Goal: Information Seeking & Learning: Learn about a topic

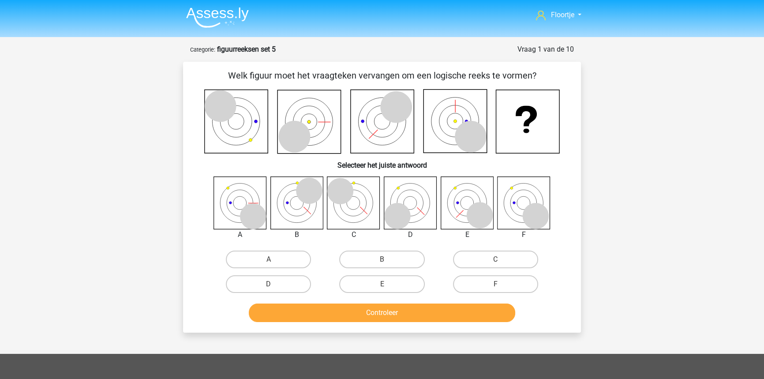
click at [199, 9] on img at bounding box center [217, 17] width 63 height 21
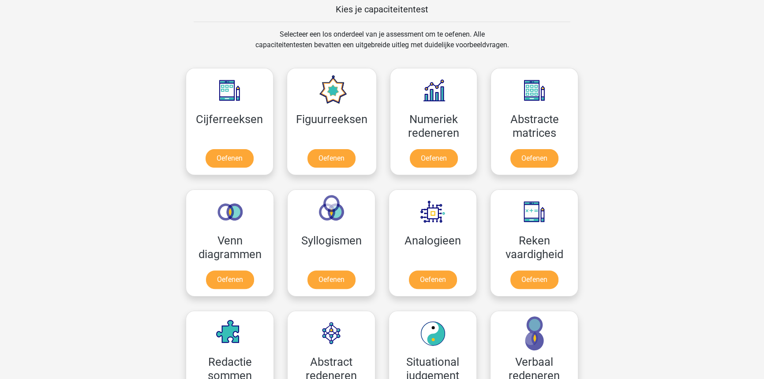
scroll to position [336, 0]
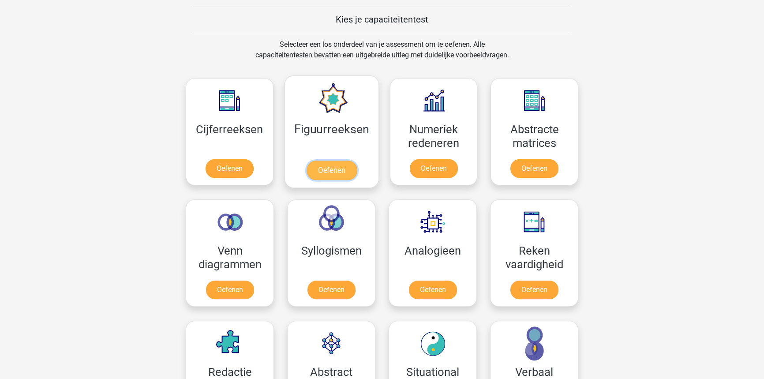
click at [346, 176] on link "Oefenen" at bounding box center [331, 170] width 50 height 19
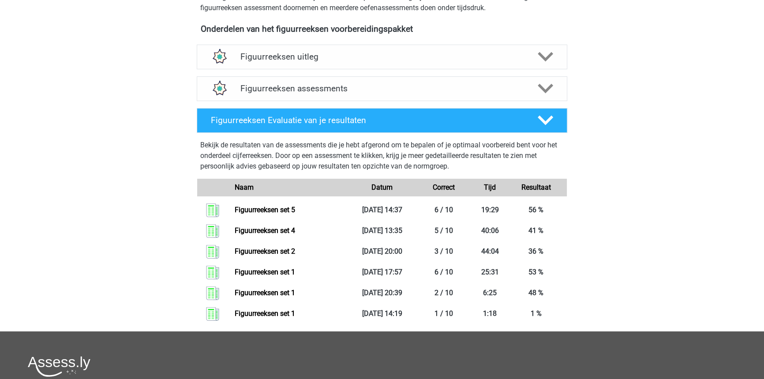
scroll to position [310, 0]
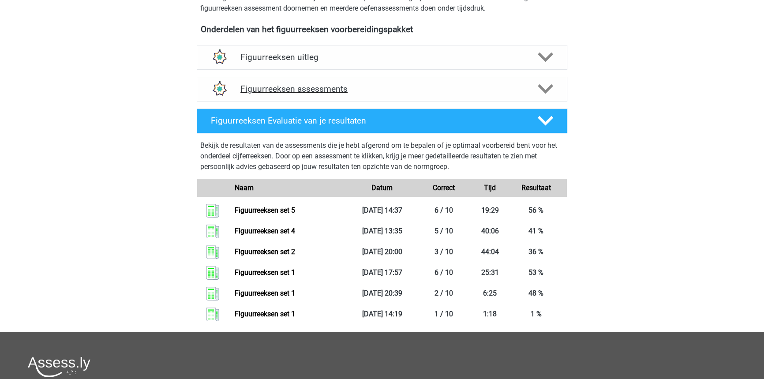
click at [376, 91] on h4 "Figuurreeksen assessments" at bounding box center [381, 89] width 283 height 10
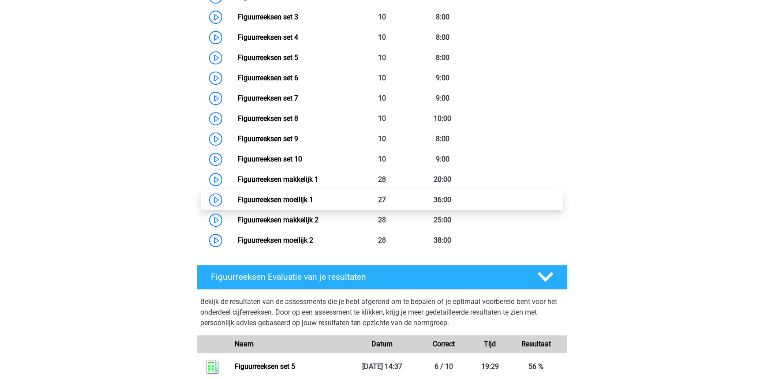
scroll to position [502, 0]
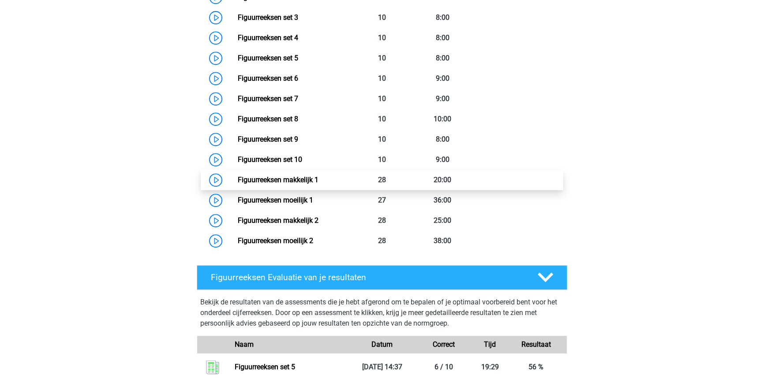
click at [298, 184] on link "Figuurreeksen makkelijk 1" at bounding box center [277, 180] width 81 height 8
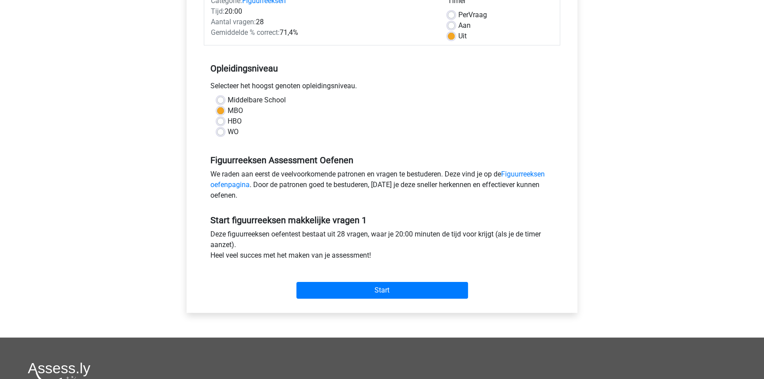
scroll to position [132, 0]
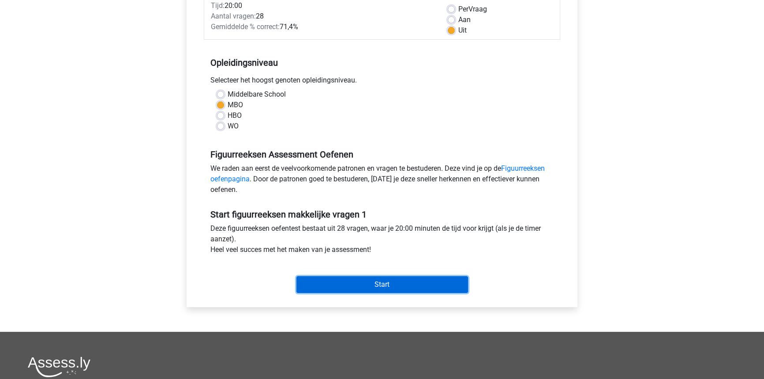
click at [407, 277] on input "Start" at bounding box center [382, 284] width 172 height 17
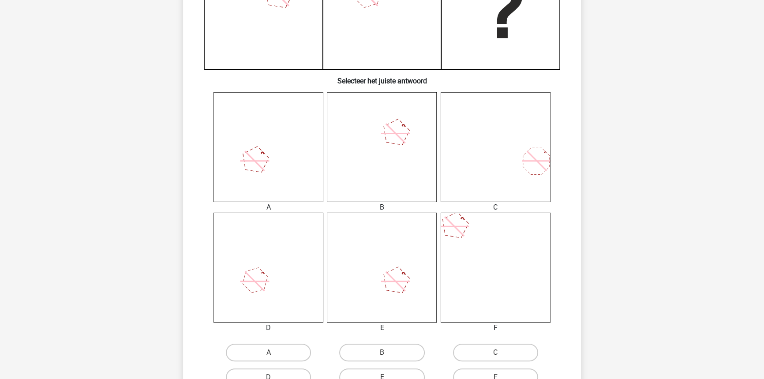
scroll to position [258, 0]
click at [532, 145] on icon at bounding box center [496, 146] width 110 height 110
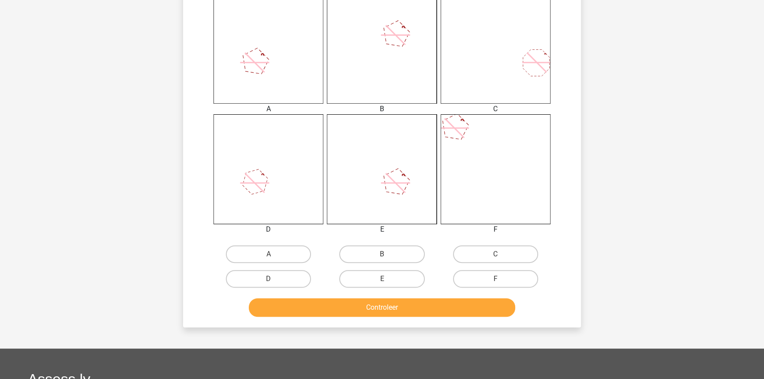
scroll to position [366, 0]
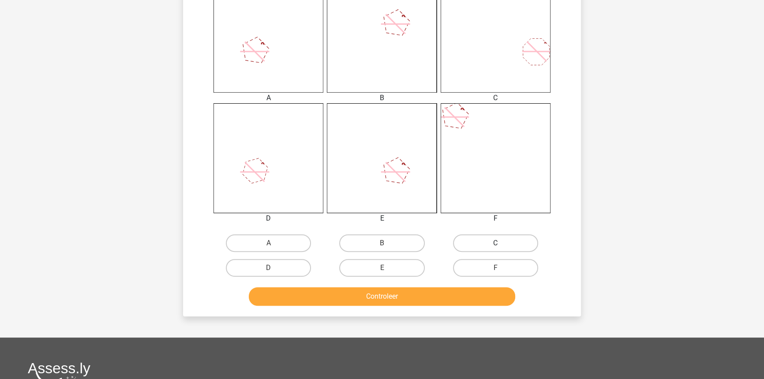
click at [485, 249] on label "C" at bounding box center [495, 243] width 85 height 18
click at [495, 249] on input "C" at bounding box center [498, 246] width 6 height 6
radio input "true"
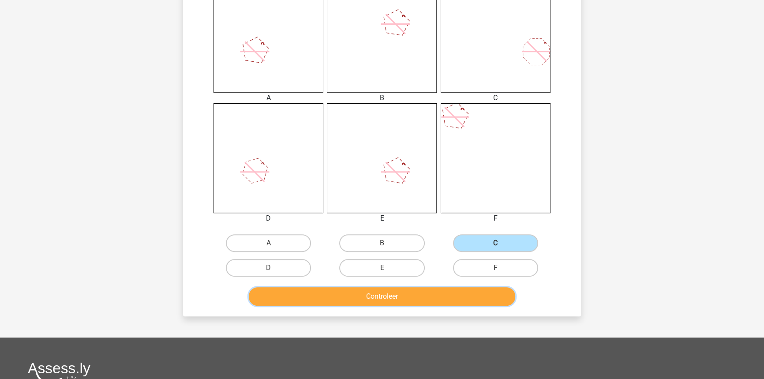
click at [470, 291] on button "Controleer" at bounding box center [382, 296] width 267 height 19
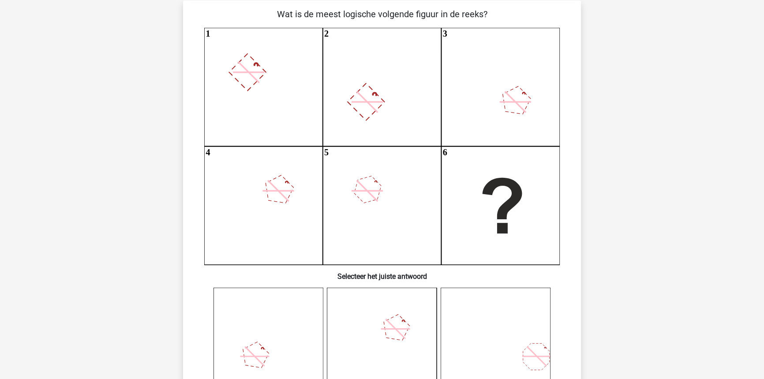
scroll to position [0, 0]
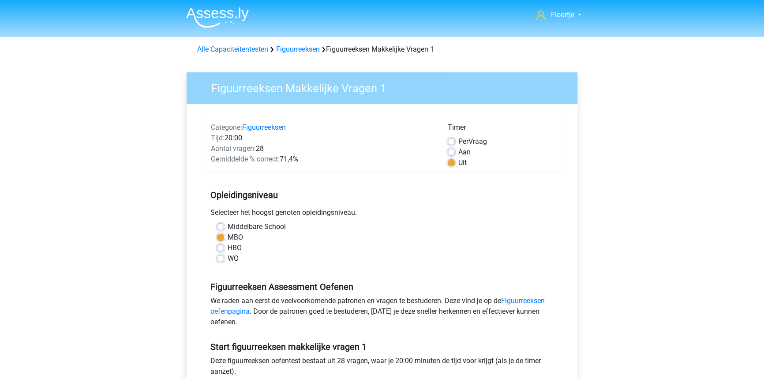
click at [458, 143] on label "Per Vraag" at bounding box center [472, 141] width 29 height 11
click at [448, 143] on input "Per Vraag" at bounding box center [451, 140] width 7 height 9
radio input "true"
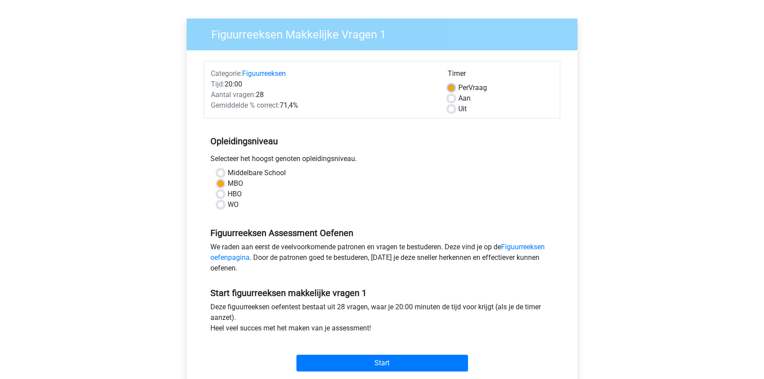
scroll to position [53, 0]
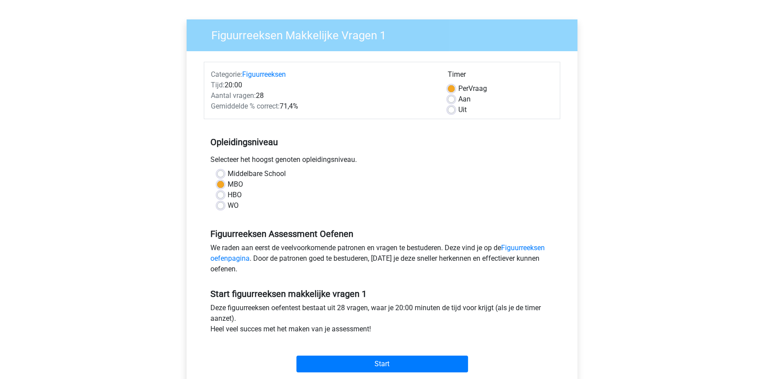
click at [371, 353] on div "Start" at bounding box center [382, 356] width 356 height 31
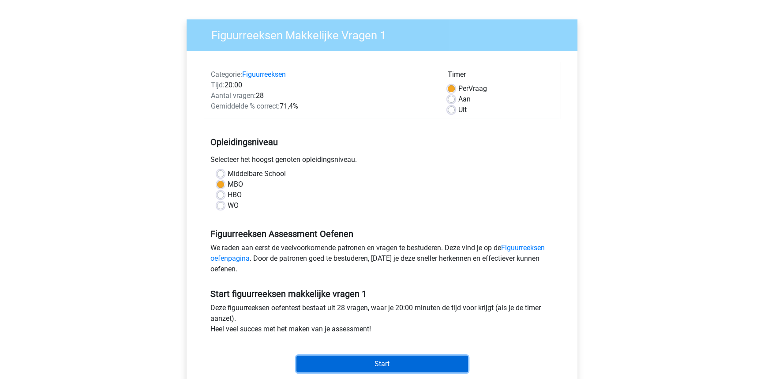
click at [372, 358] on input "Start" at bounding box center [382, 364] width 172 height 17
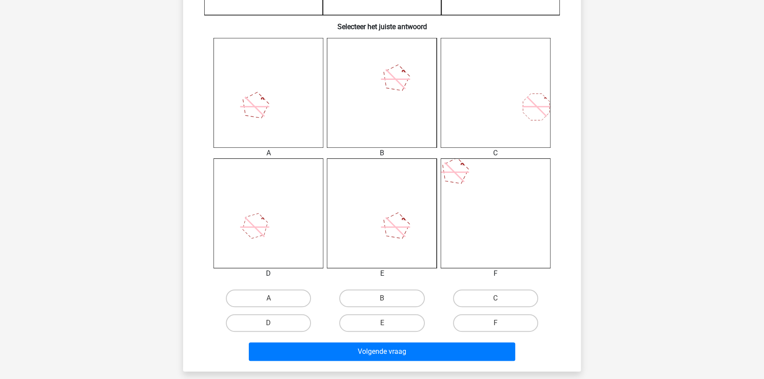
scroll to position [325, 0]
click at [292, 330] on label "D" at bounding box center [268, 323] width 85 height 18
click at [274, 328] on input "D" at bounding box center [272, 325] width 6 height 6
radio input "true"
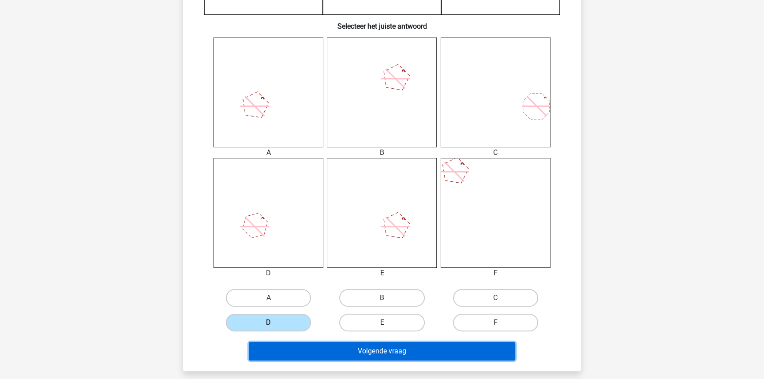
click at [303, 353] on button "Volgende vraag" at bounding box center [382, 351] width 267 height 19
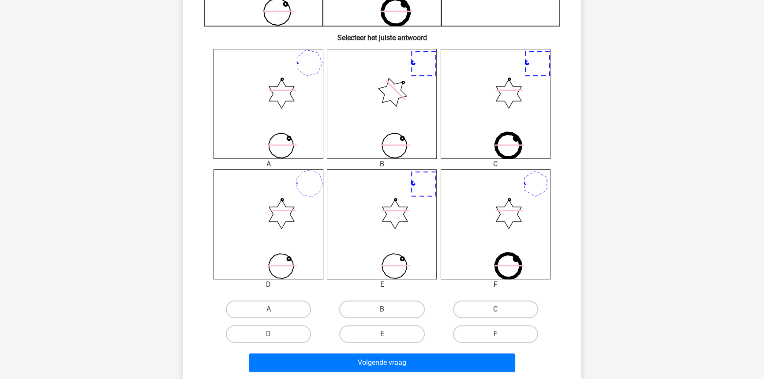
scroll to position [347, 0]
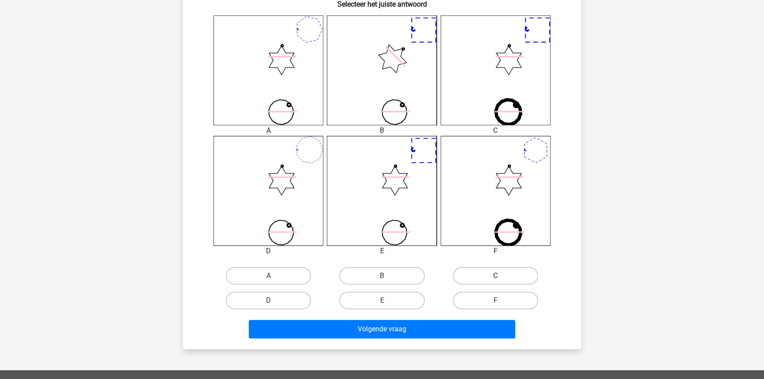
click at [470, 278] on label "C" at bounding box center [495, 276] width 85 height 18
click at [495, 278] on input "C" at bounding box center [498, 279] width 6 height 6
radio input "true"
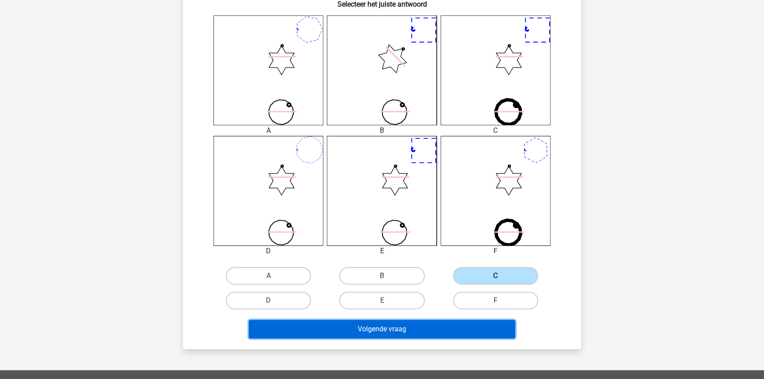
click at [436, 334] on button "Volgende vraag" at bounding box center [382, 329] width 267 height 19
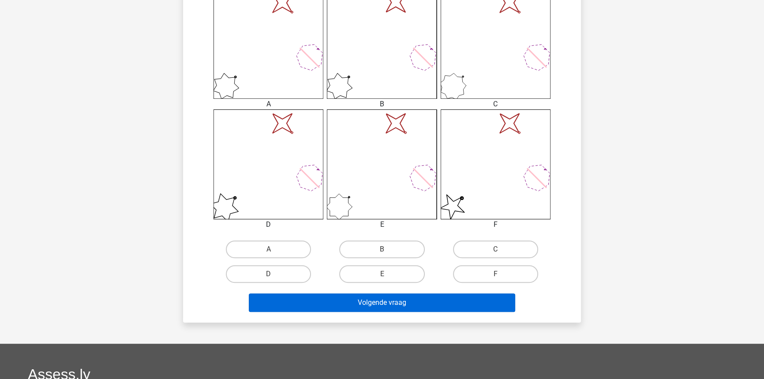
scroll to position [374, 0]
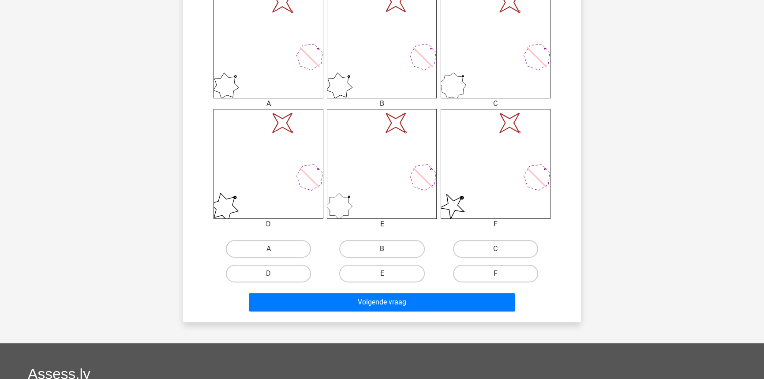
click at [387, 243] on label "B" at bounding box center [381, 249] width 85 height 18
click at [387, 249] on input "B" at bounding box center [385, 252] width 6 height 6
radio input "true"
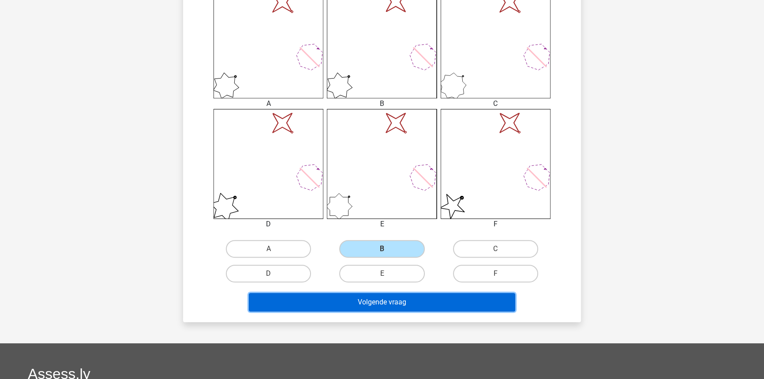
click at [373, 297] on button "Volgende vraag" at bounding box center [382, 302] width 267 height 19
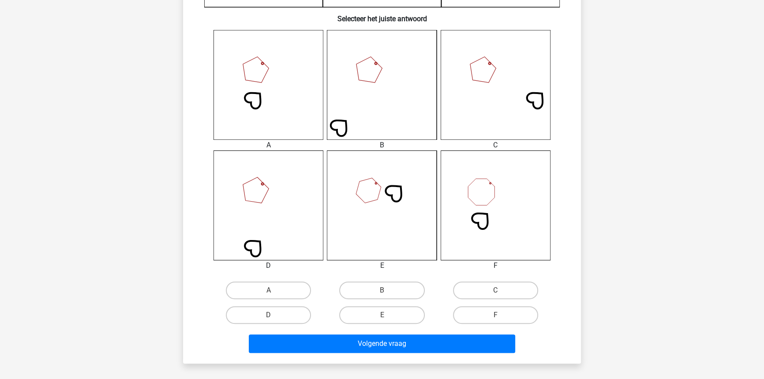
scroll to position [334, 0]
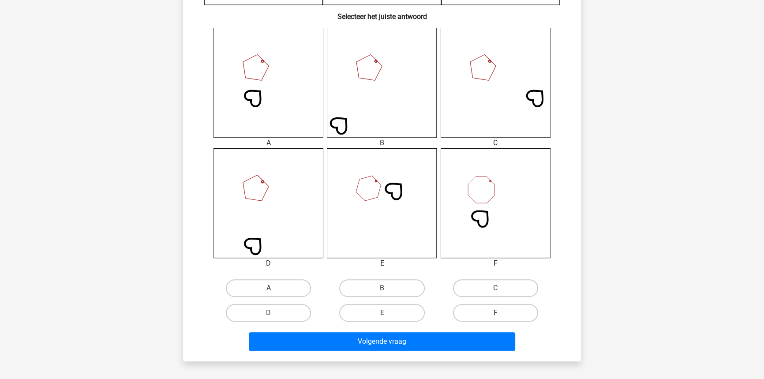
click at [292, 291] on label "A" at bounding box center [268, 288] width 85 height 18
click at [274, 291] on input "A" at bounding box center [272, 291] width 6 height 6
radio input "true"
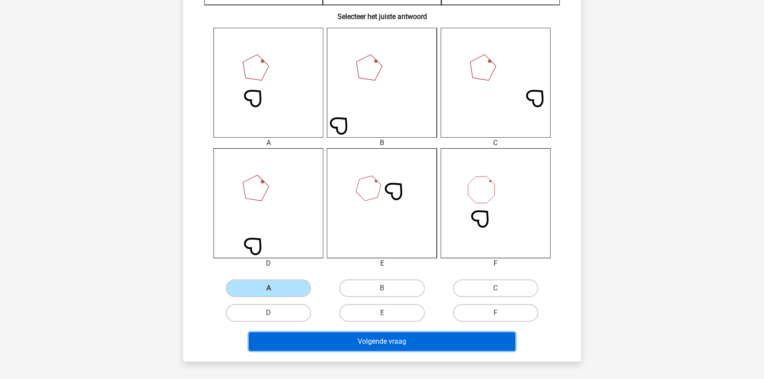
click at [304, 337] on button "Volgende vraag" at bounding box center [382, 341] width 267 height 19
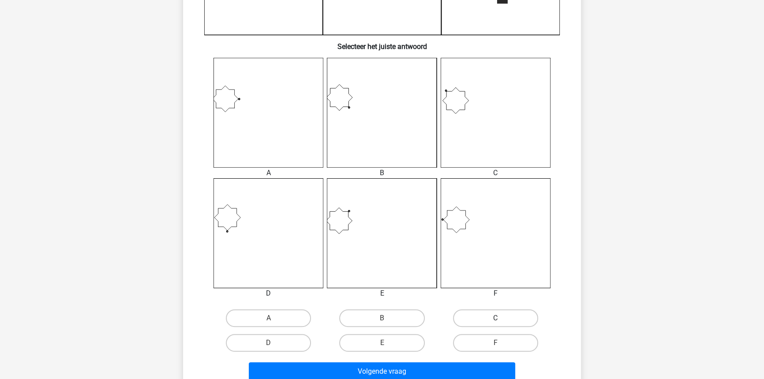
scroll to position [305, 0]
click at [483, 342] on label "F" at bounding box center [495, 343] width 85 height 18
click at [495, 342] on input "F" at bounding box center [498, 345] width 6 height 6
radio input "true"
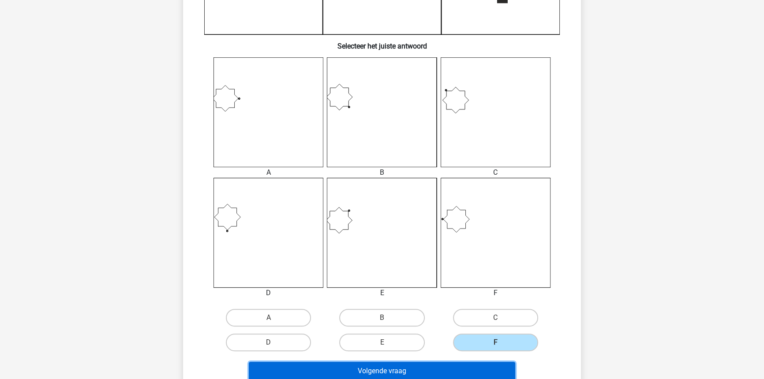
click at [461, 367] on button "Volgende vraag" at bounding box center [382, 371] width 267 height 19
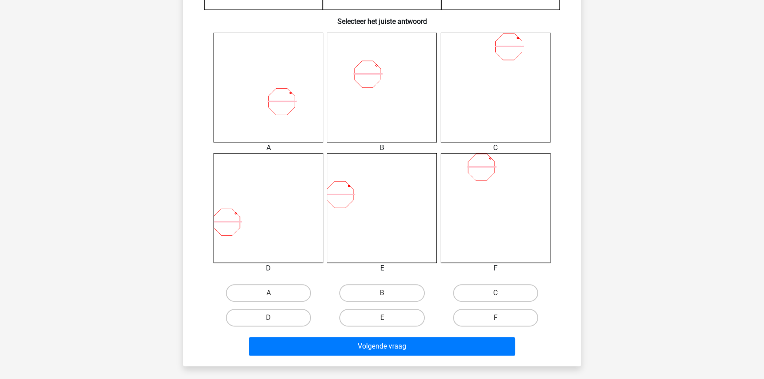
scroll to position [330, 0]
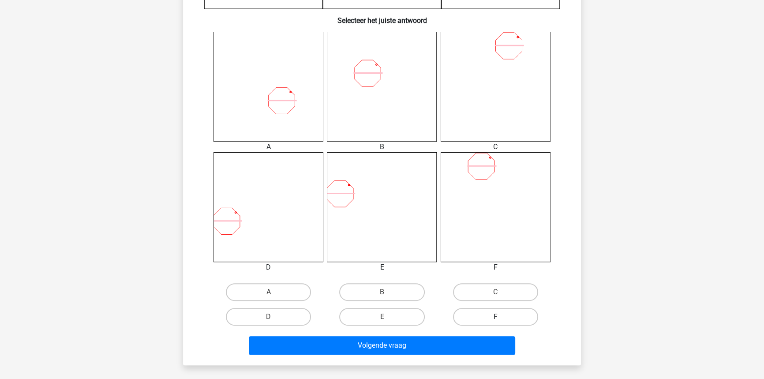
click at [475, 317] on label "F" at bounding box center [495, 317] width 85 height 18
click at [495, 317] on input "F" at bounding box center [498, 320] width 6 height 6
radio input "true"
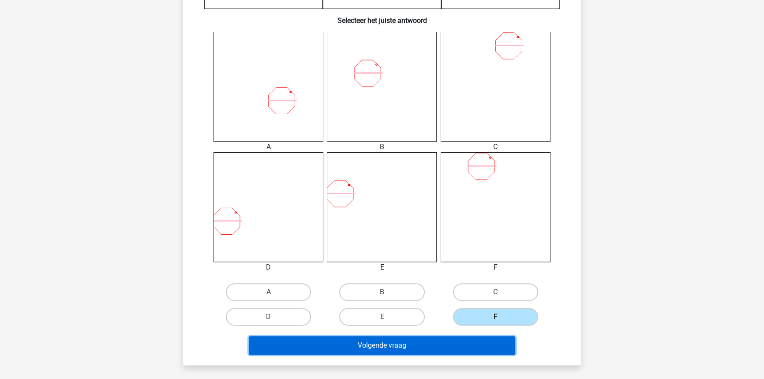
click at [449, 340] on button "Volgende vraag" at bounding box center [382, 345] width 267 height 19
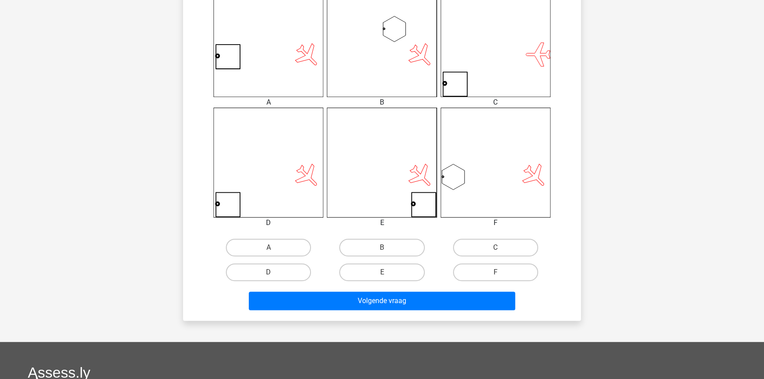
scroll to position [375, 0]
click at [277, 245] on label "A" at bounding box center [268, 247] width 85 height 18
click at [274, 247] on input "A" at bounding box center [272, 250] width 6 height 6
radio input "true"
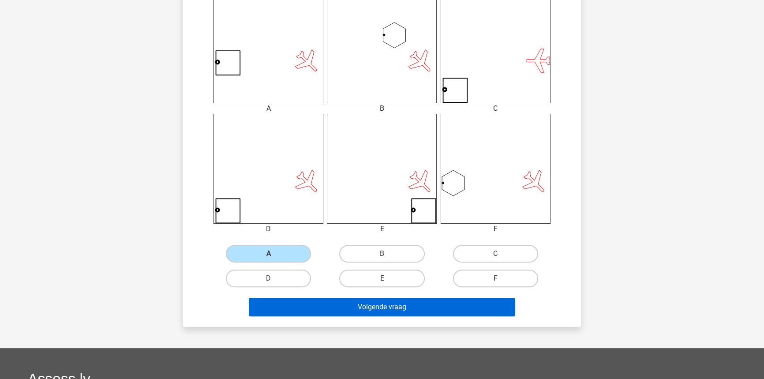
scroll to position [332, 0]
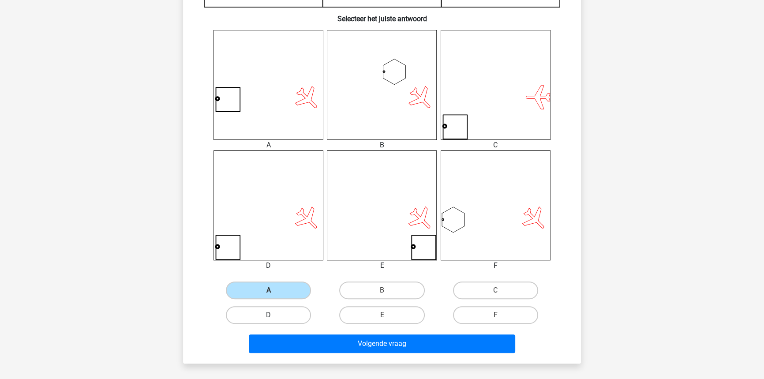
click at [299, 310] on label "D" at bounding box center [268, 315] width 85 height 18
click at [274, 315] on input "D" at bounding box center [272, 318] width 6 height 6
radio input "true"
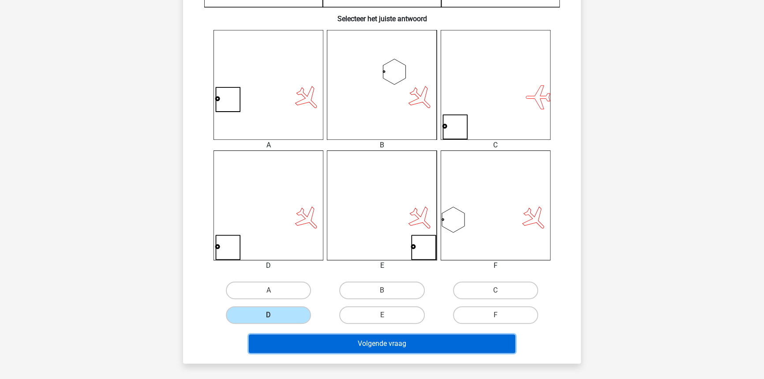
click at [310, 344] on button "Volgende vraag" at bounding box center [382, 343] width 267 height 19
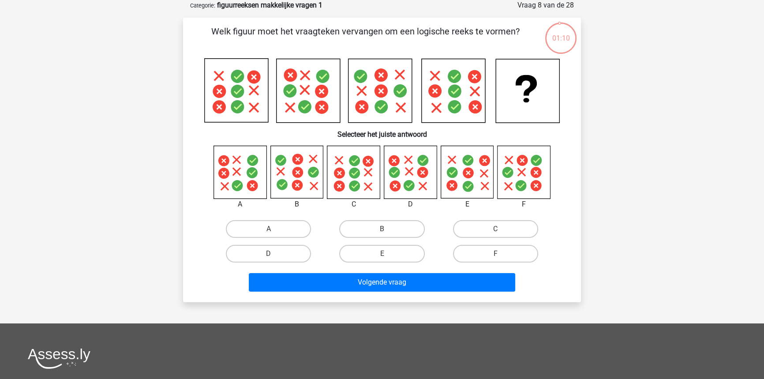
scroll to position [18, 0]
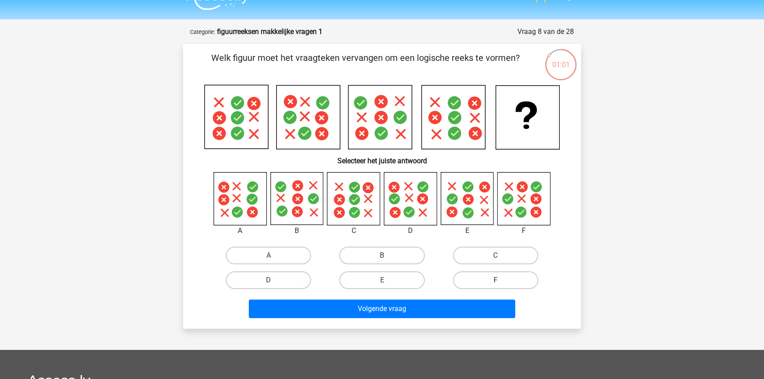
click at [509, 275] on label "F" at bounding box center [495, 280] width 85 height 18
click at [501, 280] on input "F" at bounding box center [498, 283] width 6 height 6
radio input "true"
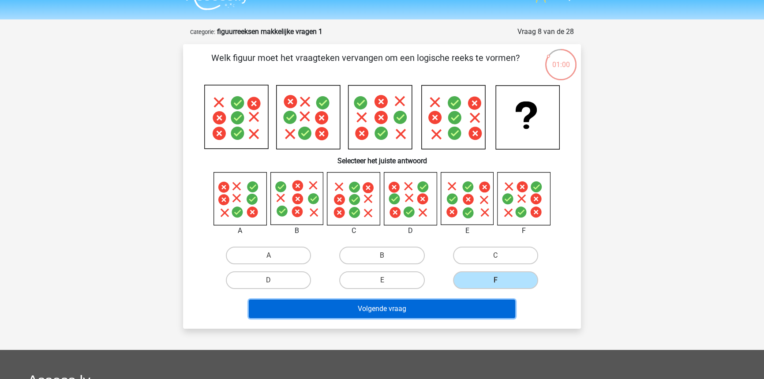
click at [478, 317] on button "Volgende vraag" at bounding box center [382, 309] width 267 height 19
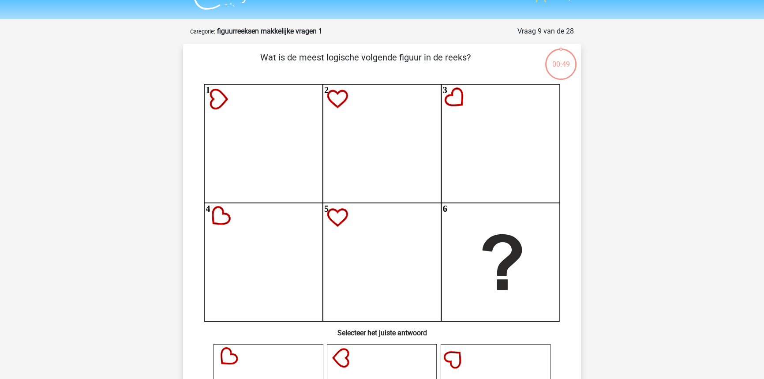
scroll to position [44, 0]
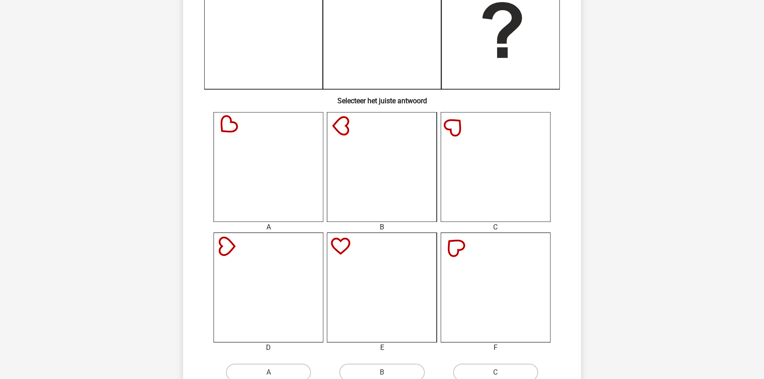
click at [356, 198] on icon at bounding box center [382, 167] width 110 height 110
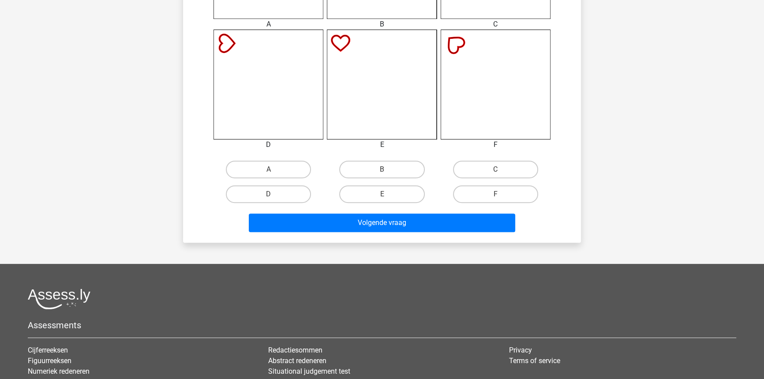
scroll to position [487, 0]
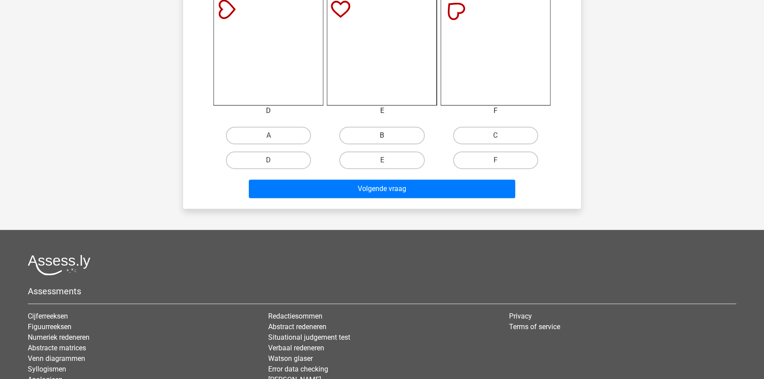
click at [380, 138] on label "B" at bounding box center [381, 136] width 85 height 18
click at [382, 138] on input "B" at bounding box center [385, 138] width 6 height 6
radio input "true"
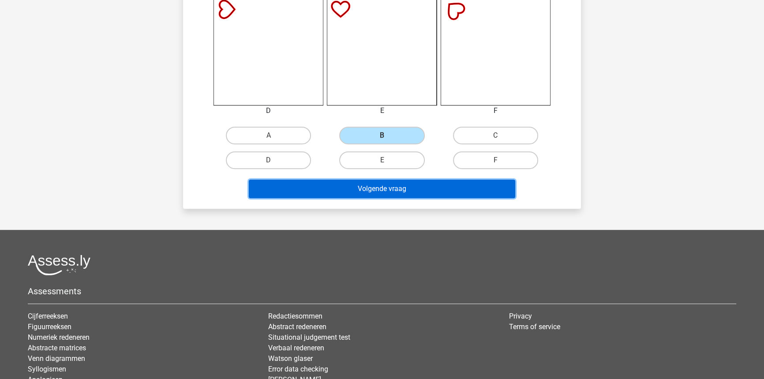
click at [346, 192] on button "Volgende vraag" at bounding box center [382, 189] width 267 height 19
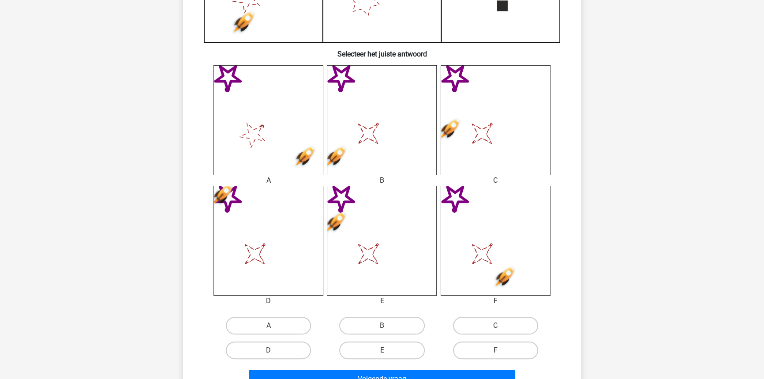
scroll to position [297, 0]
click at [390, 281] on icon "image/svg+xml" at bounding box center [382, 240] width 110 height 110
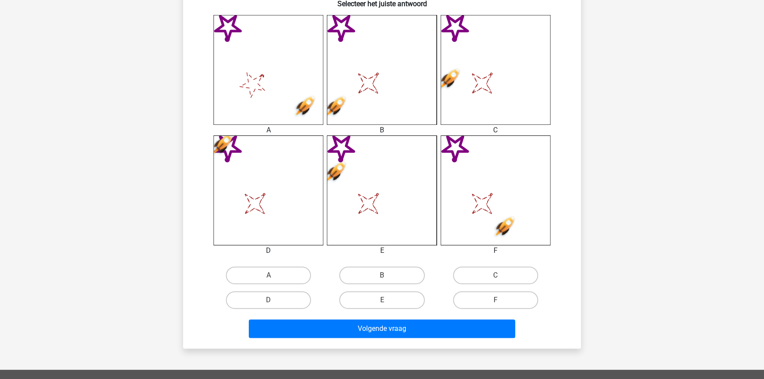
scroll to position [348, 0]
click at [278, 293] on label "D" at bounding box center [268, 300] width 85 height 18
click at [274, 300] on input "D" at bounding box center [272, 303] width 6 height 6
radio input "true"
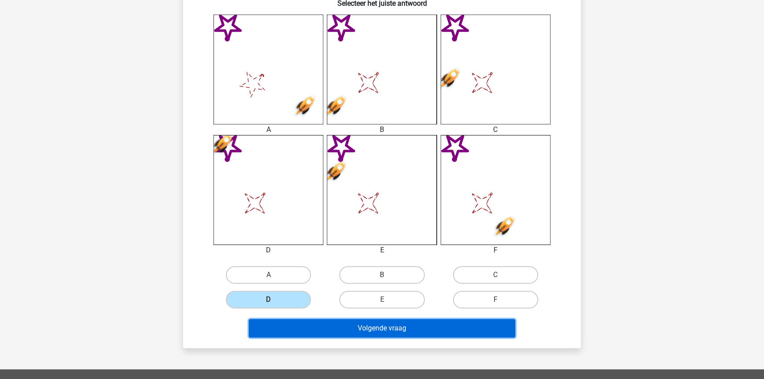
click at [298, 323] on button "Volgende vraag" at bounding box center [382, 328] width 267 height 19
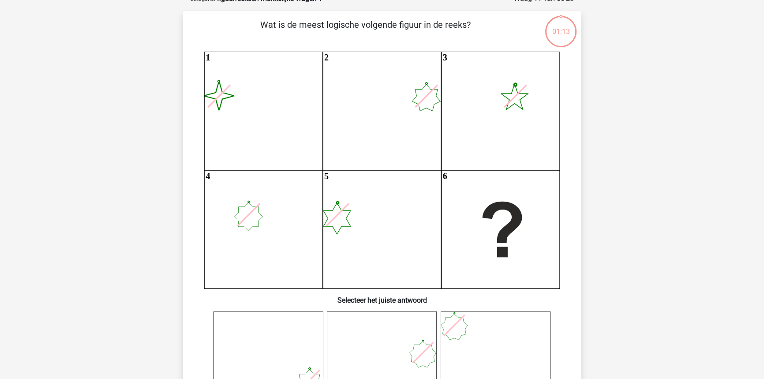
scroll to position [44, 0]
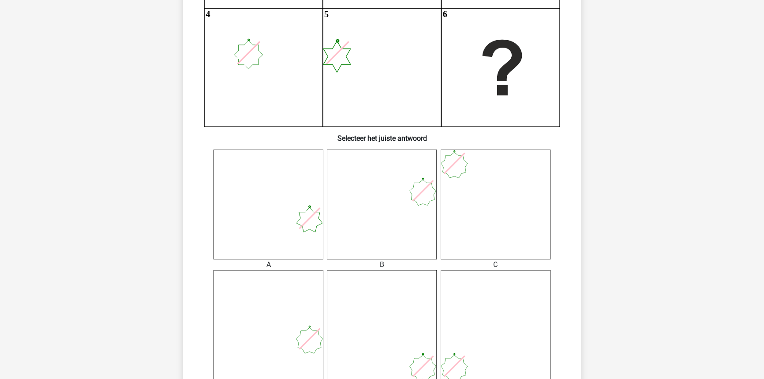
scroll to position [216, 0]
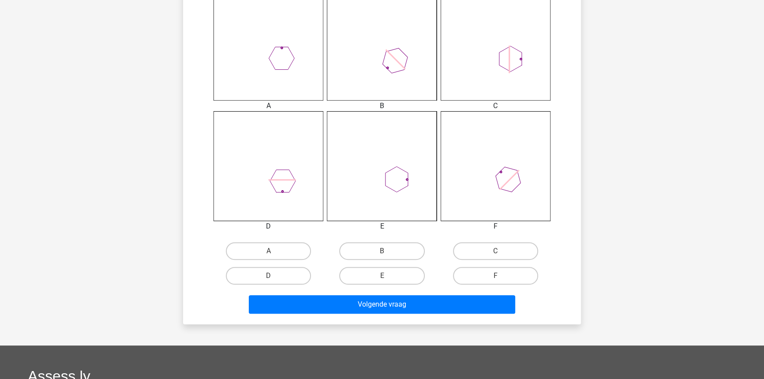
scroll to position [373, 0]
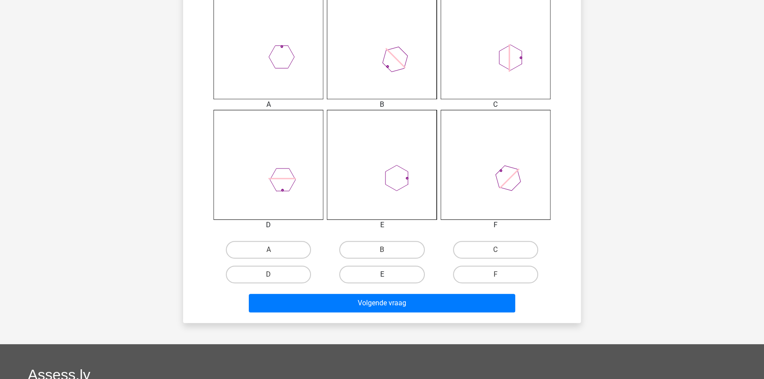
click at [366, 270] on label "E" at bounding box center [381, 275] width 85 height 18
click at [382, 274] on input "E" at bounding box center [385, 277] width 6 height 6
radio input "true"
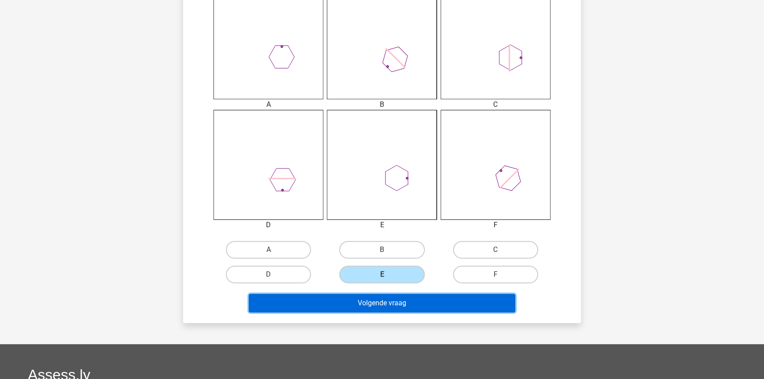
click at [372, 302] on button "Volgende vraag" at bounding box center [382, 303] width 267 height 19
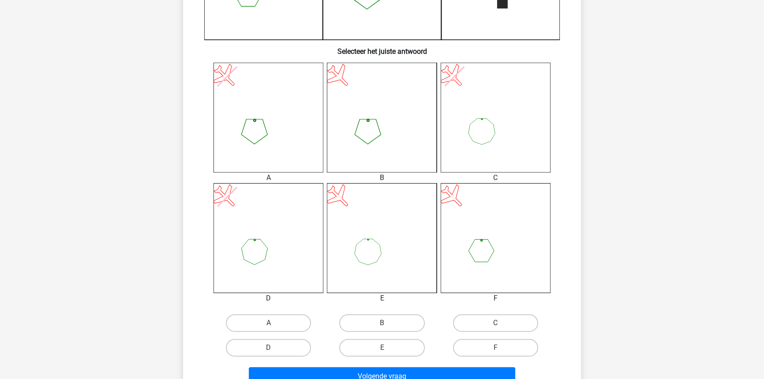
scroll to position [300, 0]
click at [468, 340] on label "F" at bounding box center [495, 347] width 85 height 18
click at [495, 347] on input "F" at bounding box center [498, 350] width 6 height 6
radio input "true"
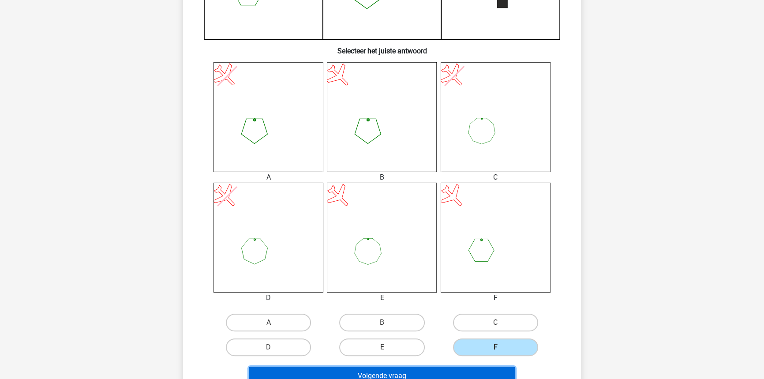
click at [450, 370] on button "Volgende vraag" at bounding box center [382, 376] width 267 height 19
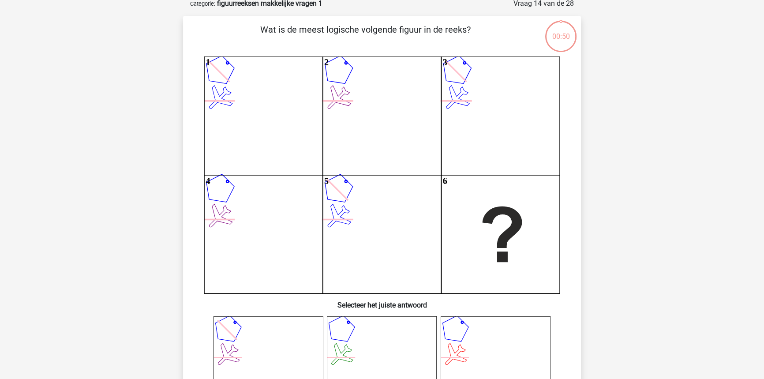
scroll to position [44, 0]
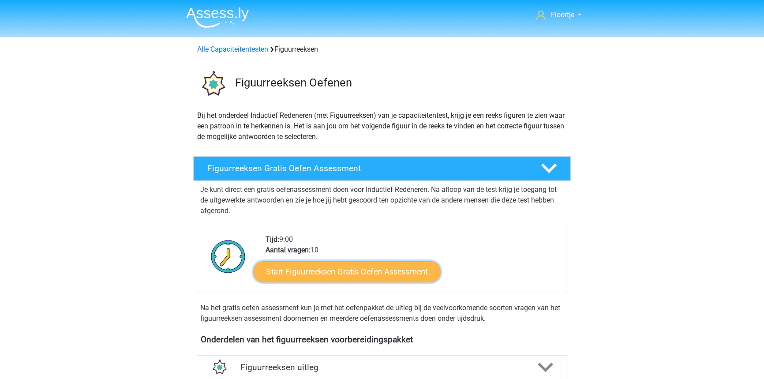
click at [394, 265] on link "Start Figuurreeksen Gratis Oefen Assessment" at bounding box center [347, 271] width 187 height 21
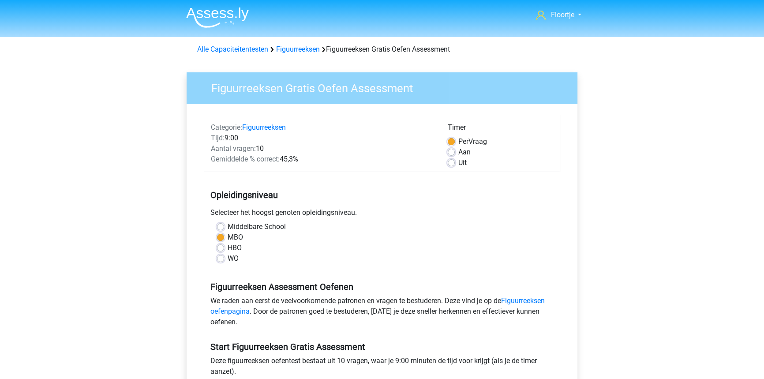
click at [458, 165] on label "Uit" at bounding box center [462, 162] width 8 height 11
click at [452, 165] on input "Uit" at bounding box center [451, 161] width 7 height 9
radio input "true"
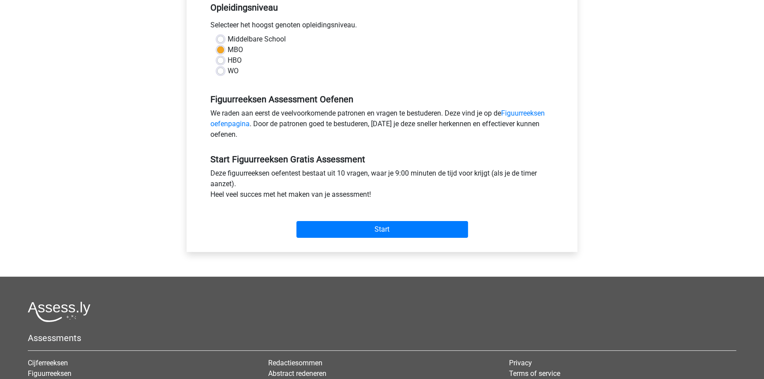
scroll to position [188, 0]
click at [419, 231] on input "Start" at bounding box center [382, 229] width 172 height 17
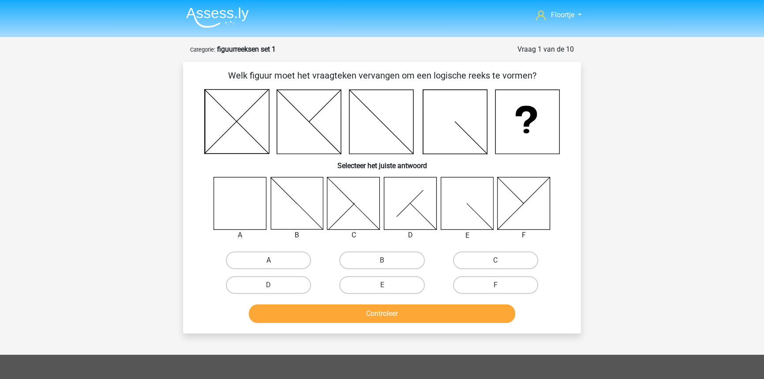
click at [287, 262] on label "A" at bounding box center [268, 260] width 85 height 18
click at [274, 262] on input "A" at bounding box center [272, 263] width 6 height 6
radio input "true"
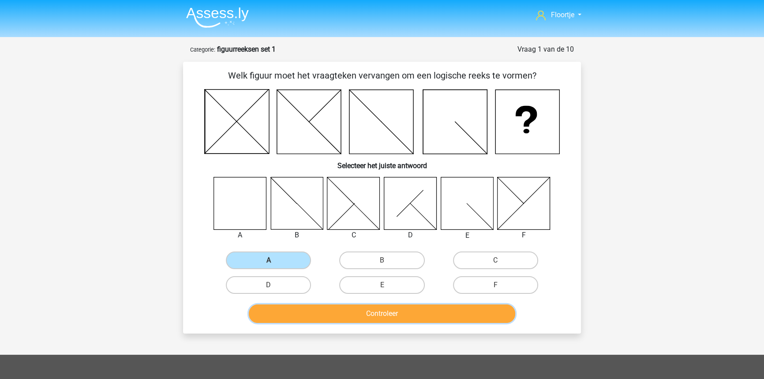
click at [344, 319] on button "Controleer" at bounding box center [382, 313] width 267 height 19
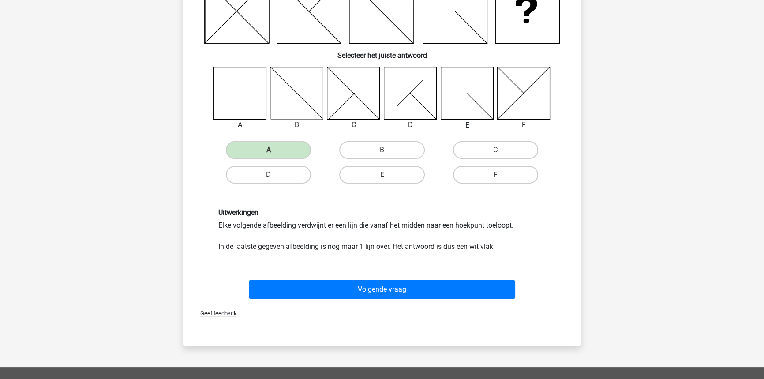
scroll to position [120, 0]
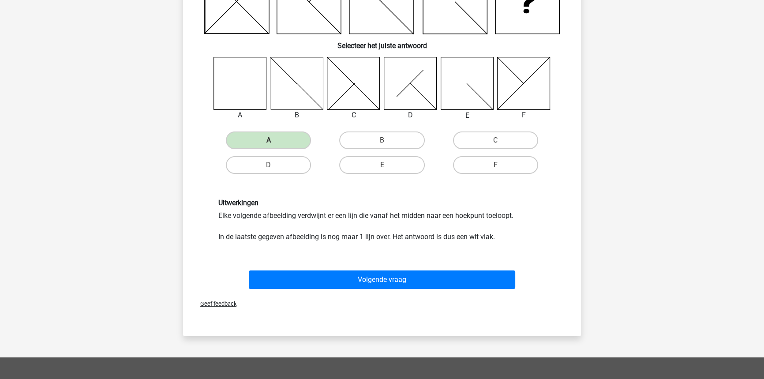
click at [611, 228] on div "Floortje floortjejasmijn11@gmail.com Nederlands English" at bounding box center [382, 235] width 764 height 710
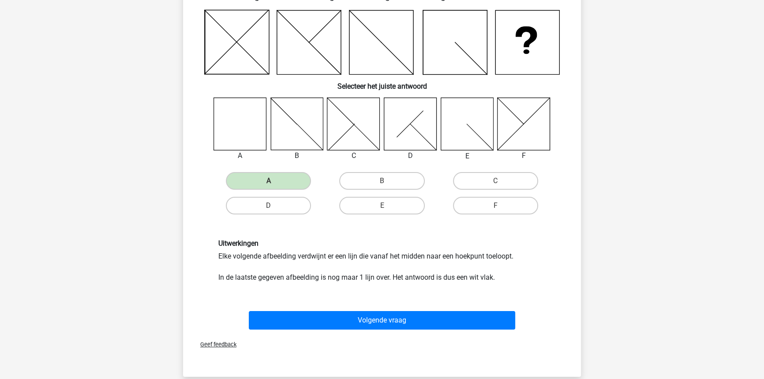
scroll to position [80, 0]
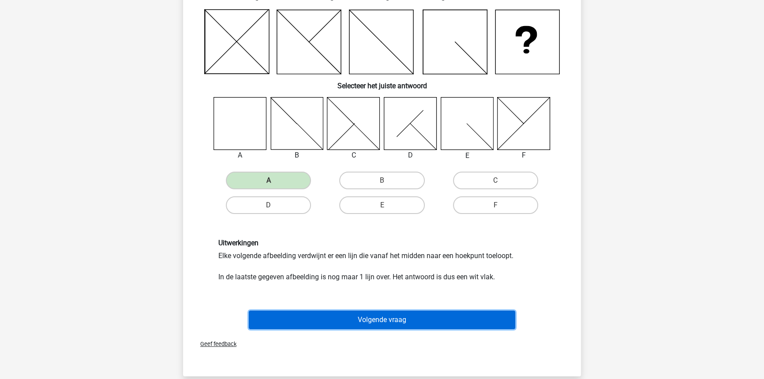
click at [335, 311] on button "Volgende vraag" at bounding box center [382, 320] width 267 height 19
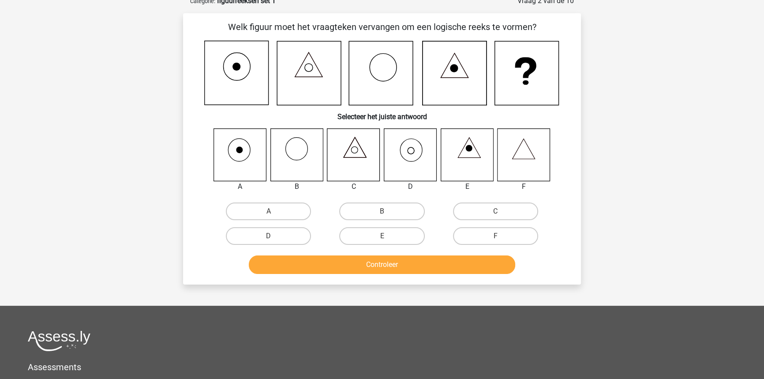
scroll to position [44, 0]
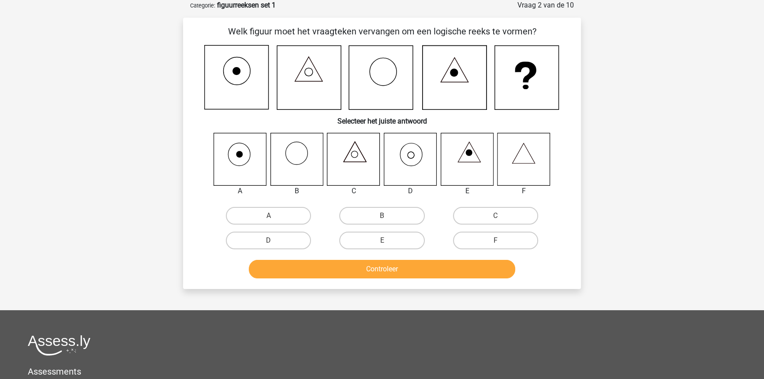
drag, startPoint x: 252, startPoint y: 239, endPoint x: 285, endPoint y: 259, distance: 39.0
click at [253, 240] on label "D" at bounding box center [268, 241] width 85 height 18
click at [269, 240] on input "D" at bounding box center [272, 243] width 6 height 6
radio input "true"
click at [336, 282] on div "Welk figuur moet het vraagteken vervangen om een logische reeks te vormen? Sele…" at bounding box center [382, 153] width 398 height 271
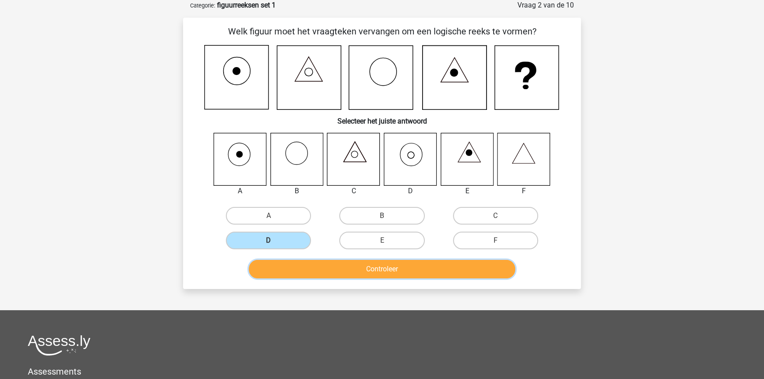
click at [337, 274] on button "Controleer" at bounding box center [382, 269] width 267 height 19
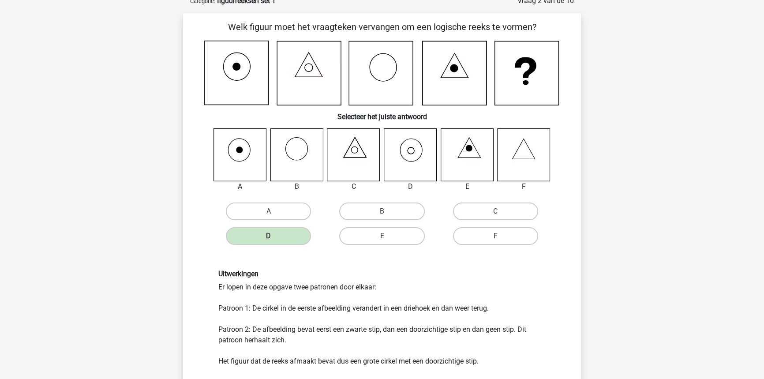
scroll to position [200, 0]
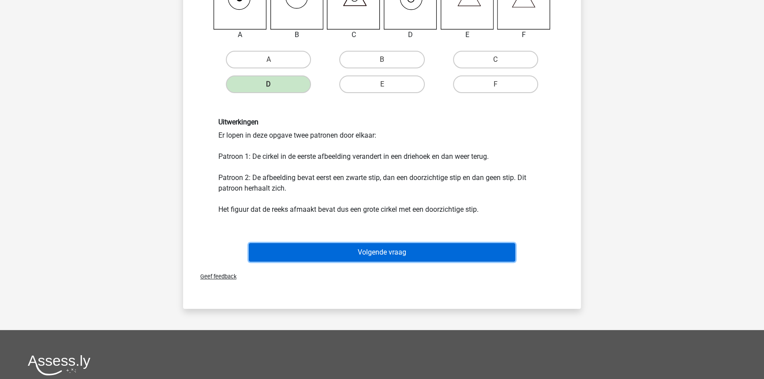
click at [436, 247] on button "Volgende vraag" at bounding box center [382, 252] width 267 height 19
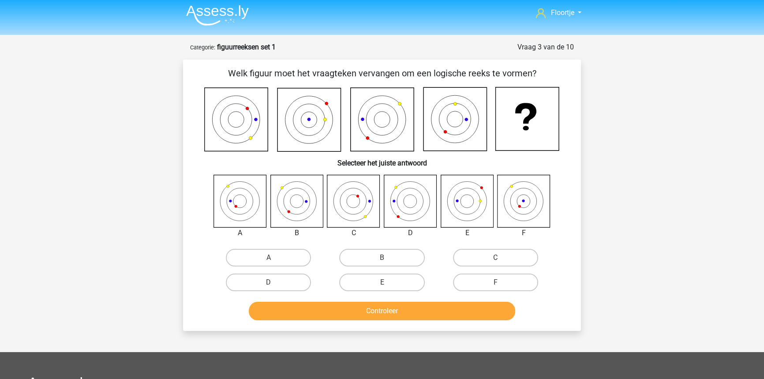
scroll to position [0, 0]
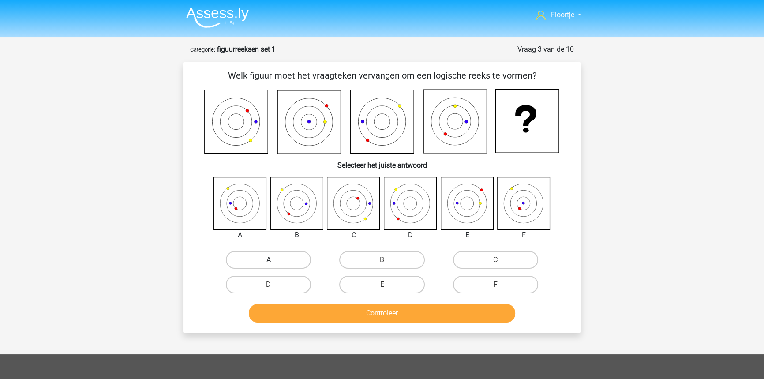
click at [291, 259] on label "A" at bounding box center [268, 260] width 85 height 18
click at [274, 260] on input "A" at bounding box center [272, 263] width 6 height 6
radio input "true"
click at [345, 311] on button "Controleer" at bounding box center [382, 313] width 267 height 19
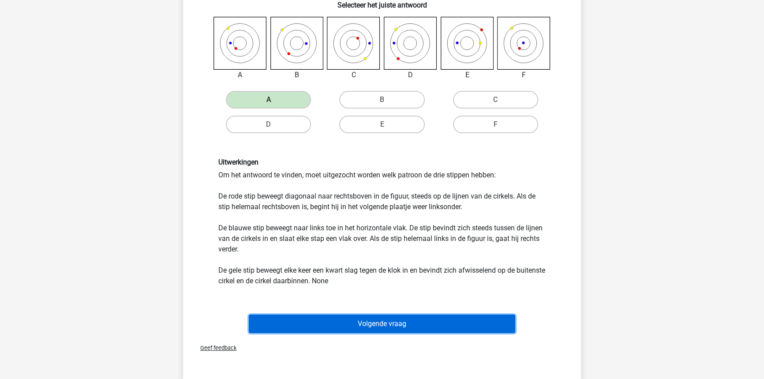
click at [397, 318] on button "Volgende vraag" at bounding box center [382, 324] width 267 height 19
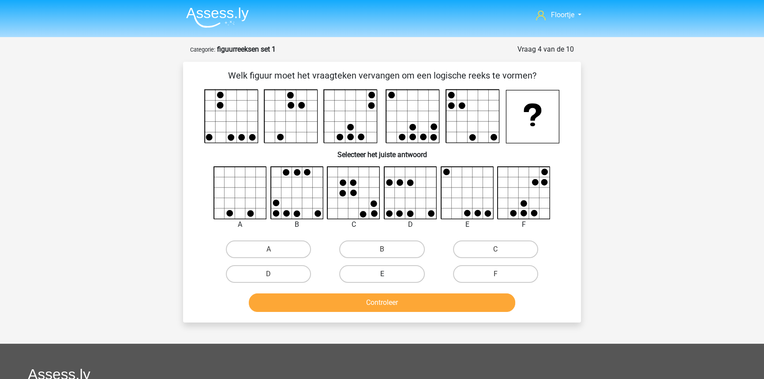
drag, startPoint x: 352, startPoint y: 246, endPoint x: 343, endPoint y: 271, distance: 26.6
click at [351, 246] on label "B" at bounding box center [381, 249] width 85 height 18
click at [382, 249] on input "B" at bounding box center [385, 252] width 6 height 6
radio input "true"
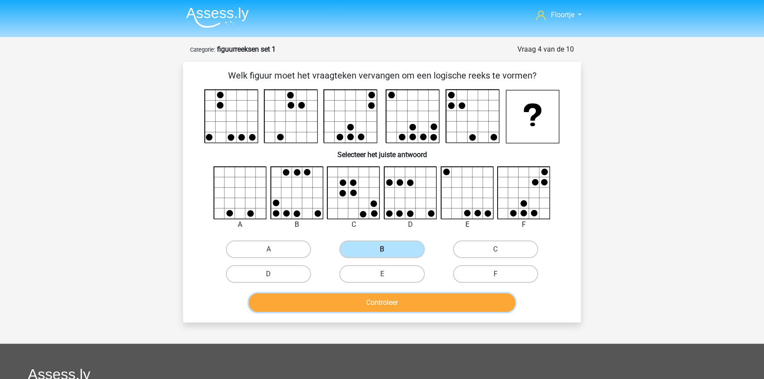
click at [328, 295] on button "Controleer" at bounding box center [382, 302] width 267 height 19
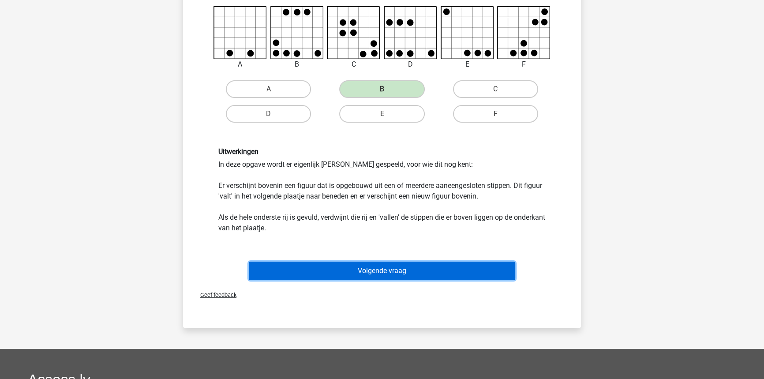
click at [366, 275] on button "Volgende vraag" at bounding box center [382, 271] width 267 height 19
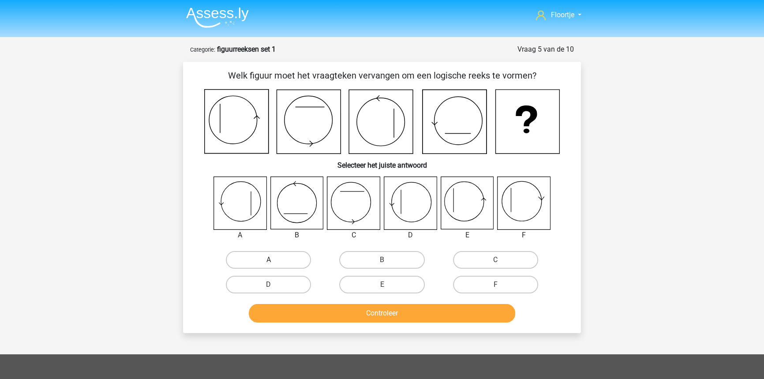
click at [251, 253] on label "A" at bounding box center [268, 260] width 85 height 18
click at [269, 260] on input "A" at bounding box center [272, 263] width 6 height 6
radio input "true"
click at [317, 320] on button "Controleer" at bounding box center [382, 313] width 267 height 19
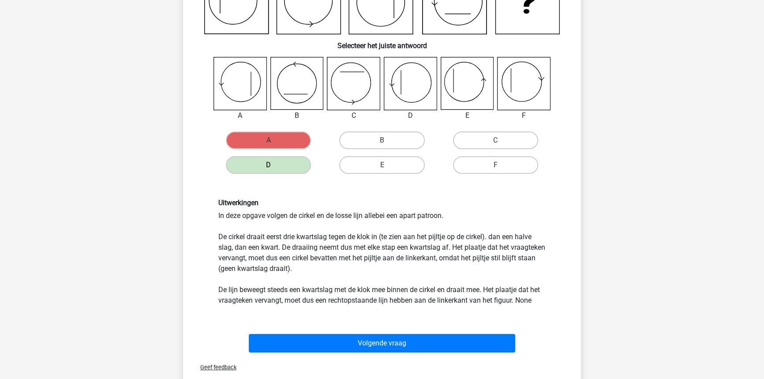
scroll to position [120, 0]
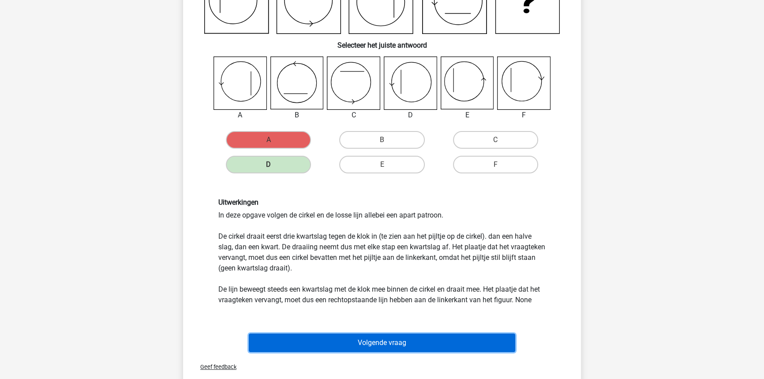
click at [398, 339] on button "Volgende vraag" at bounding box center [382, 343] width 267 height 19
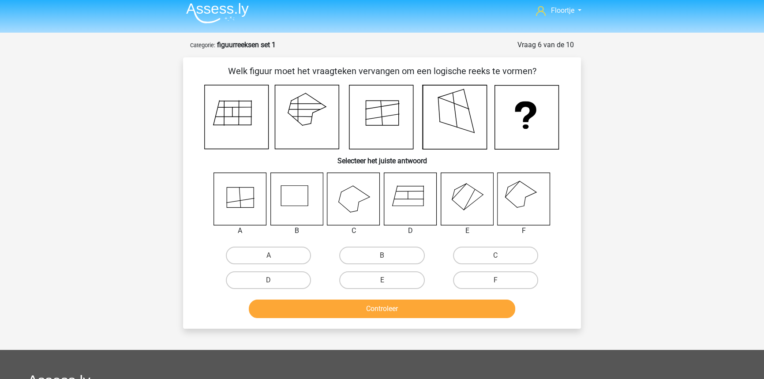
scroll to position [4, 0]
click at [504, 289] on div "F" at bounding box center [495, 280] width 113 height 25
drag, startPoint x: 486, startPoint y: 279, endPoint x: 485, endPoint y: 289, distance: 10.7
click at [486, 280] on label "F" at bounding box center [495, 281] width 85 height 18
click at [495, 281] on input "F" at bounding box center [498, 284] width 6 height 6
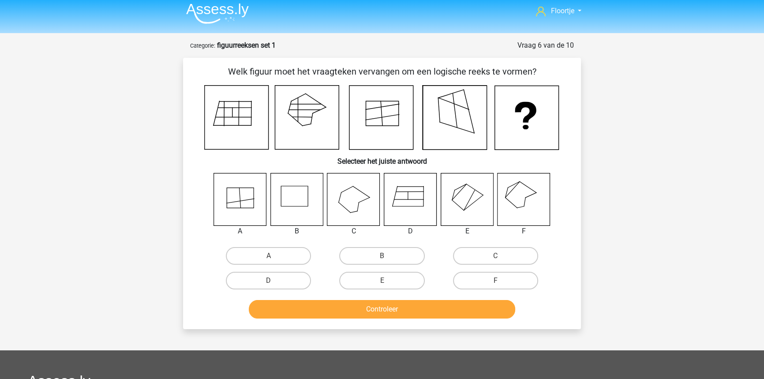
radio input "true"
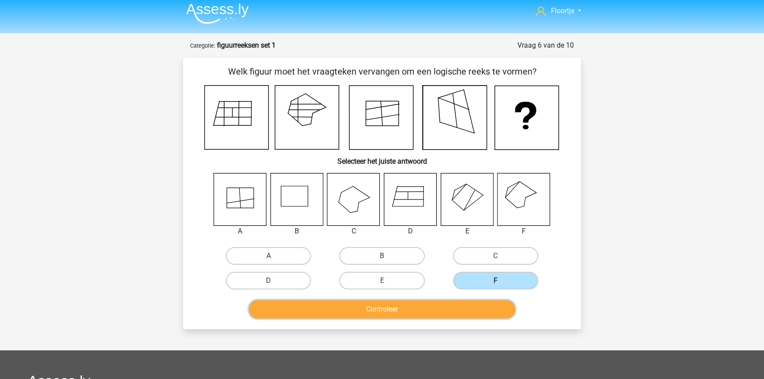
click at [472, 313] on button "Controleer" at bounding box center [382, 309] width 267 height 19
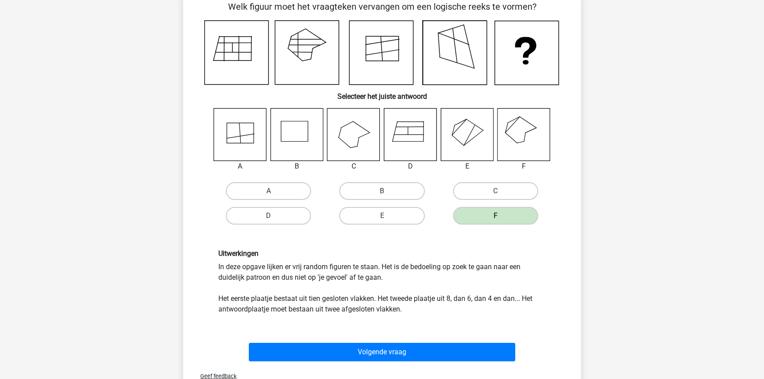
scroll to position [80, 0]
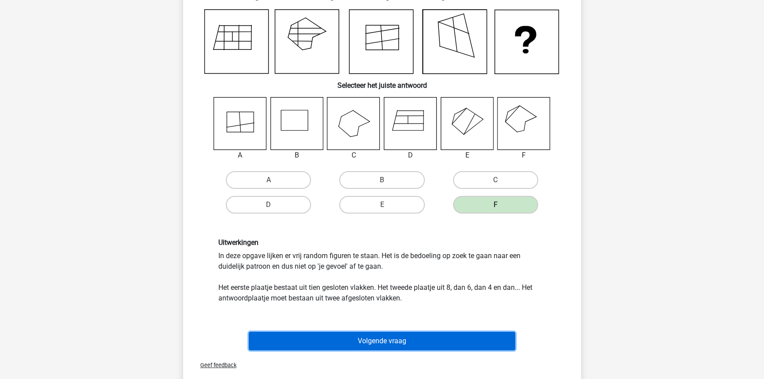
click at [445, 335] on button "Volgende vraag" at bounding box center [382, 341] width 267 height 19
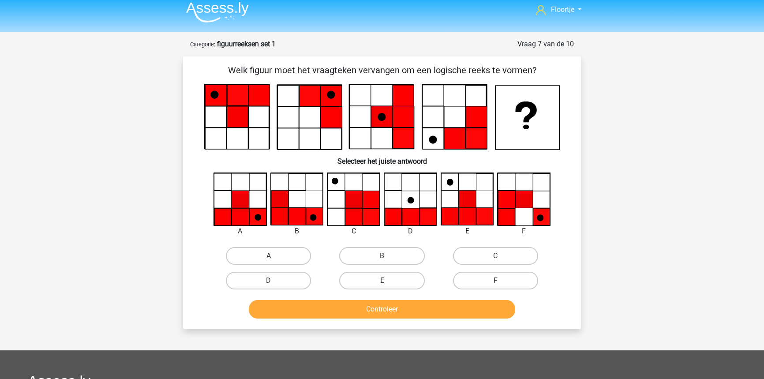
scroll to position [0, 0]
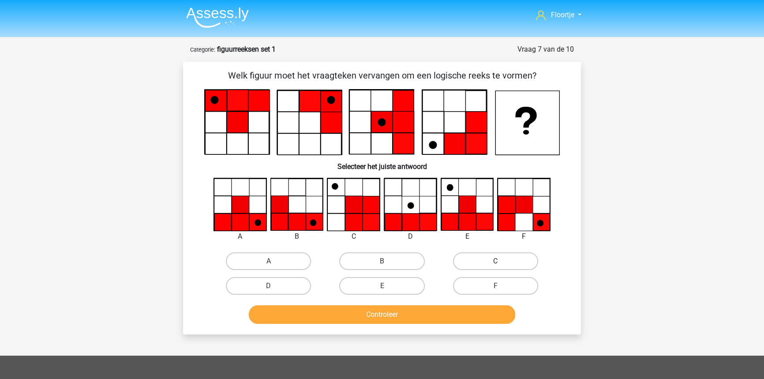
click at [477, 259] on label "C" at bounding box center [495, 261] width 85 height 18
click at [495, 261] on input "C" at bounding box center [498, 264] width 6 height 6
radio input "true"
click at [444, 311] on button "Controleer" at bounding box center [382, 314] width 267 height 19
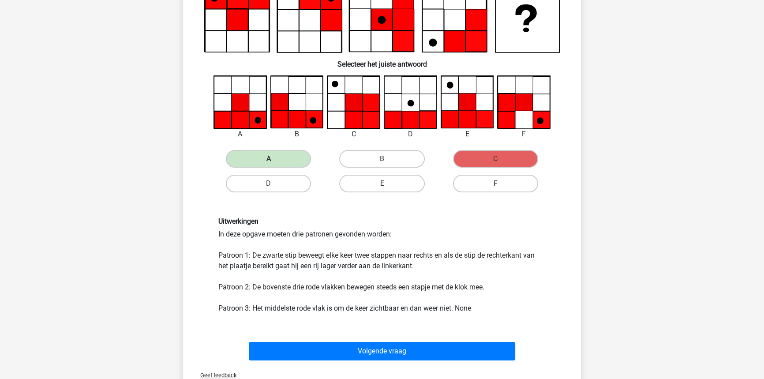
scroll to position [160, 0]
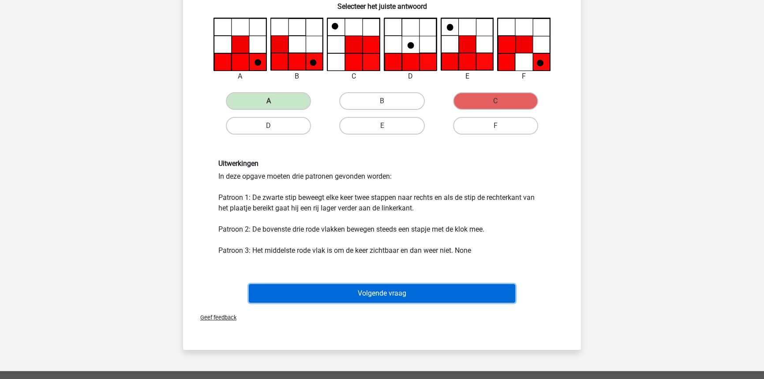
click at [279, 285] on button "Volgende vraag" at bounding box center [382, 293] width 267 height 19
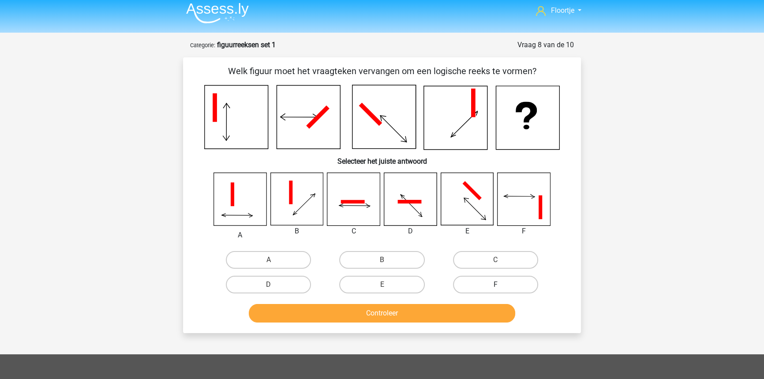
scroll to position [0, 0]
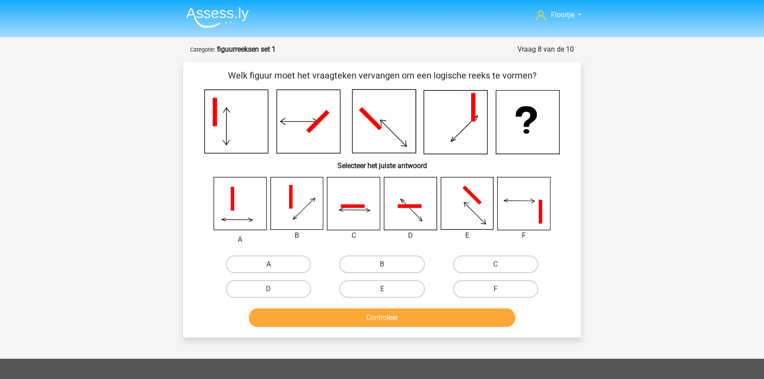
click at [251, 259] on label "A" at bounding box center [268, 264] width 85 height 18
click at [269, 264] on input "A" at bounding box center [272, 267] width 6 height 6
radio input "true"
click at [329, 318] on button "Controleer" at bounding box center [382, 317] width 267 height 19
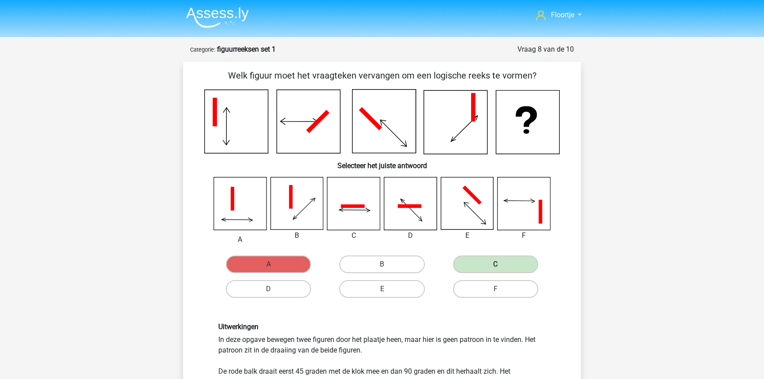
drag, startPoint x: 338, startPoint y: 198, endPoint x: 341, endPoint y: 206, distance: 8.8
click at [343, 206] on icon at bounding box center [353, 203] width 53 height 53
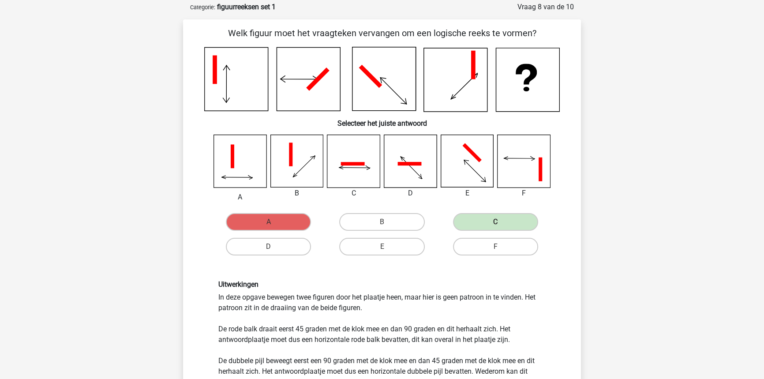
scroll to position [40, 0]
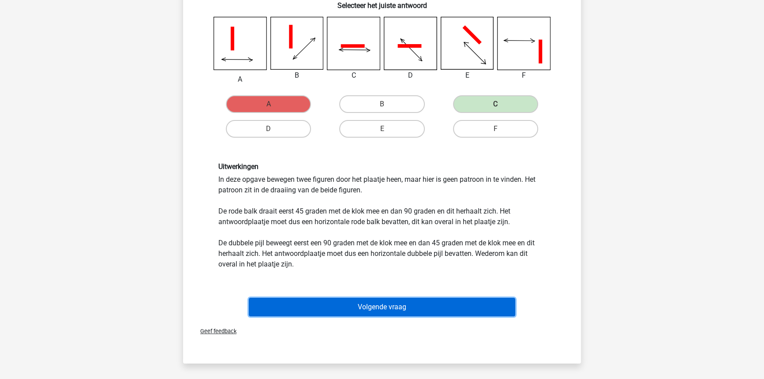
click at [380, 309] on button "Volgende vraag" at bounding box center [382, 307] width 267 height 19
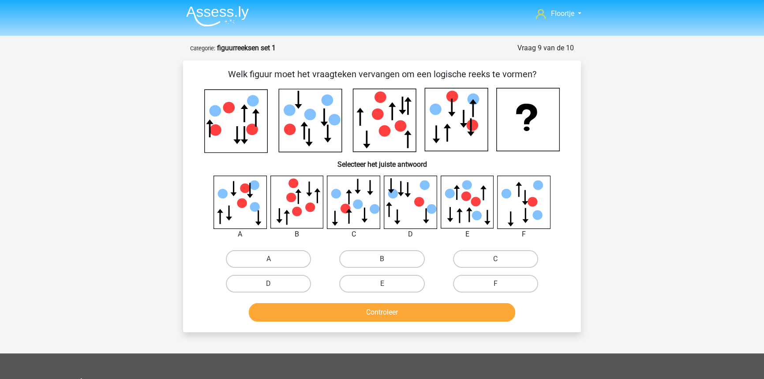
scroll to position [0, 0]
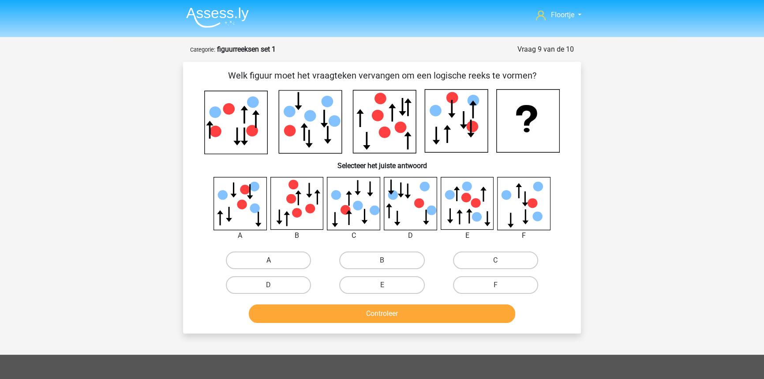
click at [265, 255] on label "A" at bounding box center [268, 260] width 85 height 18
click at [269, 260] on input "A" at bounding box center [272, 263] width 6 height 6
radio input "true"
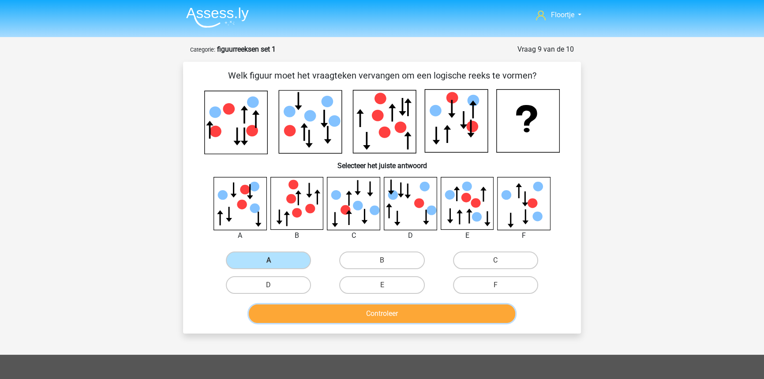
click at [325, 315] on button "Controleer" at bounding box center [382, 313] width 267 height 19
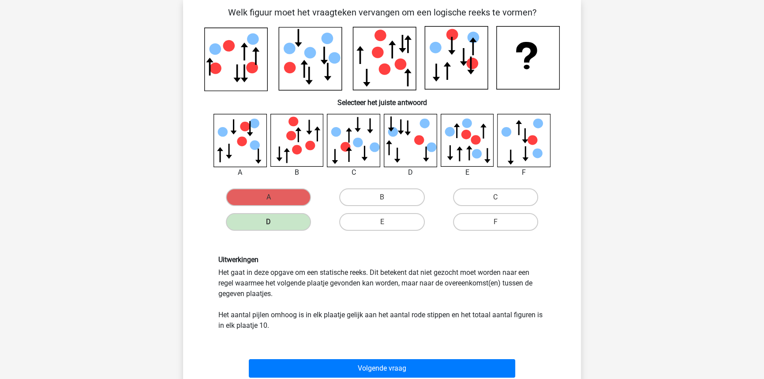
scroll to position [80, 0]
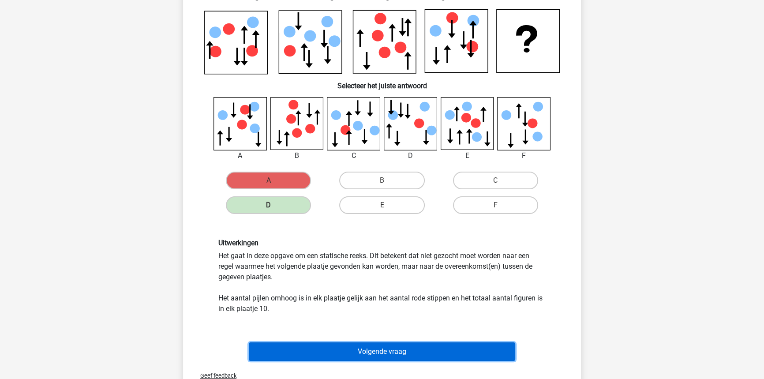
click at [333, 347] on button "Volgende vraag" at bounding box center [382, 351] width 267 height 19
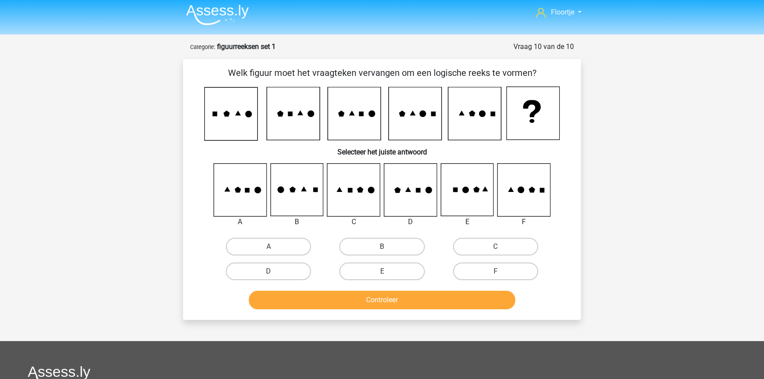
scroll to position [0, 0]
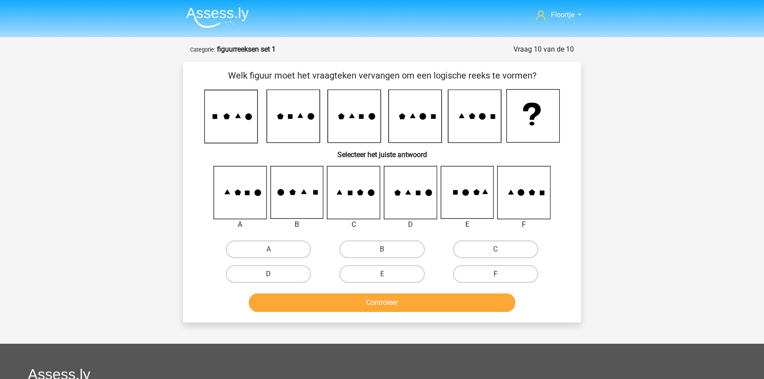
click at [489, 269] on label "F" at bounding box center [495, 274] width 85 height 18
click at [495, 274] on input "F" at bounding box center [498, 277] width 6 height 6
radio input "true"
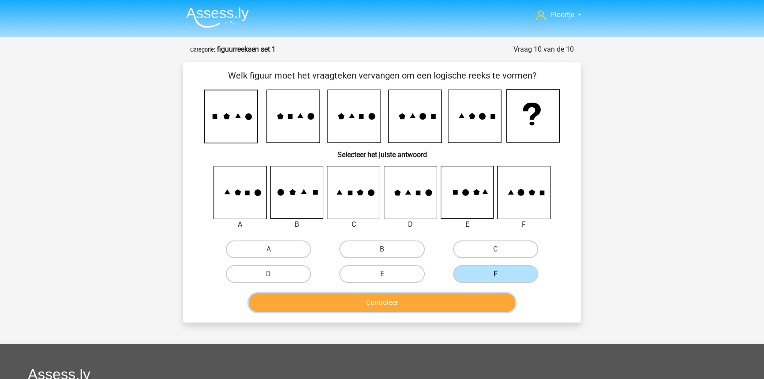
click at [449, 298] on button "Controleer" at bounding box center [382, 302] width 267 height 19
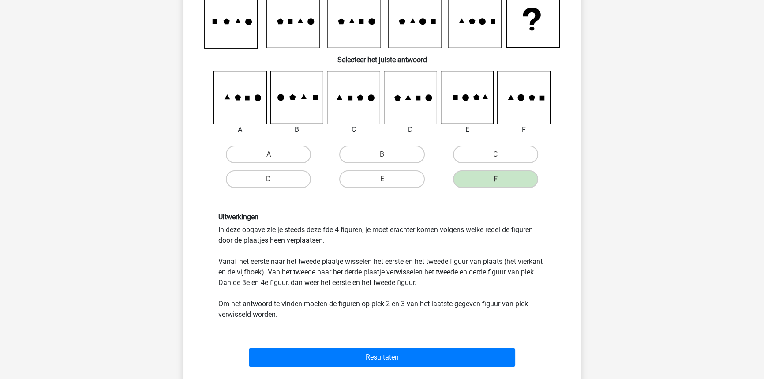
scroll to position [120, 0]
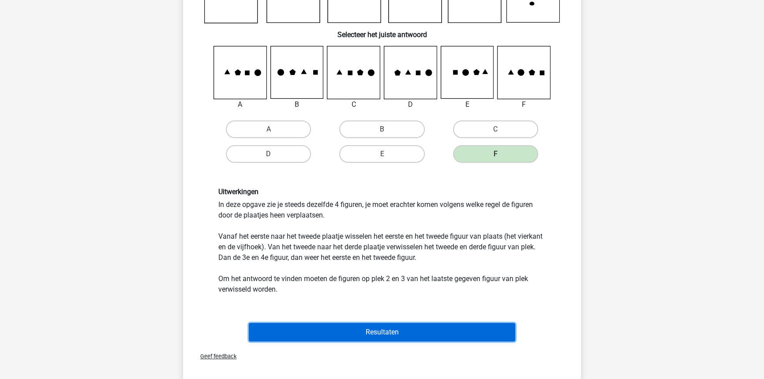
click at [363, 337] on button "Resultaten" at bounding box center [382, 332] width 267 height 19
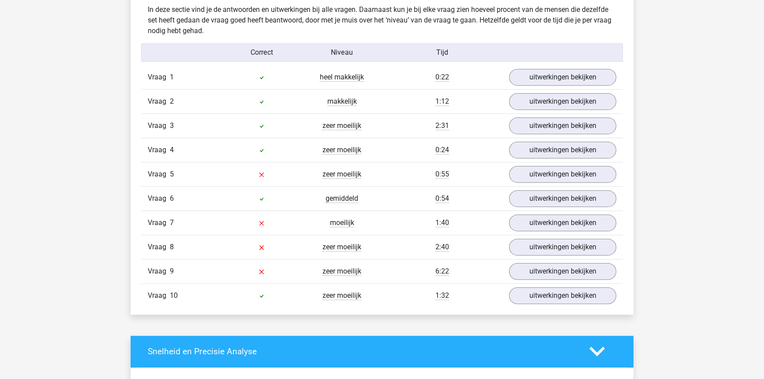
scroll to position [561, 0]
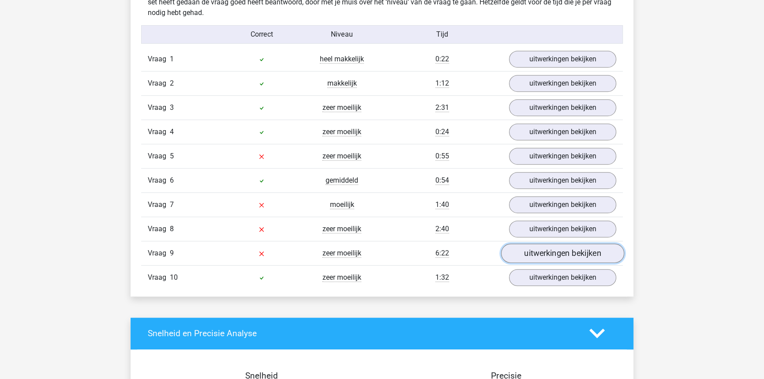
click at [514, 252] on link "uitwerkingen bekijken" at bounding box center [562, 253] width 123 height 19
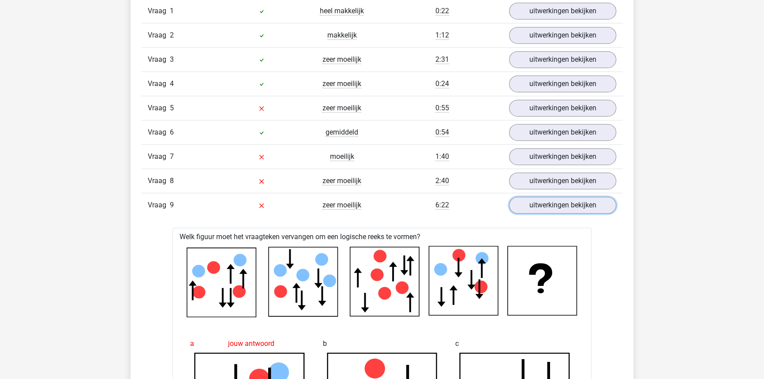
scroll to position [601, 0]
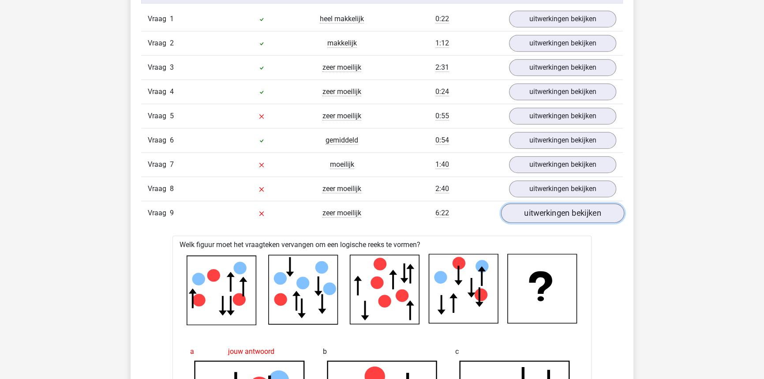
click at [532, 206] on link "uitwerkingen bekijken" at bounding box center [562, 212] width 123 height 19
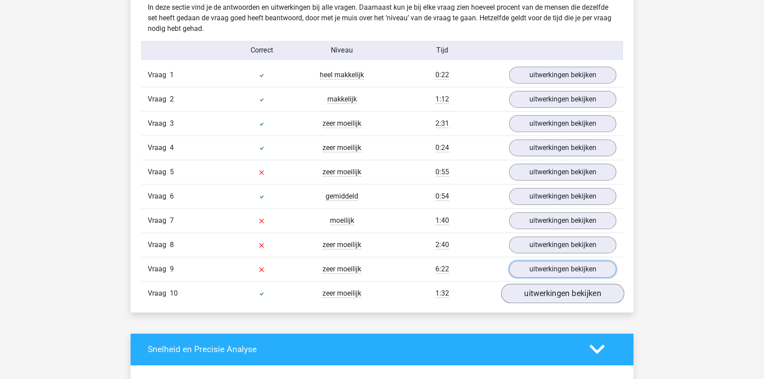
scroll to position [561, 0]
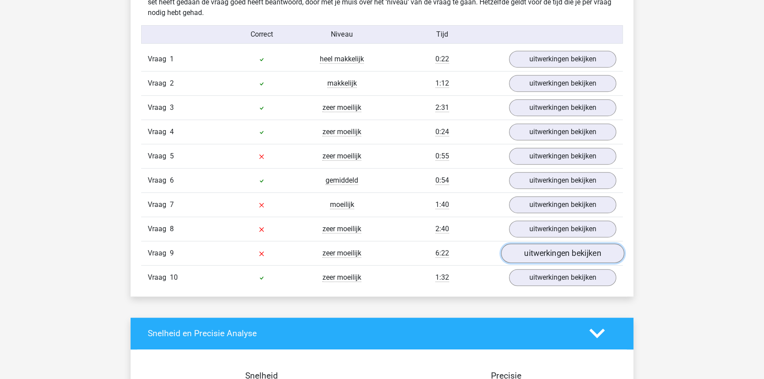
click at [555, 255] on link "uitwerkingen bekijken" at bounding box center [562, 253] width 123 height 19
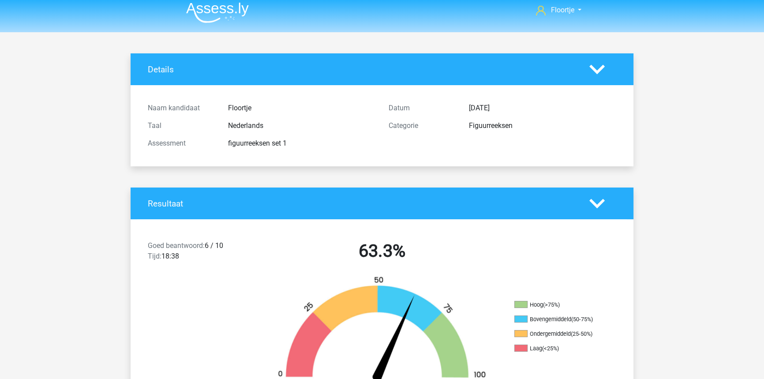
scroll to position [0, 0]
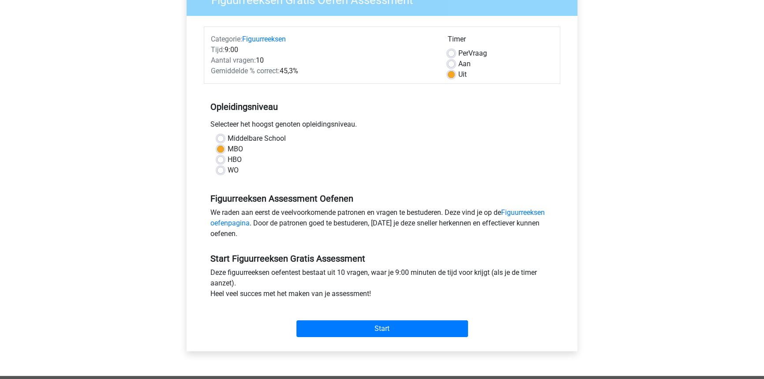
scroll to position [67, 0]
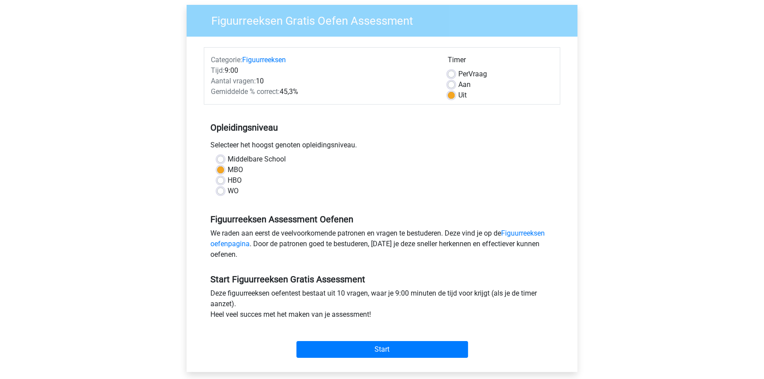
click at [453, 77] on div "Per Vraag" at bounding box center [500, 74] width 105 height 11
click at [458, 74] on label "Per Vraag" at bounding box center [472, 74] width 29 height 11
click at [449, 74] on input "Per Vraag" at bounding box center [451, 73] width 7 height 9
radio input "true"
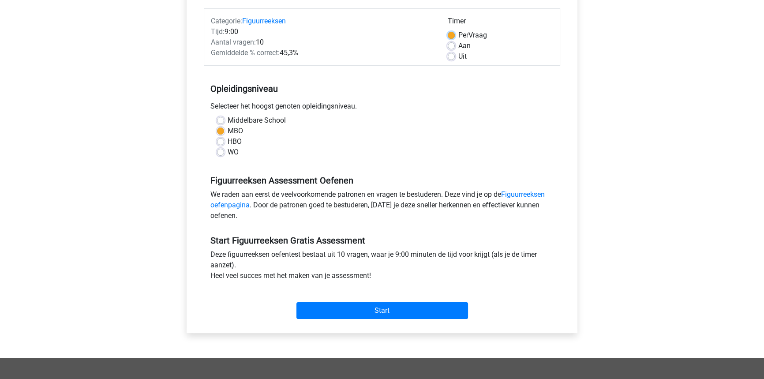
scroll to position [108, 0]
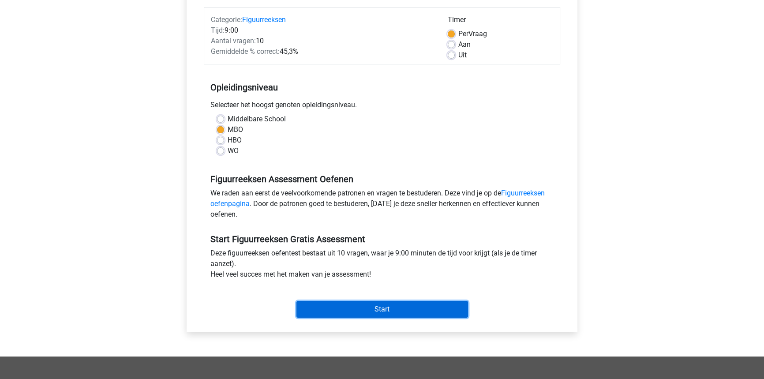
click at [372, 309] on input "Start" at bounding box center [382, 309] width 172 height 17
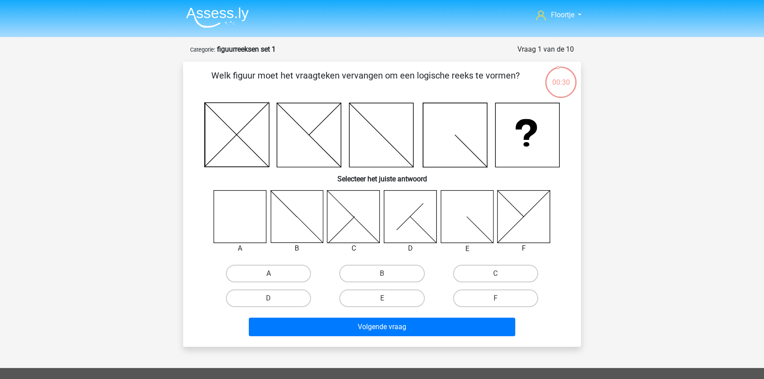
click at [255, 266] on label "A" at bounding box center [268, 274] width 85 height 18
click at [269, 274] on input "A" at bounding box center [272, 277] width 6 height 6
radio input "true"
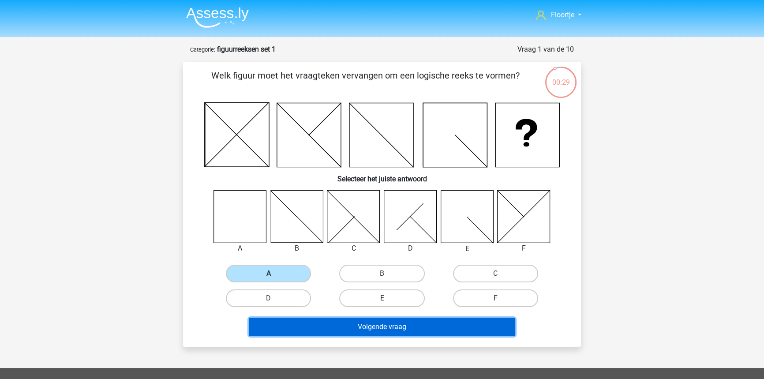
click at [334, 330] on button "Volgende vraag" at bounding box center [382, 327] width 267 height 19
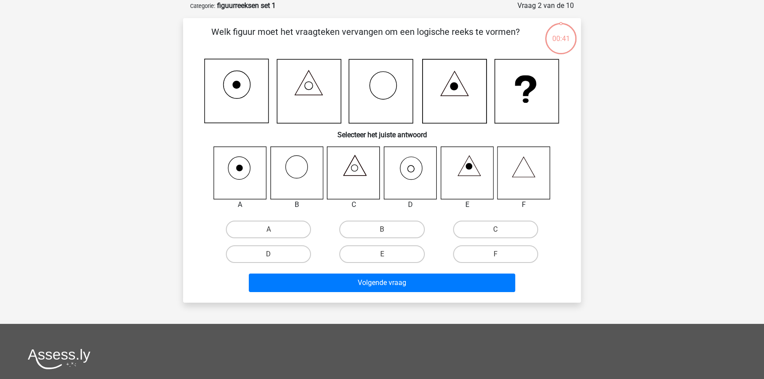
scroll to position [44, 0]
drag, startPoint x: 296, startPoint y: 248, endPoint x: 304, endPoint y: 259, distance: 13.8
click at [296, 249] on label "D" at bounding box center [268, 254] width 85 height 18
click at [274, 254] on input "D" at bounding box center [272, 257] width 6 height 6
radio input "true"
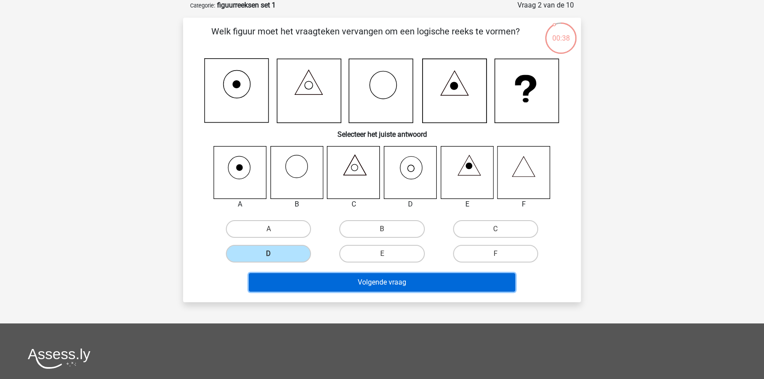
click at [334, 284] on button "Volgende vraag" at bounding box center [382, 282] width 267 height 19
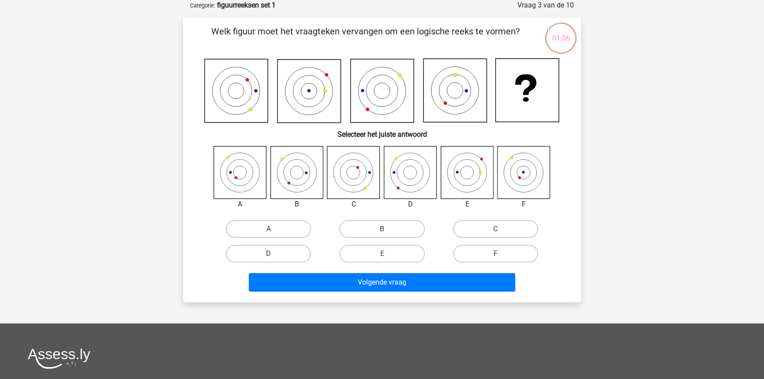
click at [496, 255] on input "F" at bounding box center [498, 257] width 6 height 6
radio input "true"
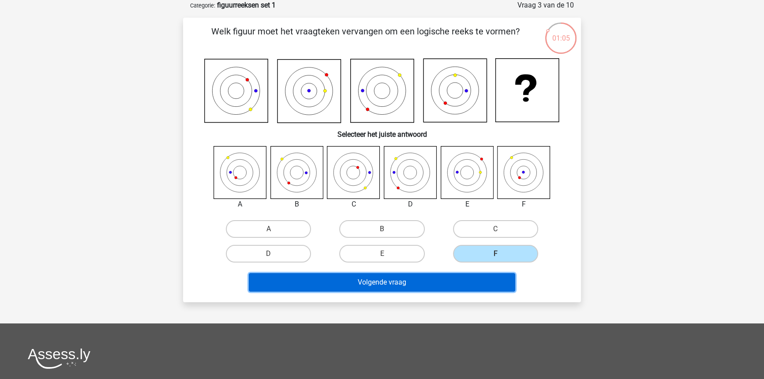
click at [482, 275] on button "Volgende vraag" at bounding box center [382, 282] width 267 height 19
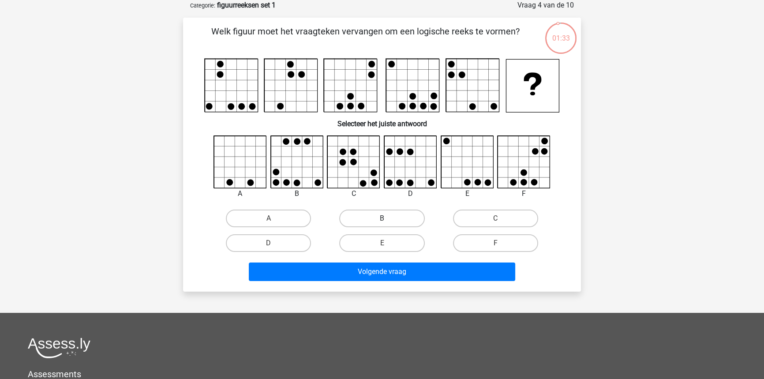
click at [389, 221] on label "B" at bounding box center [381, 219] width 85 height 18
click at [388, 221] on input "B" at bounding box center [385, 221] width 6 height 6
radio input "true"
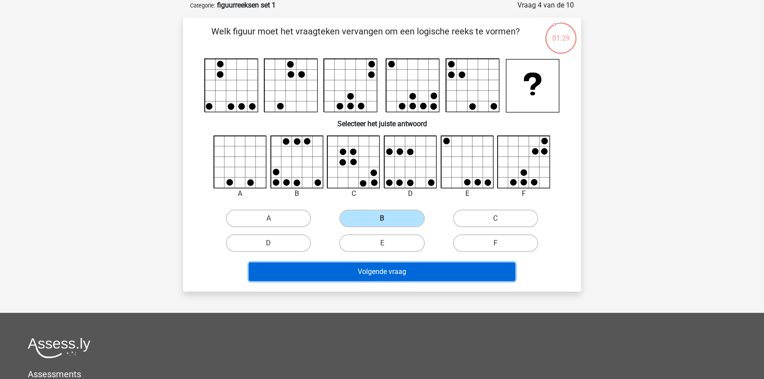
click at [370, 278] on button "Volgende vraag" at bounding box center [382, 271] width 267 height 19
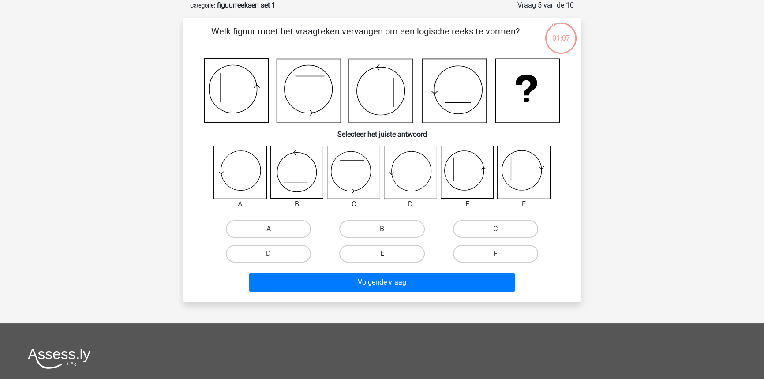
click at [398, 252] on label "E" at bounding box center [381, 254] width 85 height 18
click at [388, 254] on input "E" at bounding box center [385, 257] width 6 height 6
radio input "true"
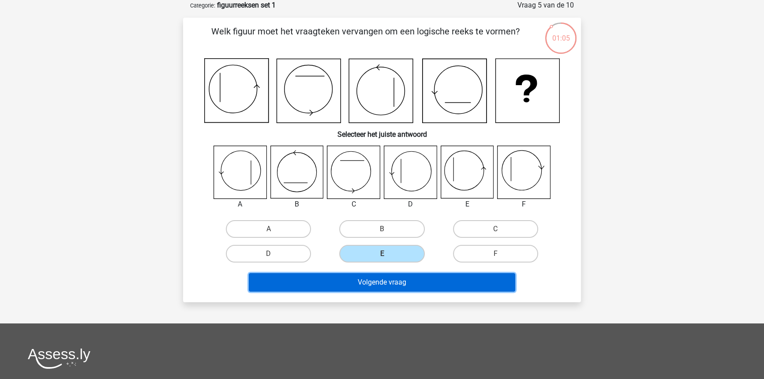
click at [395, 274] on button "Volgende vraag" at bounding box center [382, 282] width 267 height 19
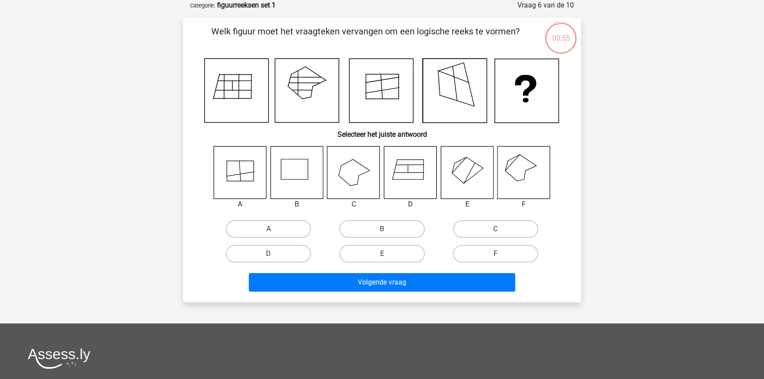
drag, startPoint x: 515, startPoint y: 248, endPoint x: 482, endPoint y: 269, distance: 39.0
click at [515, 249] on label "F" at bounding box center [495, 254] width 85 height 18
click at [501, 254] on input "F" at bounding box center [498, 257] width 6 height 6
radio input "true"
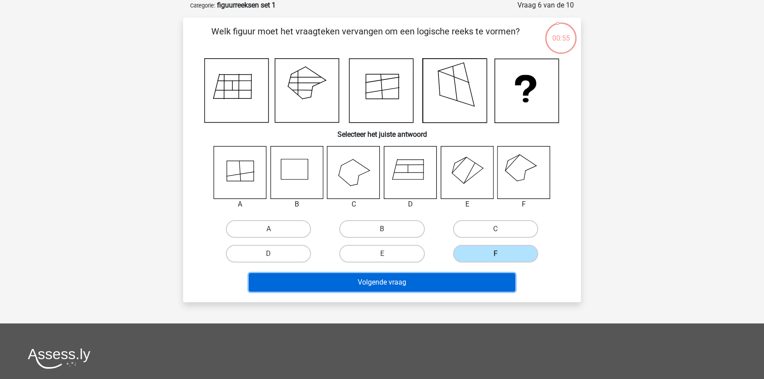
click at [469, 280] on button "Volgende vraag" at bounding box center [382, 282] width 267 height 19
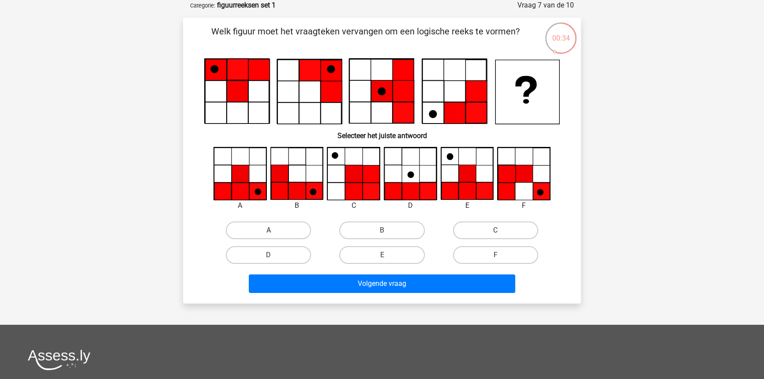
click at [271, 229] on label "A" at bounding box center [268, 230] width 85 height 18
click at [271, 230] on input "A" at bounding box center [272, 233] width 6 height 6
radio input "true"
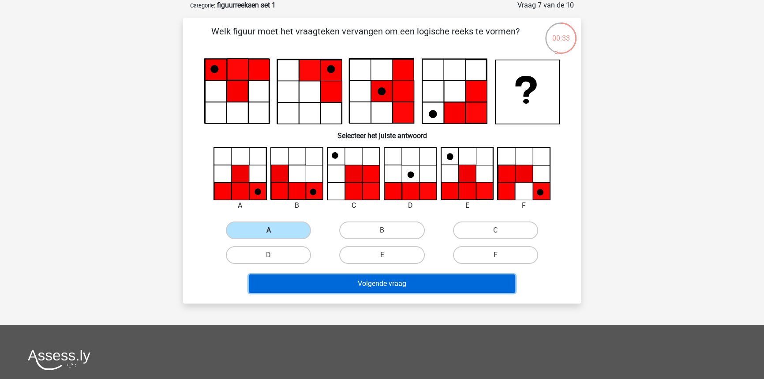
click at [328, 287] on button "Volgende vraag" at bounding box center [382, 283] width 267 height 19
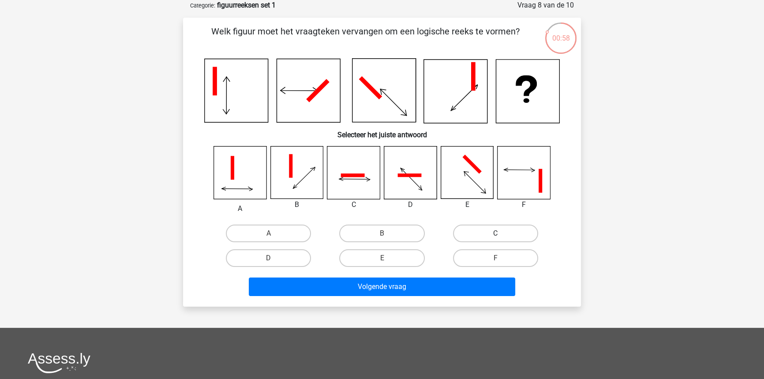
click at [484, 236] on label "C" at bounding box center [495, 234] width 85 height 18
click at [495, 236] on input "C" at bounding box center [498, 236] width 6 height 6
radio input "true"
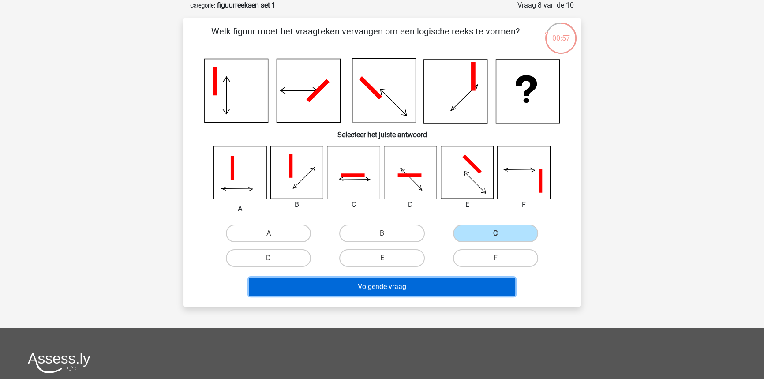
click at [410, 287] on button "Volgende vraag" at bounding box center [382, 286] width 267 height 19
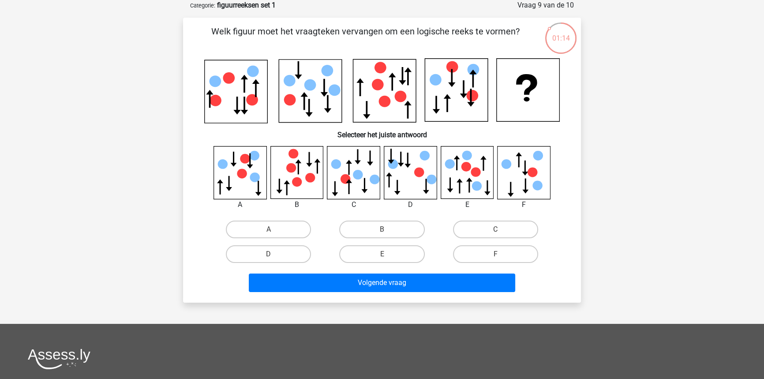
drag, startPoint x: 303, startPoint y: 255, endPoint x: 333, endPoint y: 270, distance: 33.9
click at [303, 255] on label "D" at bounding box center [268, 254] width 85 height 18
click at [274, 255] on input "D" at bounding box center [272, 257] width 6 height 6
radio input "true"
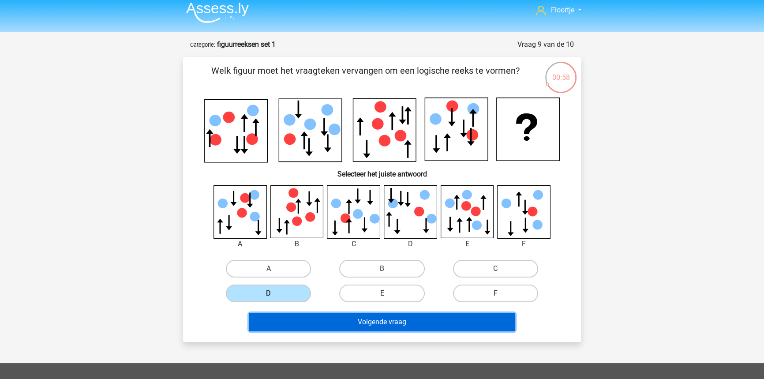
click at [412, 285] on div "Welk figuur moet het vraagteken vervangen om een logische reeks te vormen?" at bounding box center [382, 199] width 391 height 270
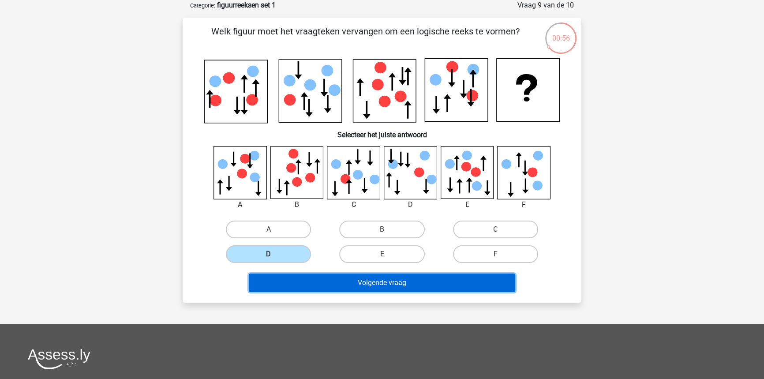
click at [408, 285] on button "Volgende vraag" at bounding box center [382, 283] width 267 height 19
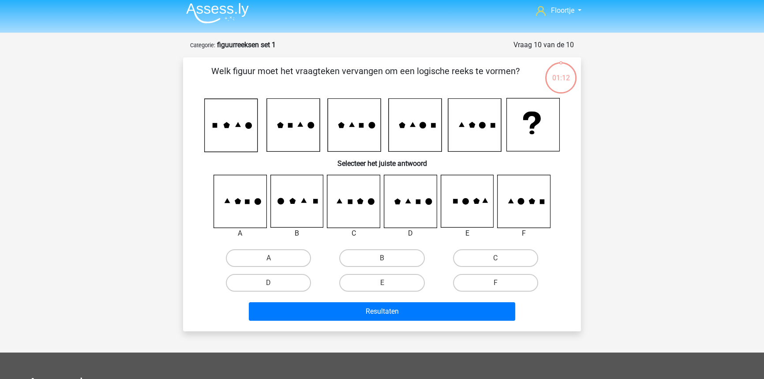
scroll to position [4, 0]
click at [507, 281] on label "F" at bounding box center [495, 283] width 85 height 18
click at [501, 283] on input "F" at bounding box center [498, 286] width 6 height 6
radio input "true"
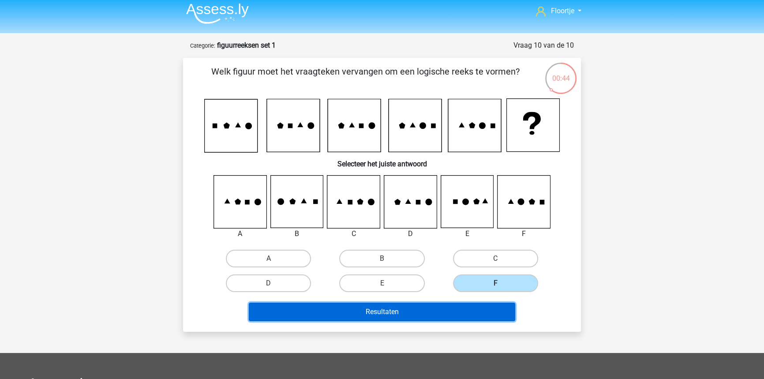
click at [488, 315] on button "Resultaten" at bounding box center [382, 312] width 267 height 19
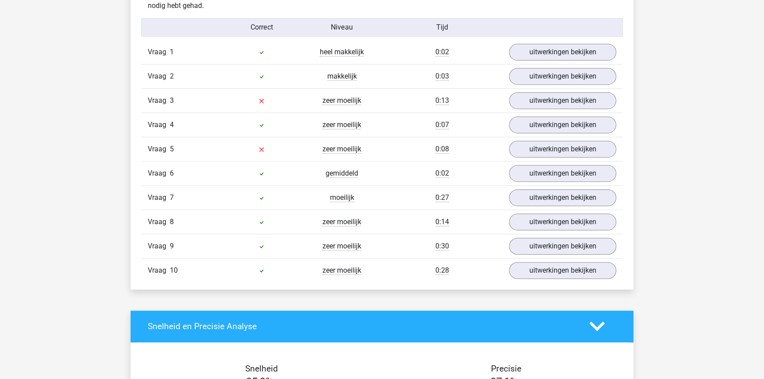
scroll to position [521, 0]
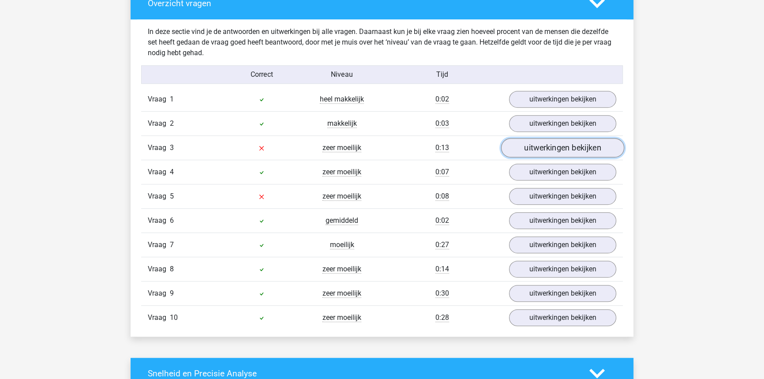
click at [524, 146] on link "uitwerkingen bekijken" at bounding box center [562, 147] width 123 height 19
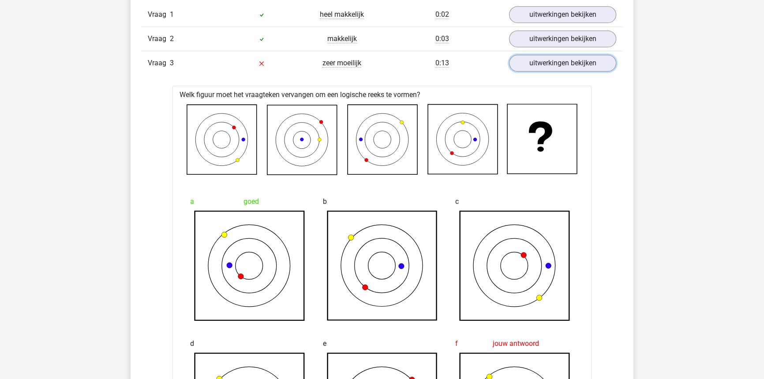
scroll to position [601, 0]
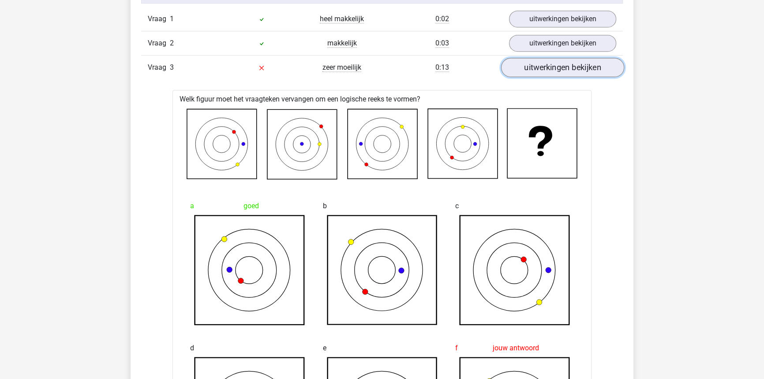
click at [571, 72] on link "uitwerkingen bekijken" at bounding box center [562, 67] width 123 height 19
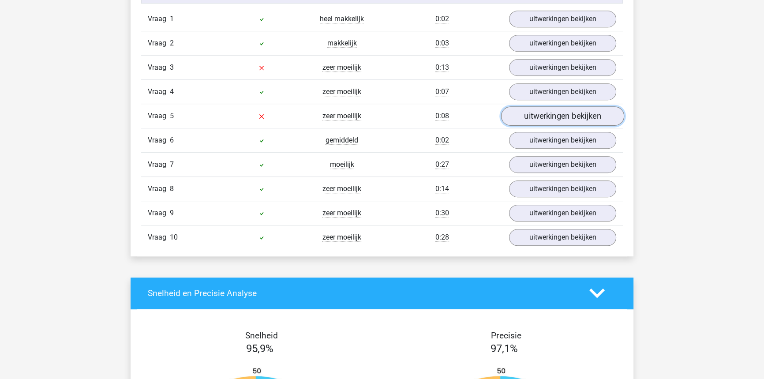
click at [553, 118] on link "uitwerkingen bekijken" at bounding box center [562, 115] width 123 height 19
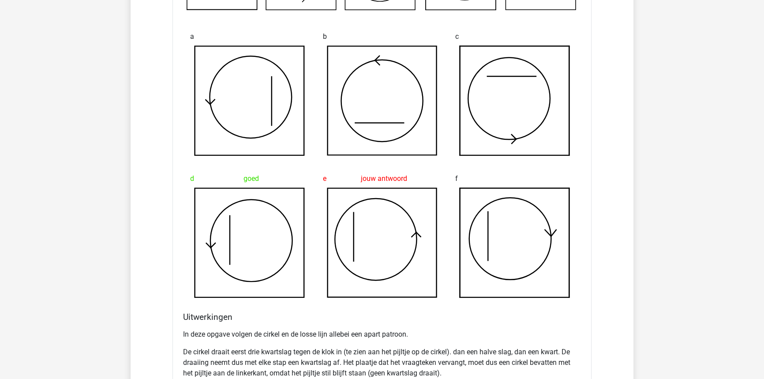
scroll to position [882, 0]
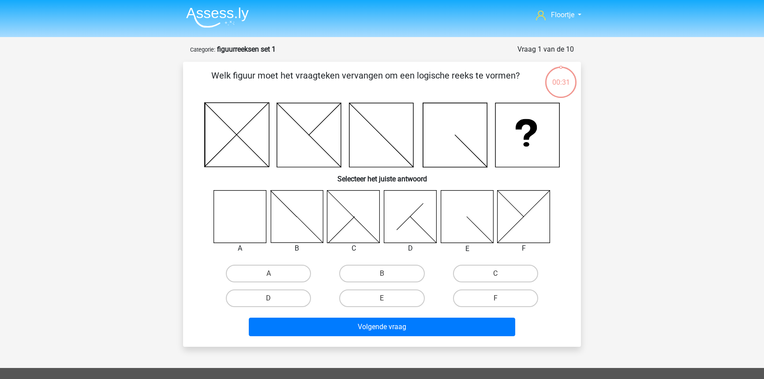
scroll to position [4, 0]
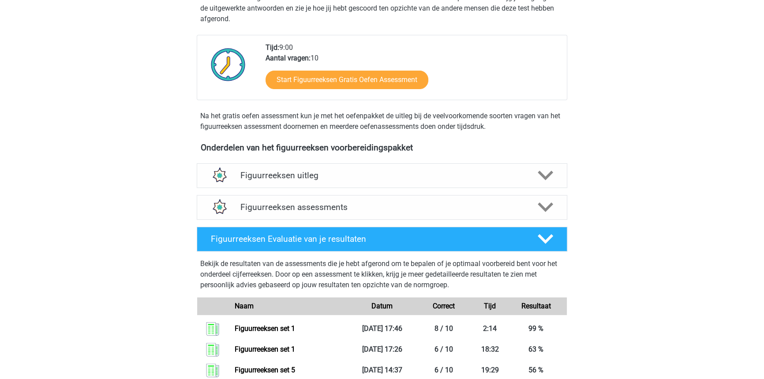
scroll to position [200, 0]
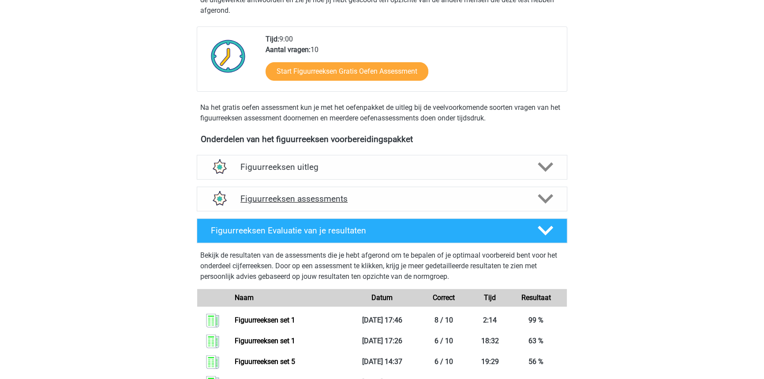
click at [374, 201] on h4 "Figuurreeksen assessments" at bounding box center [381, 199] width 283 height 10
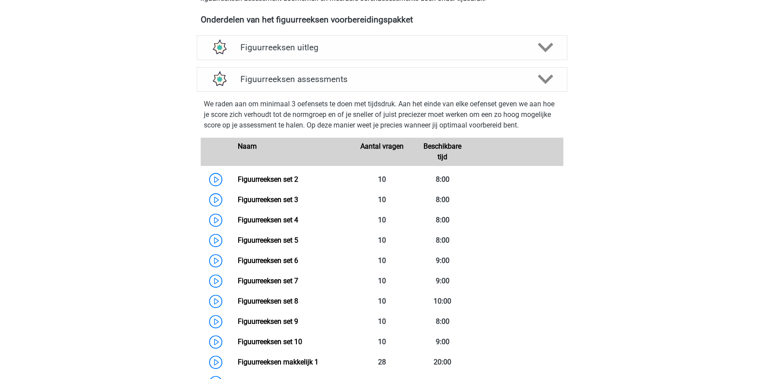
scroll to position [321, 0]
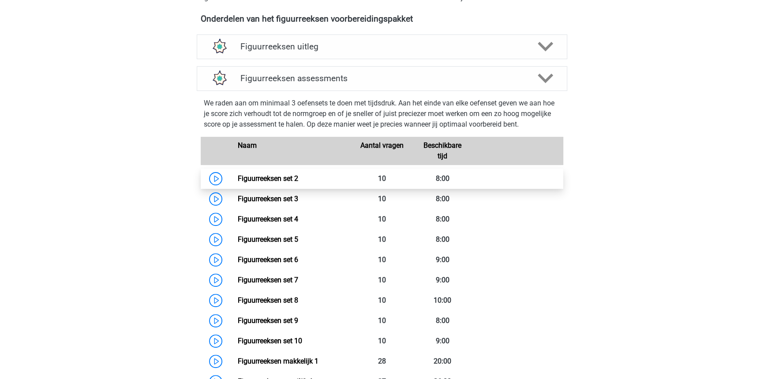
click at [298, 181] on link "Figuurreeksen set 2" at bounding box center [267, 178] width 60 height 8
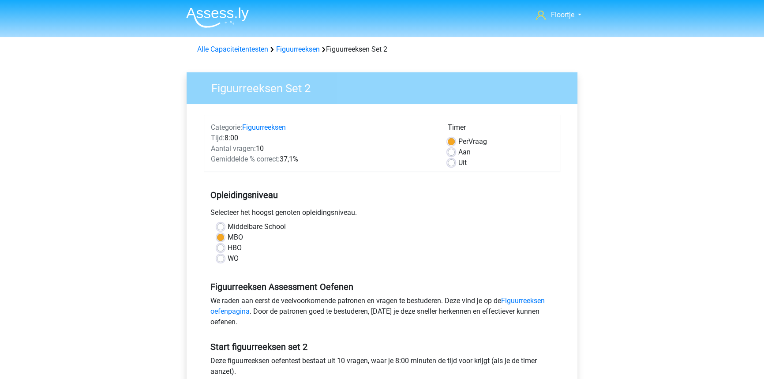
click at [454, 163] on div "Uit" at bounding box center [500, 162] width 105 height 11
click at [458, 163] on label "Uit" at bounding box center [462, 162] width 8 height 11
click at [454, 163] on input "Uit" at bounding box center [451, 161] width 7 height 9
radio input "true"
click at [437, 224] on div "Middelbare School" at bounding box center [382, 226] width 330 height 11
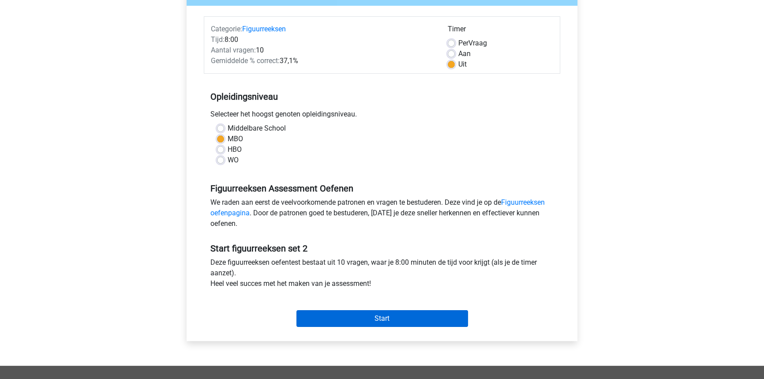
scroll to position [120, 0]
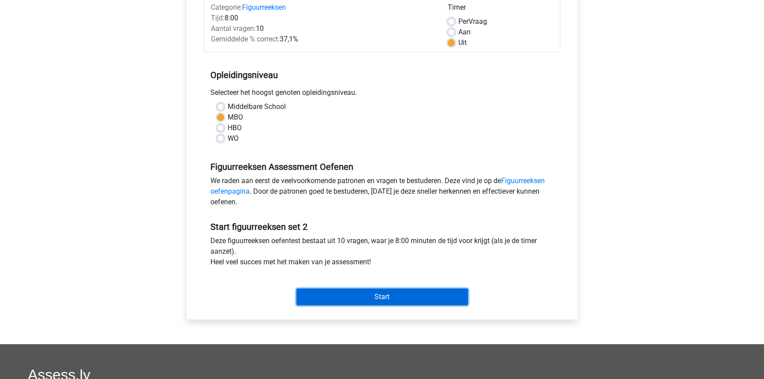
click at [398, 297] on input "Start" at bounding box center [382, 297] width 172 height 17
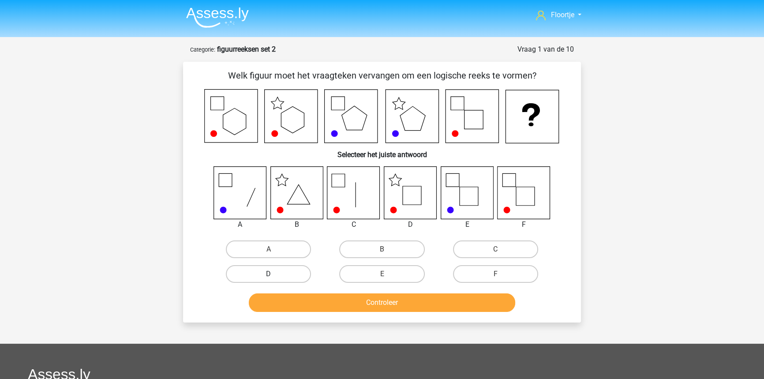
click at [304, 272] on label "D" at bounding box center [268, 274] width 85 height 18
click at [274, 274] on input "D" at bounding box center [272, 277] width 6 height 6
radio input "true"
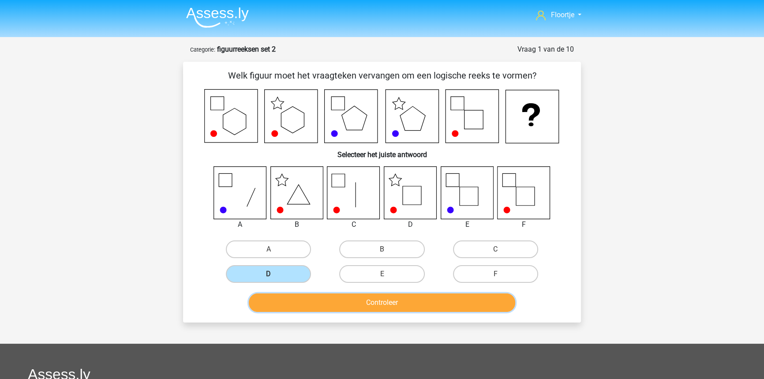
click at [387, 300] on button "Controleer" at bounding box center [382, 302] width 267 height 19
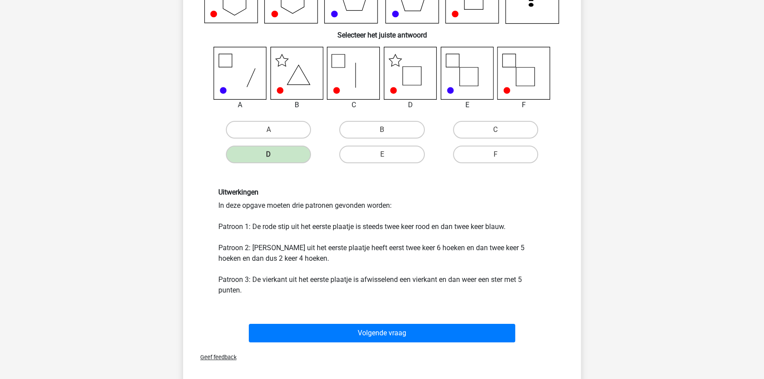
scroll to position [120, 0]
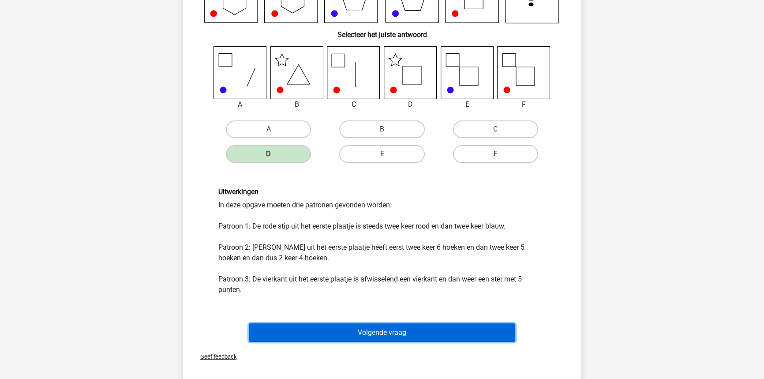
click at [373, 335] on button "Volgende vraag" at bounding box center [382, 332] width 267 height 19
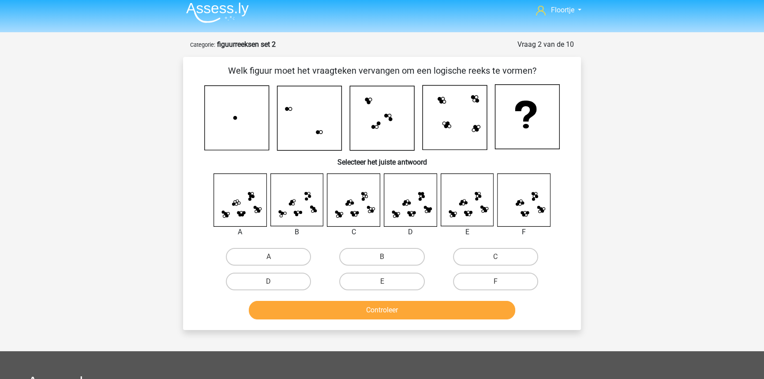
scroll to position [4, 0]
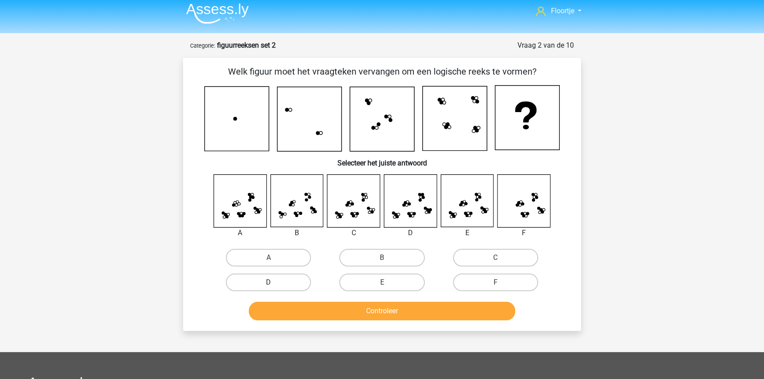
click at [295, 283] on label "D" at bounding box center [268, 283] width 85 height 18
click at [274, 283] on input "D" at bounding box center [272, 285] width 6 height 6
radio input "true"
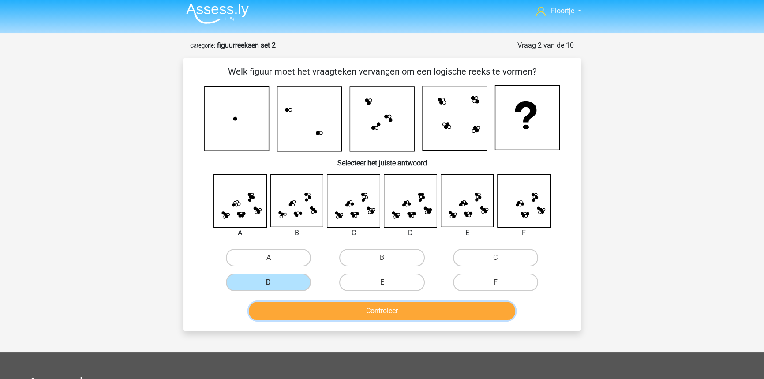
click at [316, 309] on button "Controleer" at bounding box center [382, 311] width 267 height 19
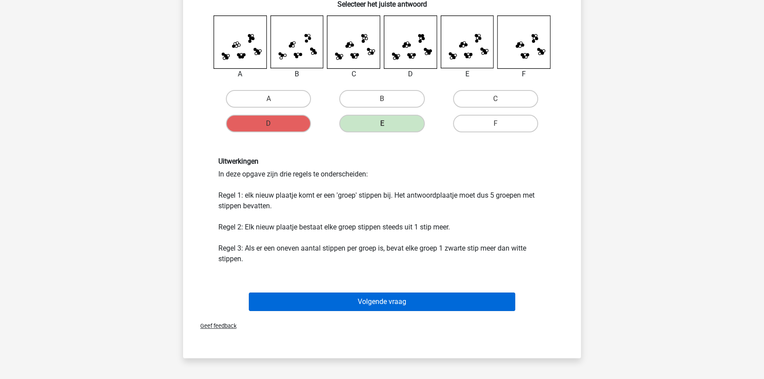
scroll to position [164, 0]
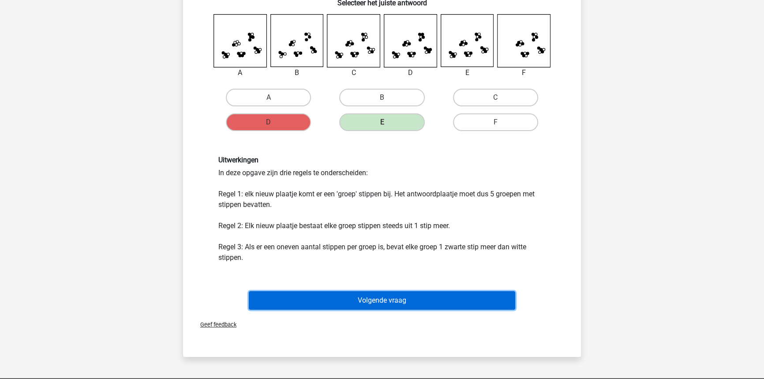
click at [401, 306] on button "Volgende vraag" at bounding box center [382, 300] width 267 height 19
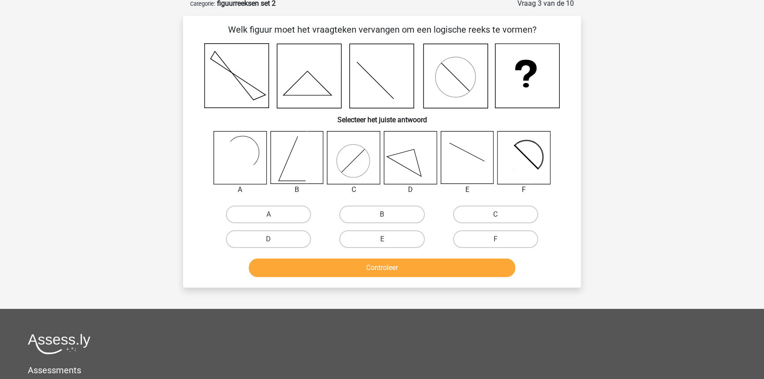
scroll to position [44, 0]
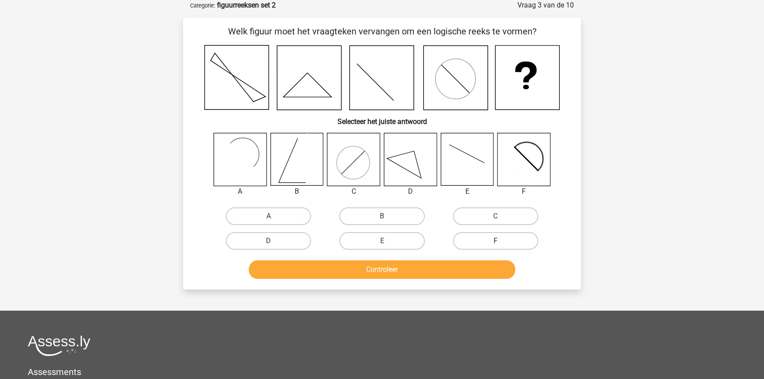
click at [515, 246] on label "F" at bounding box center [495, 241] width 85 height 18
click at [501, 246] on input "F" at bounding box center [498, 244] width 6 height 6
radio input "true"
click at [484, 273] on button "Controleer" at bounding box center [382, 269] width 267 height 19
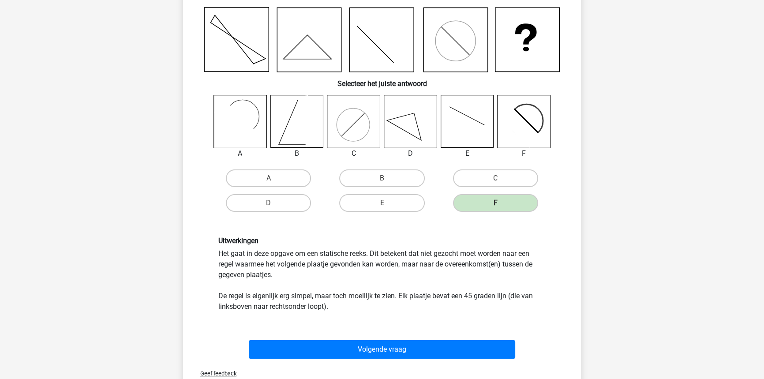
scroll to position [84, 0]
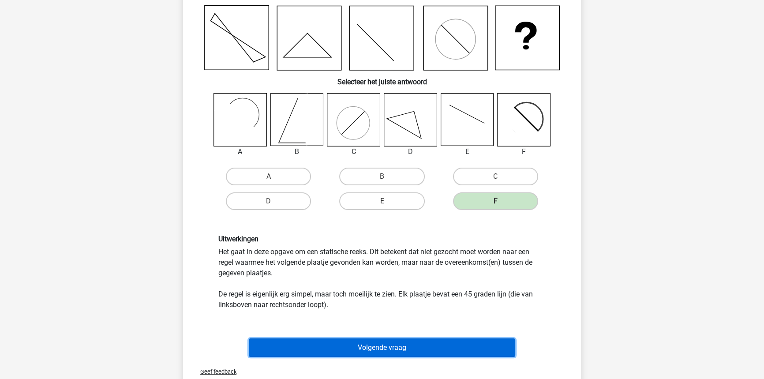
click at [431, 349] on button "Volgende vraag" at bounding box center [382, 347] width 267 height 19
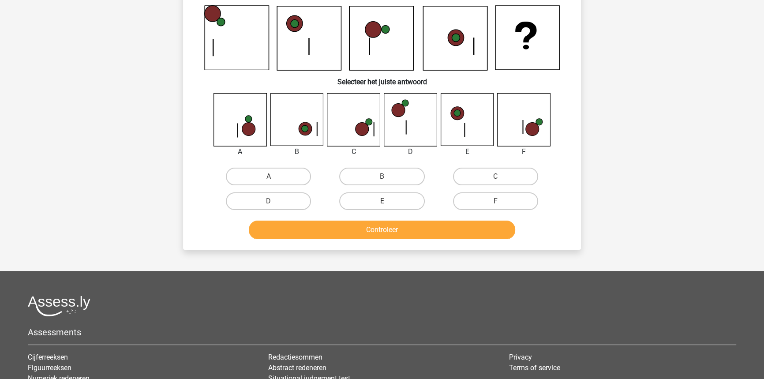
scroll to position [44, 0]
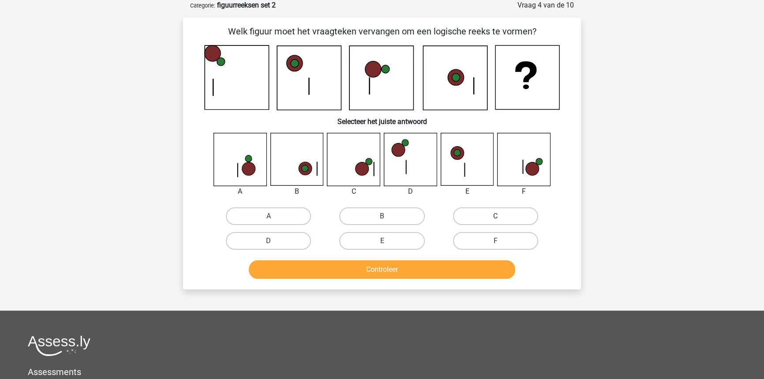
click at [520, 221] on label "C" at bounding box center [495, 216] width 85 height 18
click at [501, 221] on input "C" at bounding box center [498, 219] width 6 height 6
radio input "true"
click at [461, 269] on button "Controleer" at bounding box center [382, 269] width 267 height 19
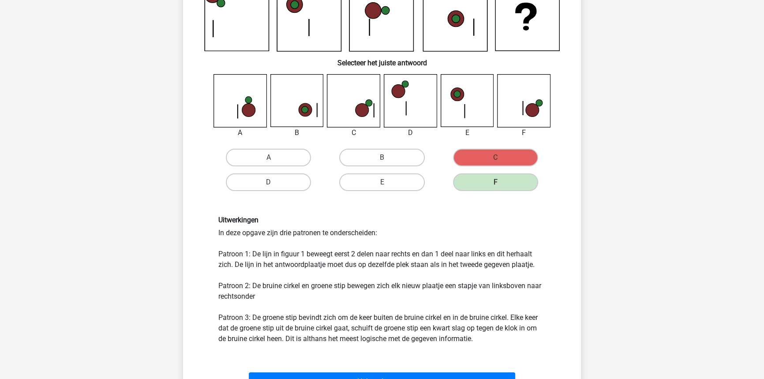
scroll to position [244, 0]
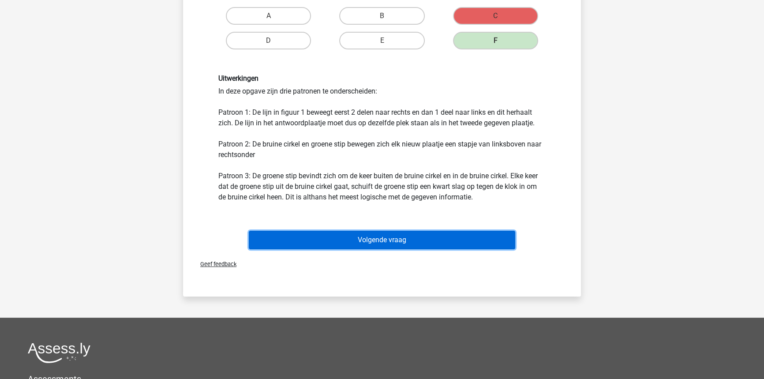
click at [401, 239] on button "Volgende vraag" at bounding box center [382, 240] width 267 height 19
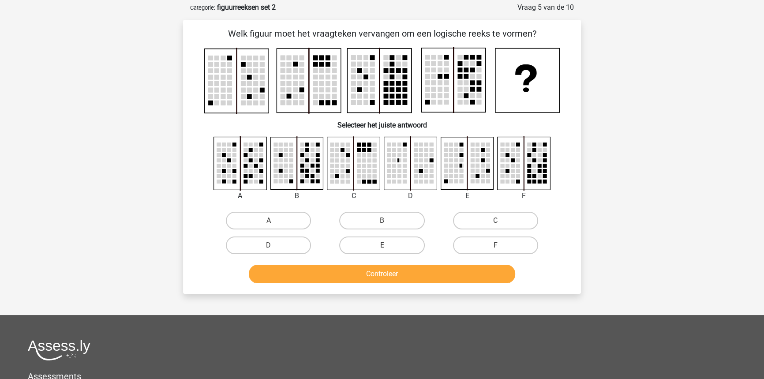
scroll to position [44, 0]
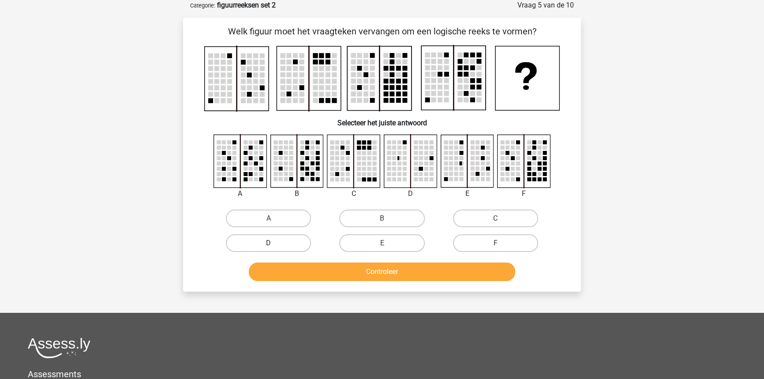
click at [291, 237] on label "D" at bounding box center [268, 243] width 85 height 18
click at [274, 243] on input "D" at bounding box center [272, 246] width 6 height 6
radio input "true"
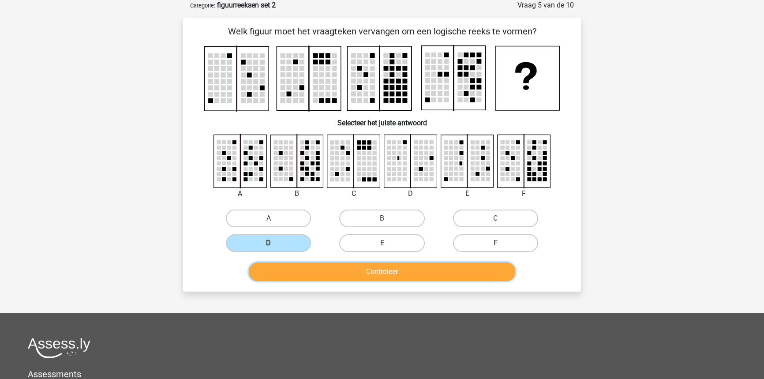
click at [372, 274] on button "Controleer" at bounding box center [382, 271] width 267 height 19
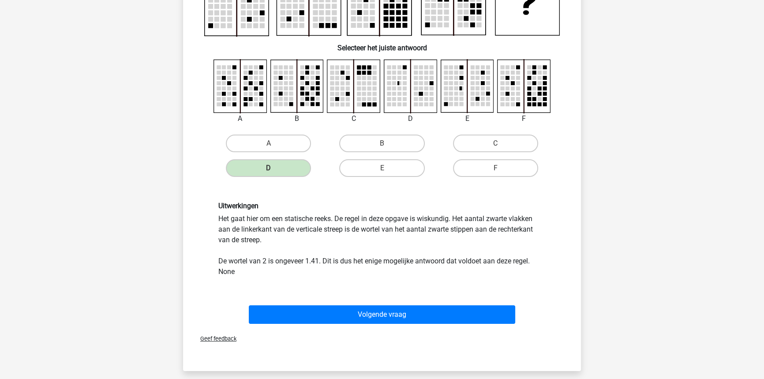
scroll to position [124, 0]
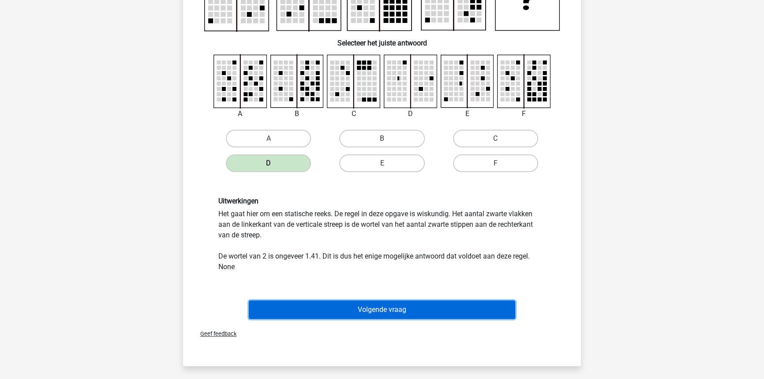
click at [453, 306] on button "Volgende vraag" at bounding box center [382, 309] width 267 height 19
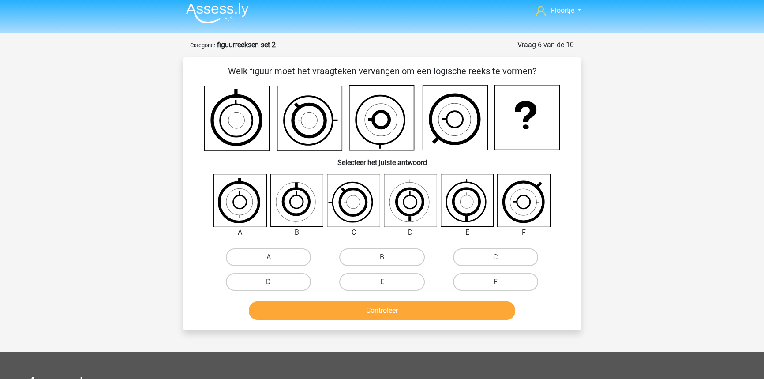
scroll to position [4, 0]
click at [288, 278] on label "D" at bounding box center [268, 283] width 85 height 18
click at [274, 282] on input "D" at bounding box center [272, 285] width 6 height 6
radio input "true"
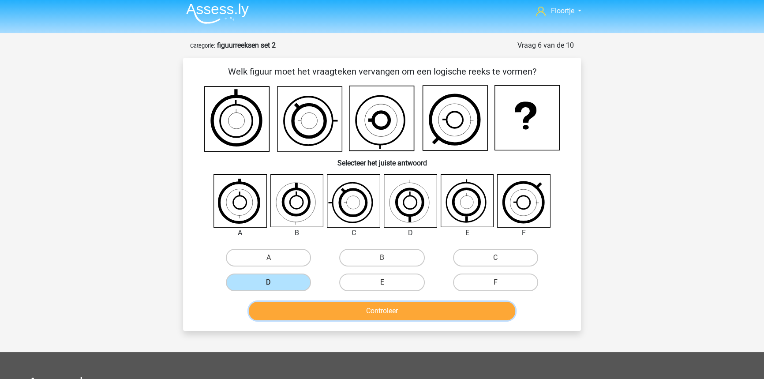
click at [359, 305] on button "Controleer" at bounding box center [382, 311] width 267 height 19
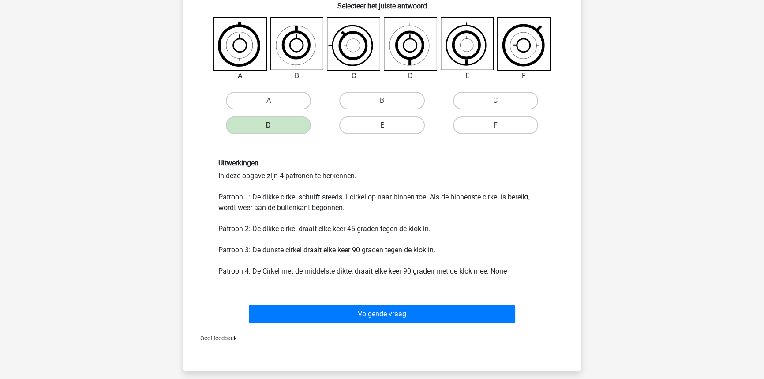
scroll to position [164, 0]
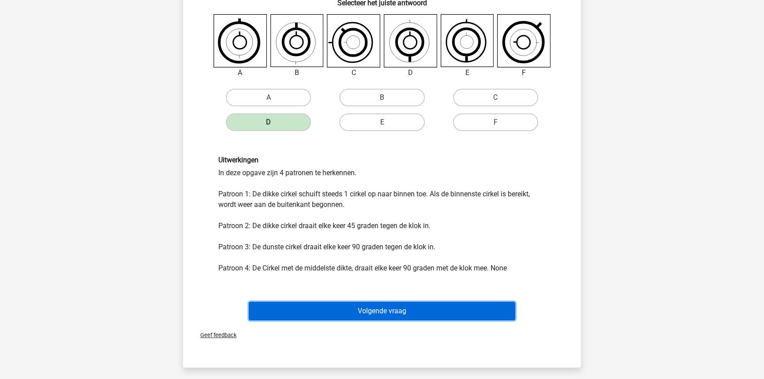
click at [462, 316] on button "Volgende vraag" at bounding box center [382, 311] width 267 height 19
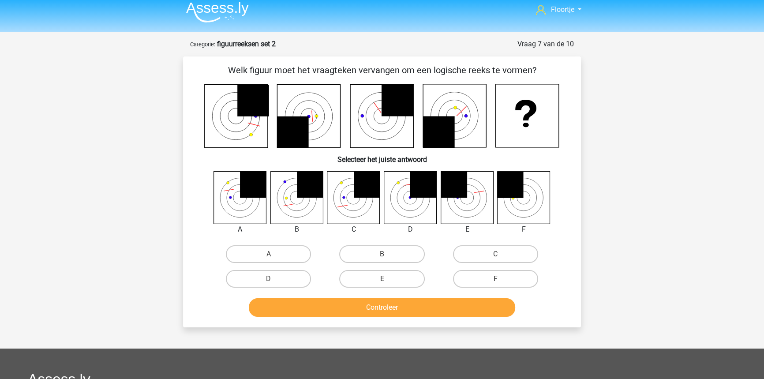
scroll to position [0, 0]
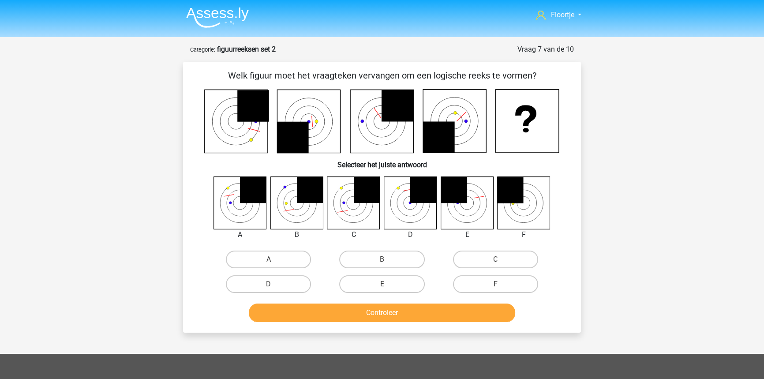
click at [484, 117] on icon at bounding box center [455, 121] width 63 height 63
click at [483, 118] on icon at bounding box center [455, 121] width 63 height 63
click at [482, 118] on icon at bounding box center [455, 121] width 63 height 63
click at [480, 120] on icon at bounding box center [455, 121] width 63 height 63
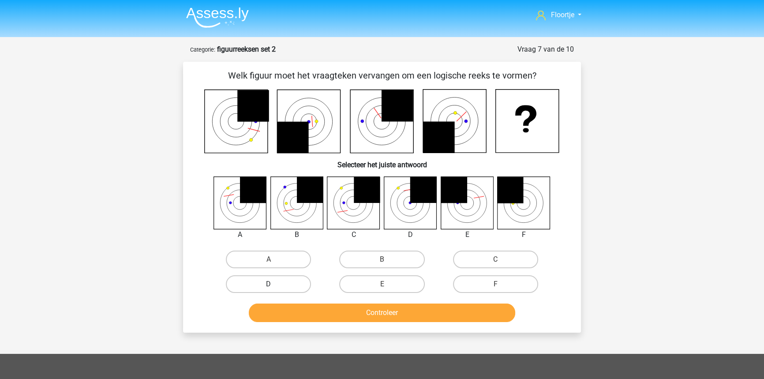
click at [300, 279] on label "D" at bounding box center [268, 284] width 85 height 18
click at [274, 284] on input "D" at bounding box center [272, 287] width 6 height 6
radio input "true"
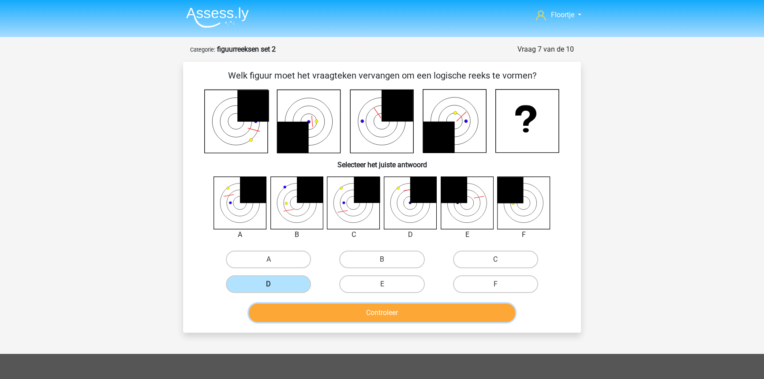
click at [364, 308] on button "Controleer" at bounding box center [382, 313] width 267 height 19
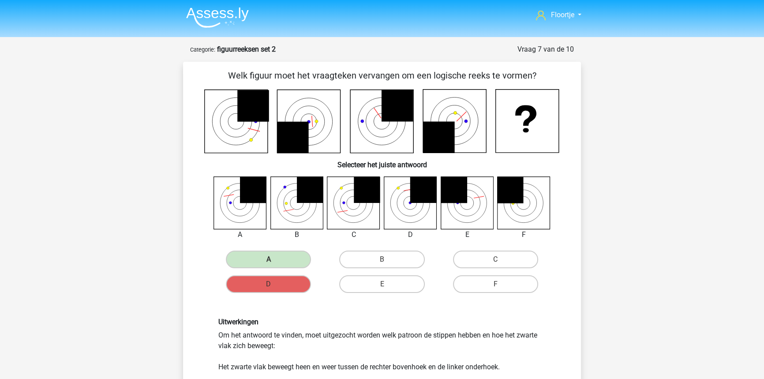
click at [477, 119] on icon at bounding box center [455, 121] width 63 height 63
click at [480, 116] on icon at bounding box center [455, 121] width 63 height 63
drag, startPoint x: 481, startPoint y: 115, endPoint x: 494, endPoint y: 135, distance: 24.6
click at [482, 116] on icon at bounding box center [455, 121] width 63 height 63
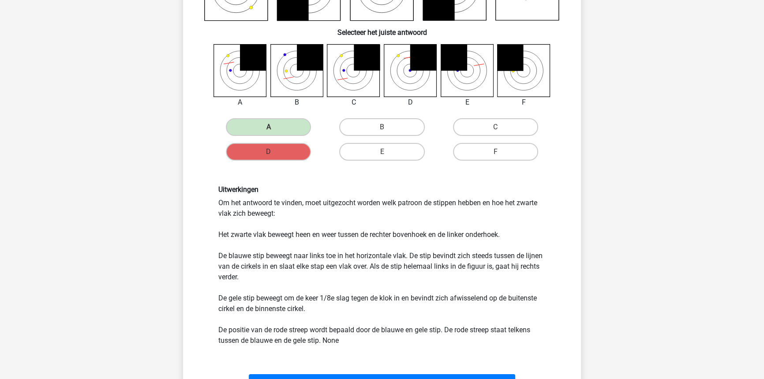
scroll to position [200, 0]
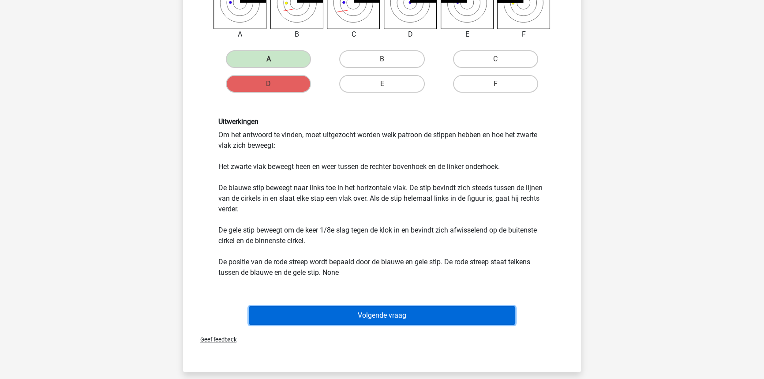
click at [496, 309] on button "Volgende vraag" at bounding box center [382, 315] width 267 height 19
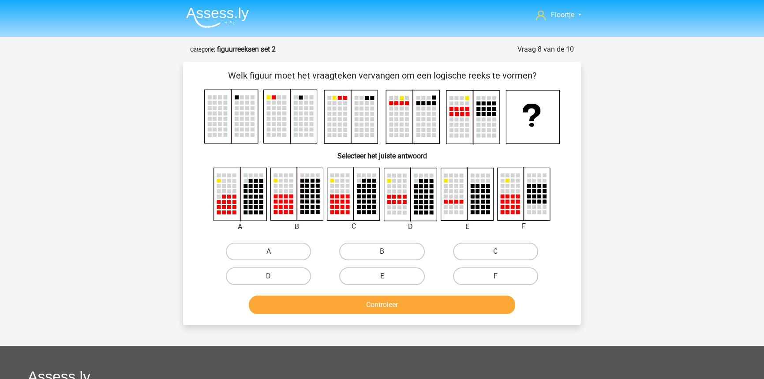
scroll to position [0, 0]
click at [472, 251] on label "C" at bounding box center [495, 252] width 85 height 18
click at [495, 251] on input "C" at bounding box center [498, 254] width 6 height 6
radio input "true"
click at [459, 305] on button "Controleer" at bounding box center [382, 305] width 267 height 19
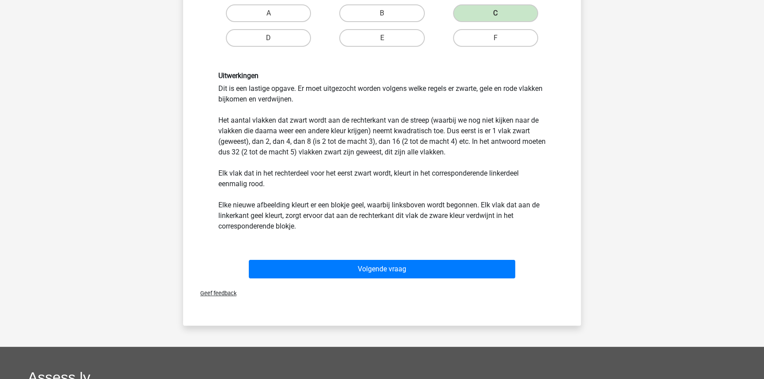
scroll to position [240, 0]
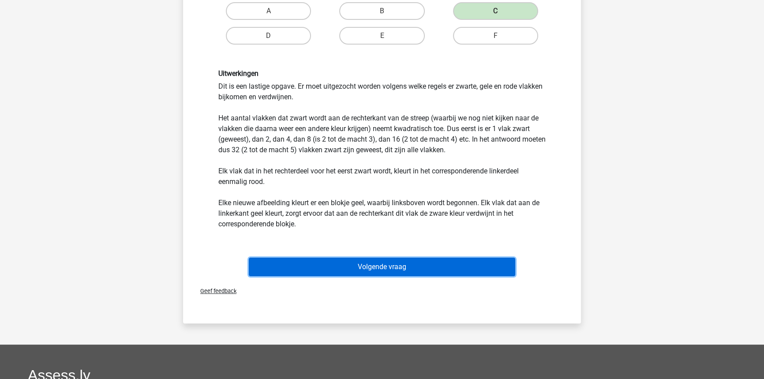
click at [457, 274] on button "Volgende vraag" at bounding box center [382, 267] width 267 height 19
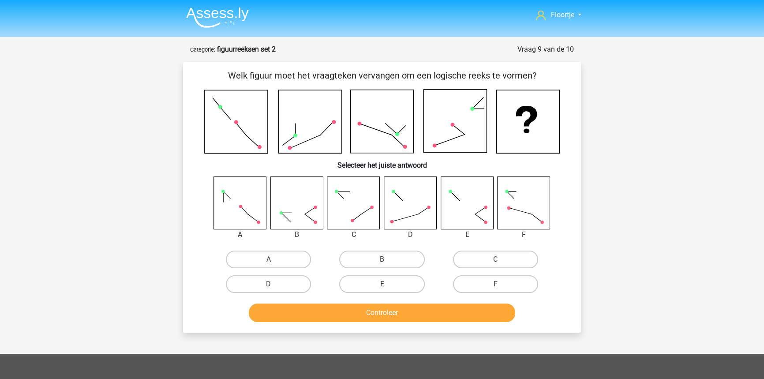
scroll to position [0, 0]
click at [399, 284] on label "E" at bounding box center [381, 284] width 85 height 18
click at [388, 284] on input "E" at bounding box center [385, 287] width 6 height 6
radio input "true"
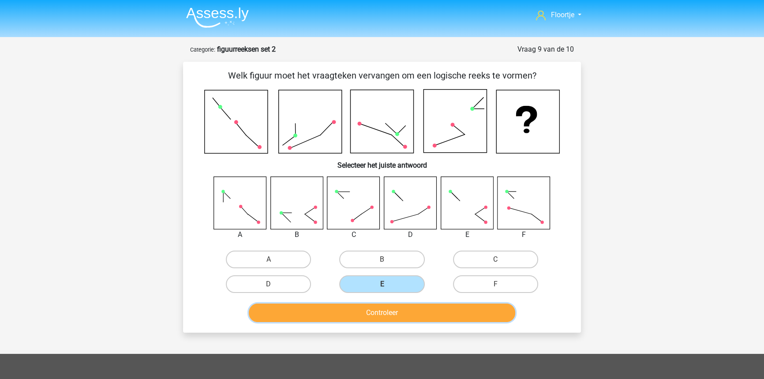
click at [391, 318] on button "Controleer" at bounding box center [382, 313] width 267 height 19
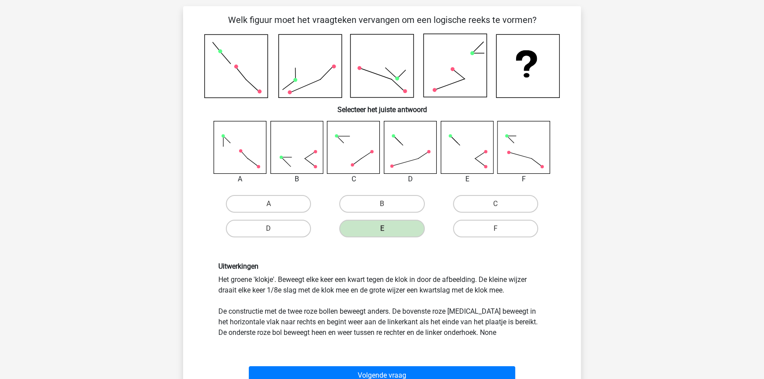
scroll to position [80, 0]
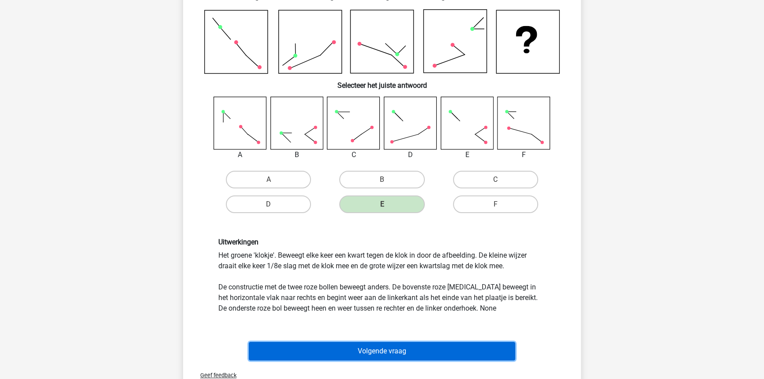
click at [326, 349] on button "Volgende vraag" at bounding box center [382, 351] width 267 height 19
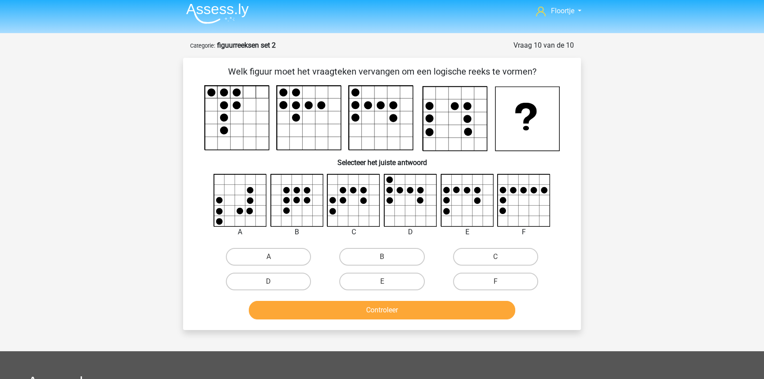
scroll to position [0, 0]
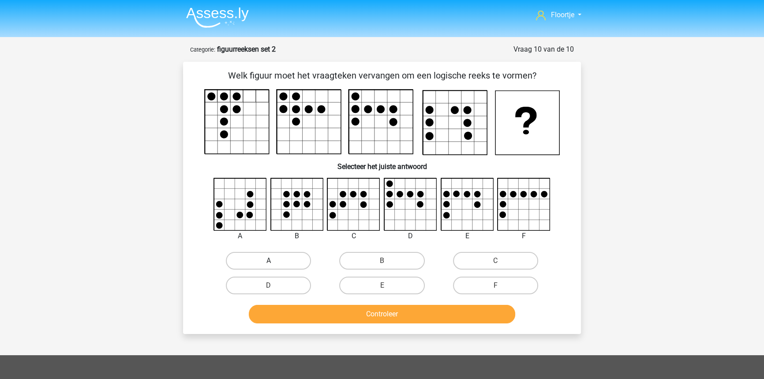
click at [238, 258] on label "A" at bounding box center [268, 261] width 85 height 18
click at [269, 261] on input "A" at bounding box center [272, 264] width 6 height 6
radio input "true"
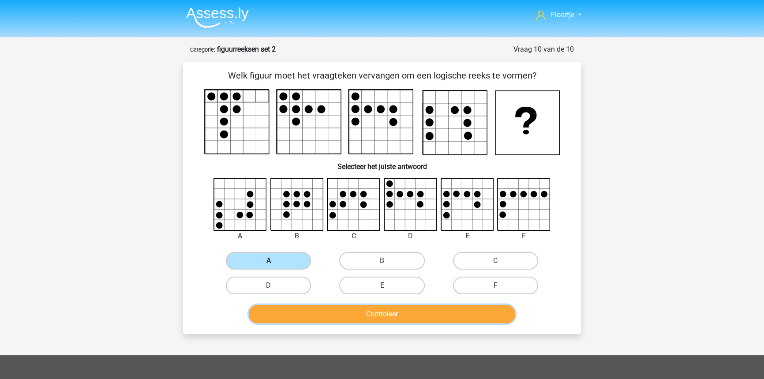
click at [336, 313] on button "Controleer" at bounding box center [382, 314] width 267 height 19
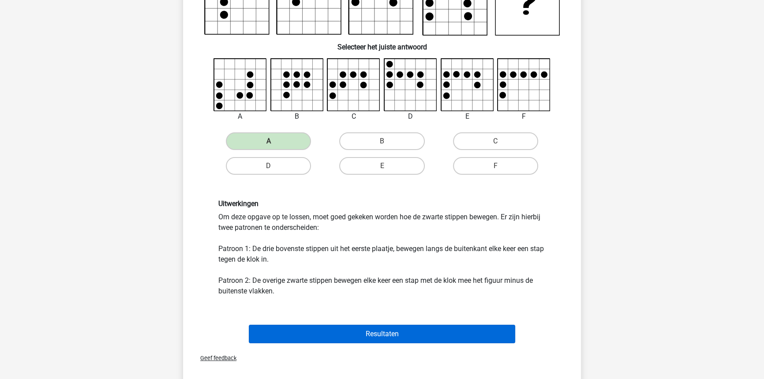
scroll to position [120, 0]
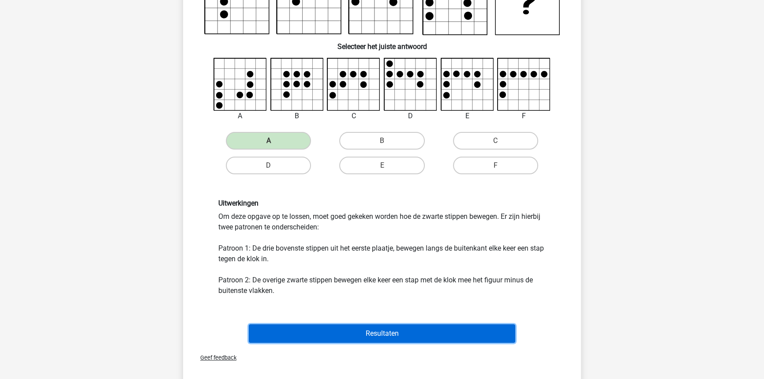
click at [435, 333] on button "Resultaten" at bounding box center [382, 333] width 267 height 19
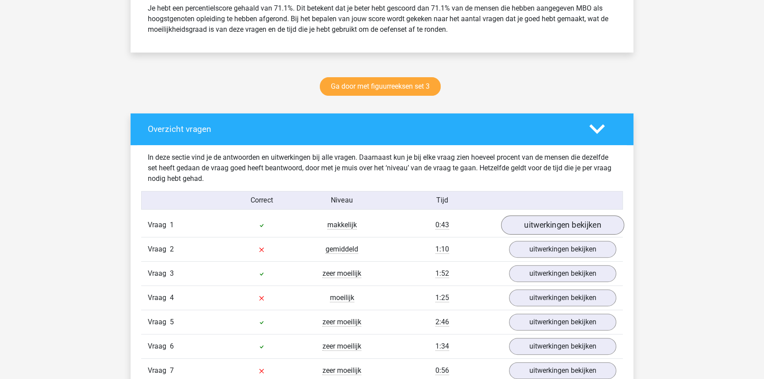
scroll to position [401, 0]
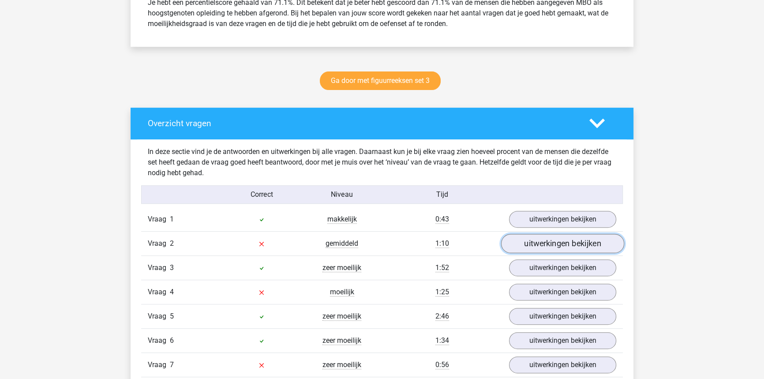
click at [560, 244] on link "uitwerkingen bekijken" at bounding box center [562, 243] width 123 height 19
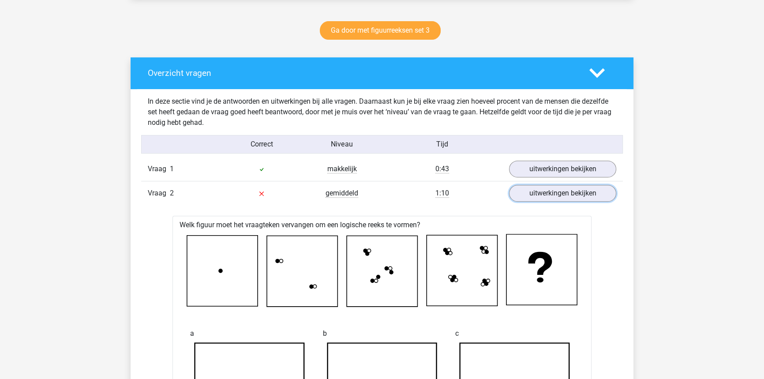
scroll to position [481, 0]
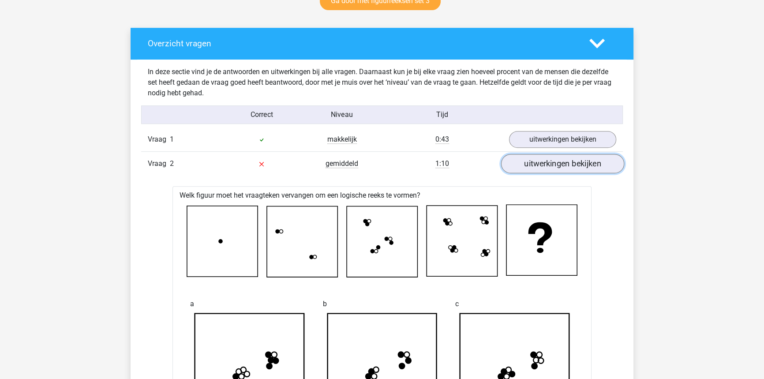
click at [581, 166] on link "uitwerkingen bekijken" at bounding box center [562, 163] width 123 height 19
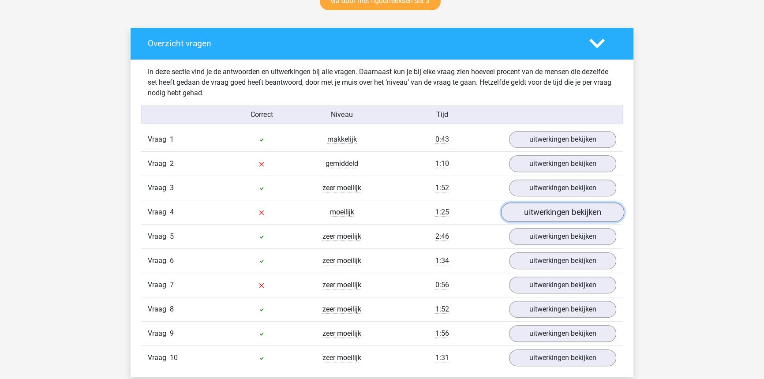
click at [574, 211] on link "uitwerkingen bekijken" at bounding box center [562, 211] width 123 height 19
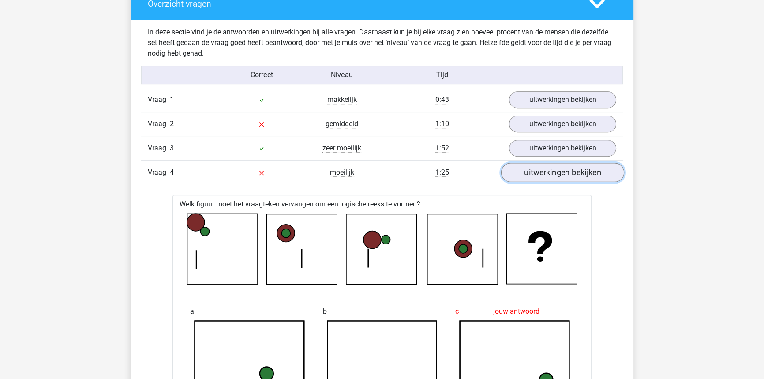
scroll to position [521, 0]
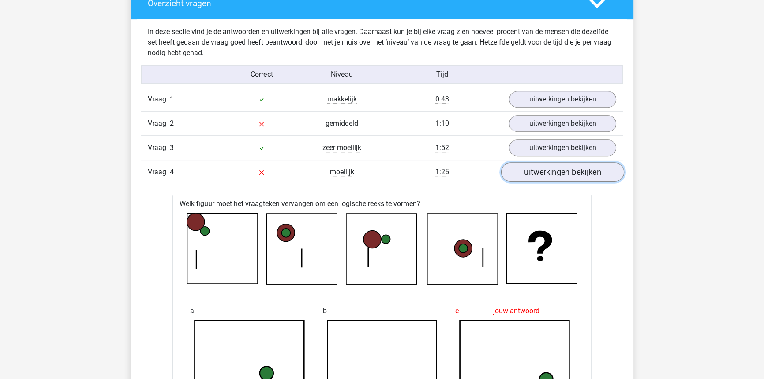
click at [573, 174] on link "uitwerkingen bekijken" at bounding box center [562, 171] width 123 height 19
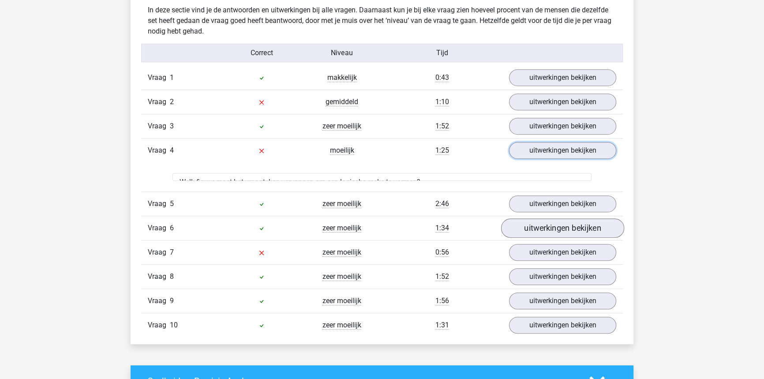
scroll to position [601, 0]
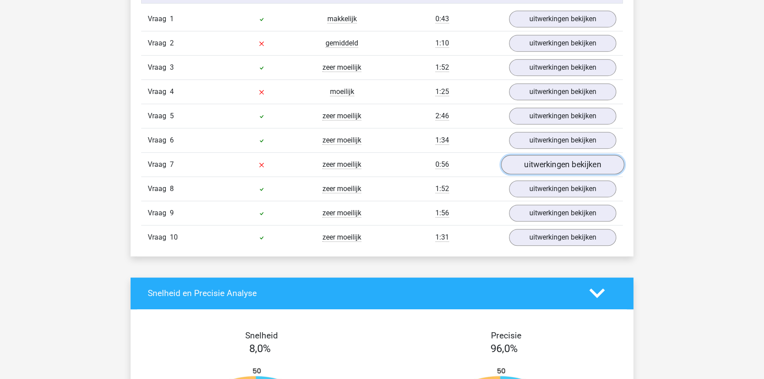
click at [570, 163] on link "uitwerkingen bekijken" at bounding box center [562, 164] width 123 height 19
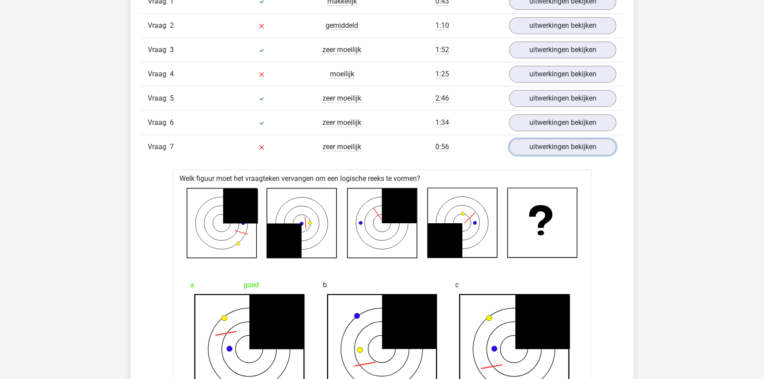
scroll to position [641, 0]
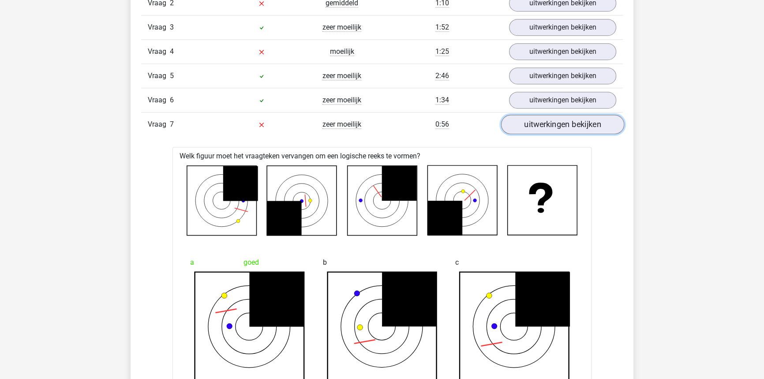
click at [568, 127] on link "uitwerkingen bekijken" at bounding box center [562, 124] width 123 height 19
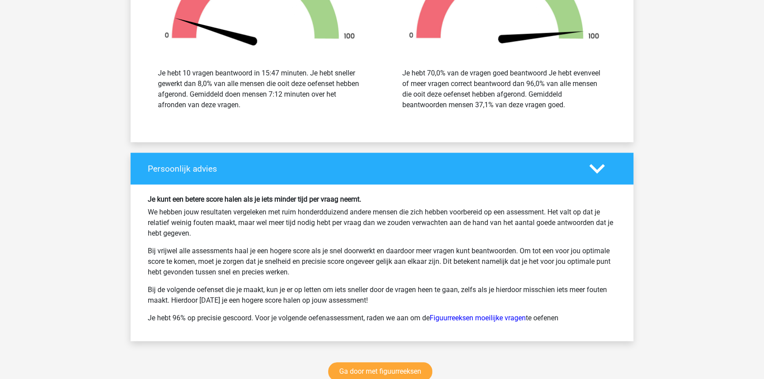
scroll to position [1083, 0]
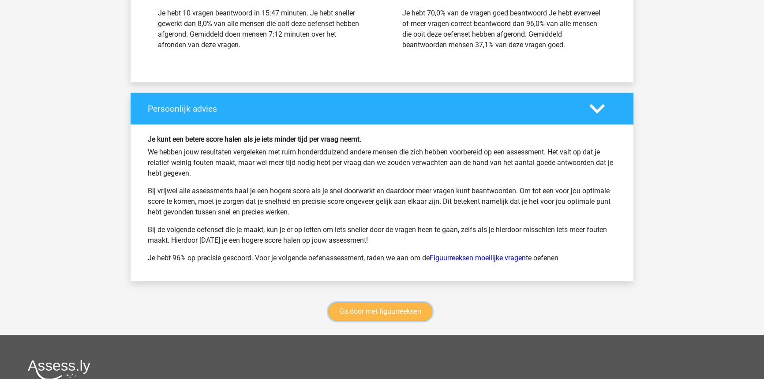
click at [360, 303] on link "Ga door met figuurreeksen" at bounding box center [380, 311] width 104 height 19
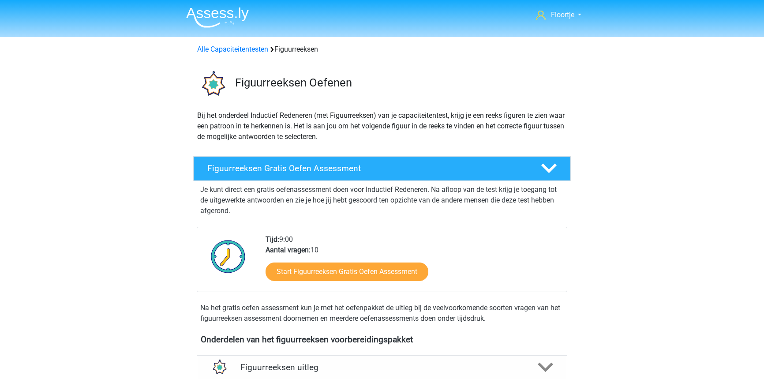
scroll to position [383, 0]
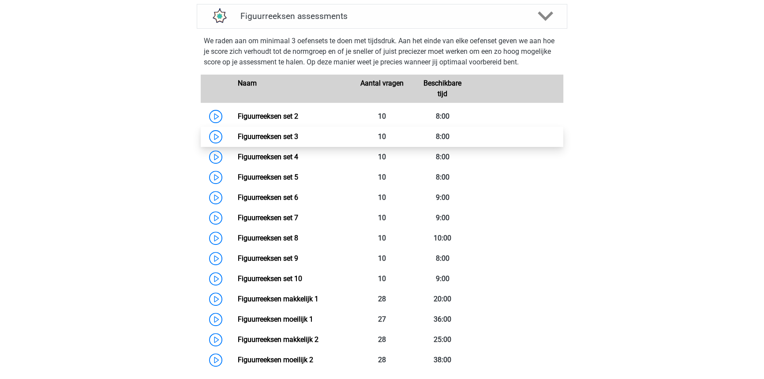
click at [298, 139] on link "Figuurreeksen set 3" at bounding box center [267, 136] width 60 height 8
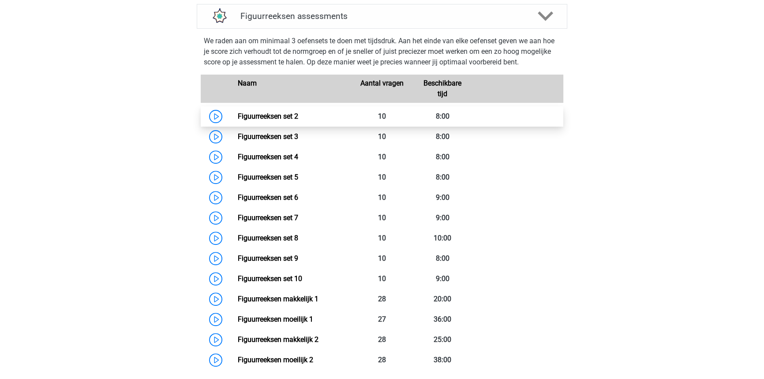
click at [298, 119] on link "Figuurreeksen set 2" at bounding box center [267, 116] width 60 height 8
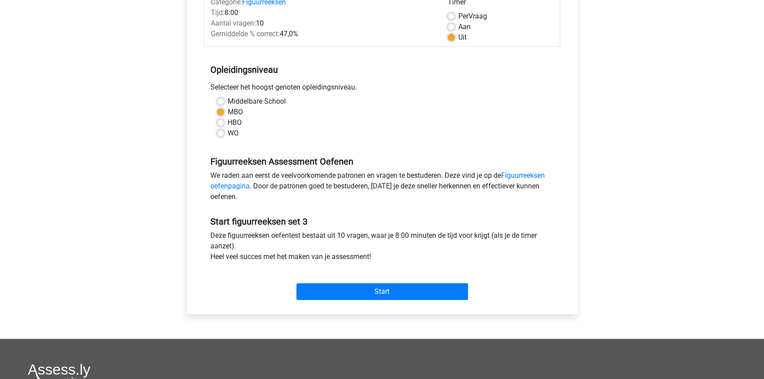
scroll to position [160, 0]
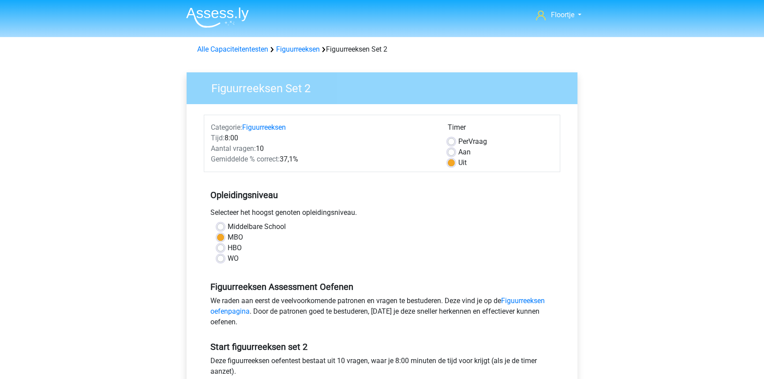
click at [458, 142] on label "Per Vraag" at bounding box center [472, 141] width 29 height 11
click at [450, 142] on input "Per Vraag" at bounding box center [451, 140] width 7 height 9
radio input "true"
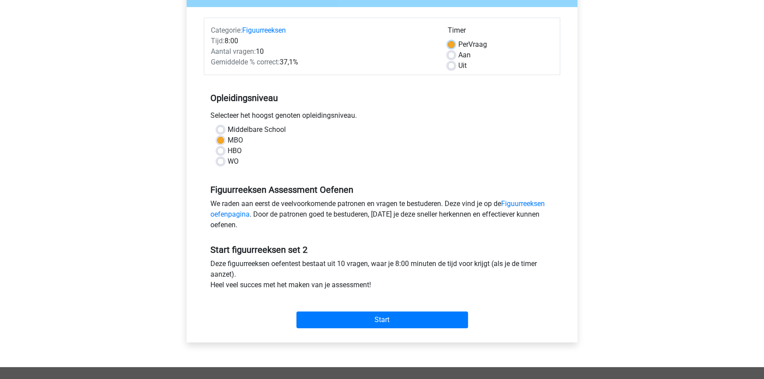
scroll to position [120, 0]
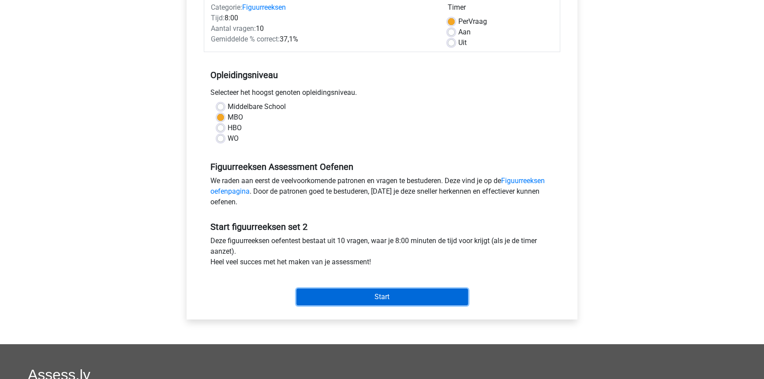
click at [394, 290] on input "Start" at bounding box center [382, 297] width 172 height 17
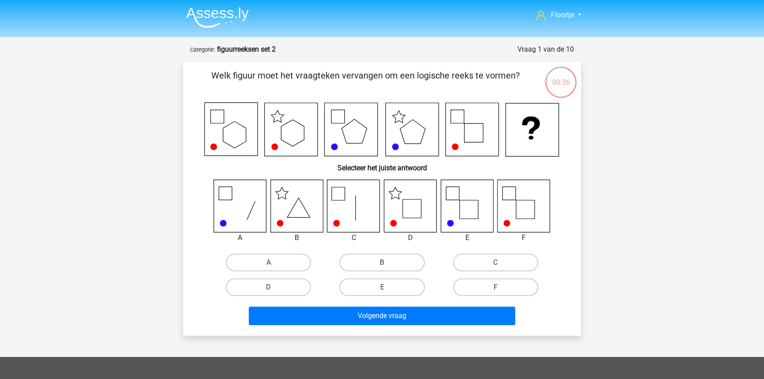
drag, startPoint x: 307, startPoint y: 284, endPoint x: 323, endPoint y: 294, distance: 18.6
click at [308, 284] on label "D" at bounding box center [268, 287] width 85 height 18
click at [274, 287] on input "D" at bounding box center [272, 290] width 6 height 6
radio input "true"
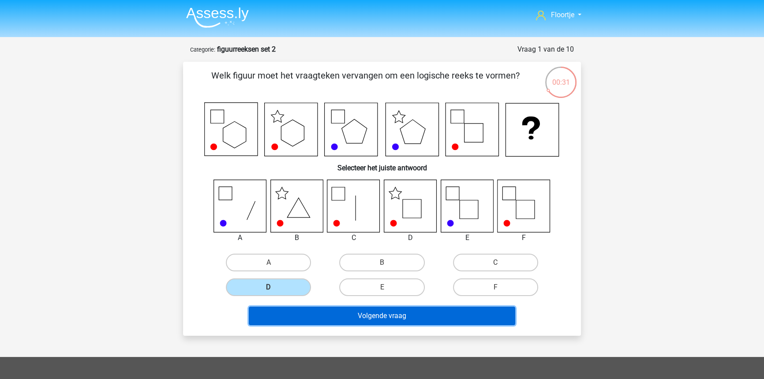
click at [356, 322] on button "Volgende vraag" at bounding box center [382, 316] width 267 height 19
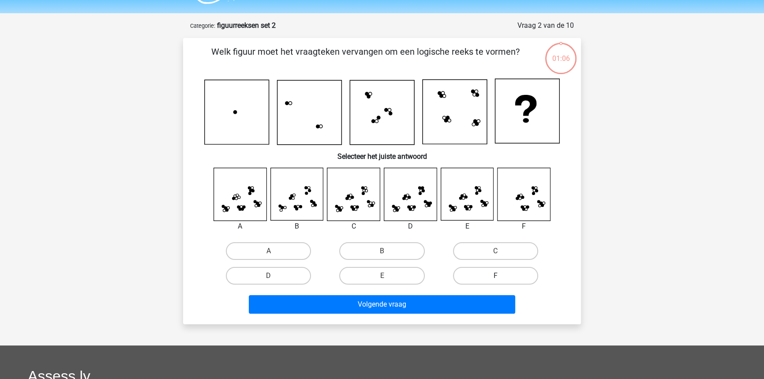
scroll to position [4, 0]
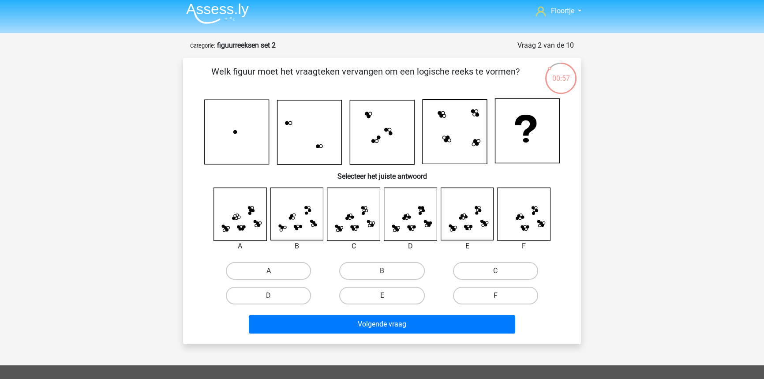
click at [392, 296] on label "E" at bounding box center [381, 296] width 85 height 18
click at [388, 296] on input "E" at bounding box center [385, 299] width 6 height 6
radio input "true"
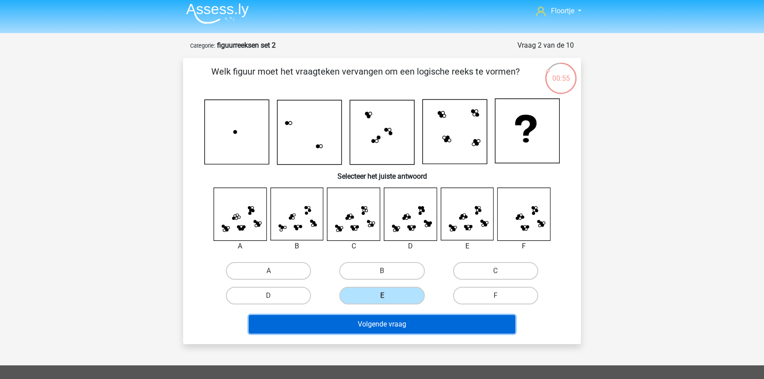
click at [424, 327] on button "Volgende vraag" at bounding box center [382, 324] width 267 height 19
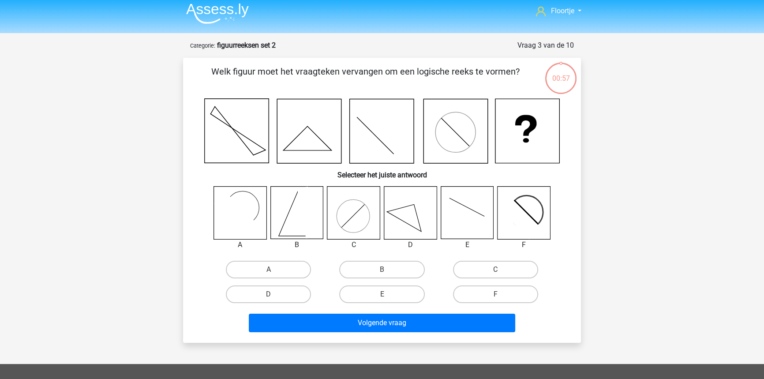
scroll to position [44, 0]
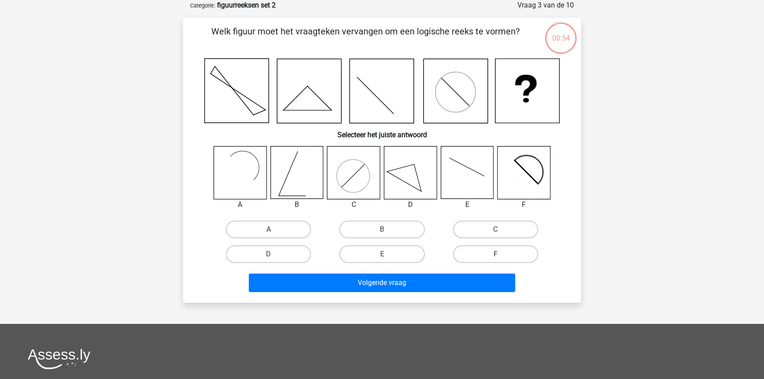
click at [475, 254] on label "F" at bounding box center [495, 254] width 85 height 18
click at [495, 254] on input "F" at bounding box center [498, 257] width 6 height 6
radio input "true"
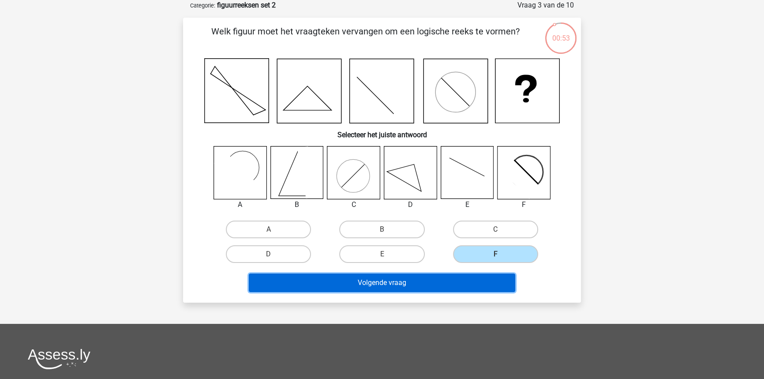
click at [451, 281] on button "Volgende vraag" at bounding box center [382, 283] width 267 height 19
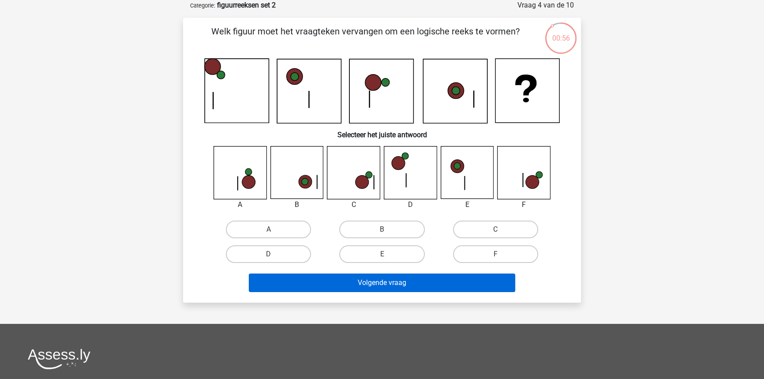
drag, startPoint x: 517, startPoint y: 252, endPoint x: 503, endPoint y: 274, distance: 25.6
click at [517, 252] on label "F" at bounding box center [495, 254] width 85 height 18
click at [501, 254] on input "F" at bounding box center [498, 257] width 6 height 6
radio input "true"
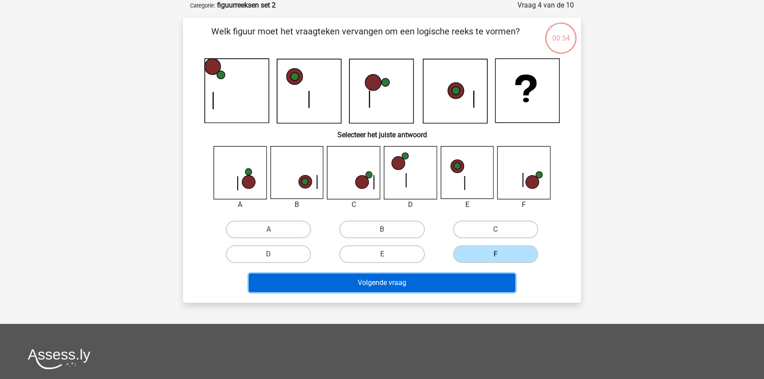
click at [494, 286] on button "Volgende vraag" at bounding box center [382, 283] width 267 height 19
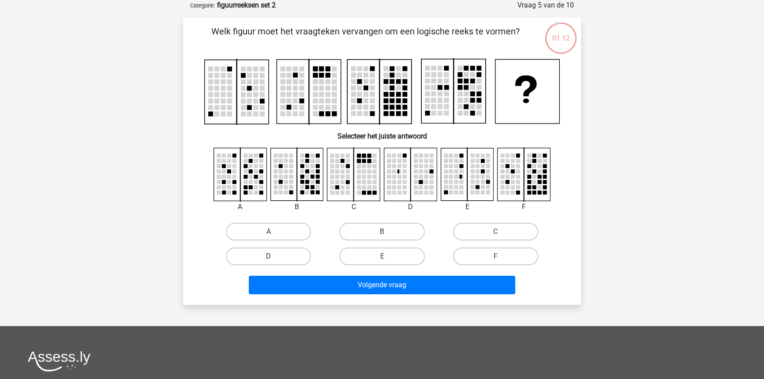
click at [292, 255] on label "D" at bounding box center [268, 256] width 85 height 18
click at [274, 256] on input "D" at bounding box center [272, 259] width 6 height 6
radio input "true"
click at [374, 302] on div "Welk figuur moet het vraagteken vervangen om een logische reeks te vormen?" at bounding box center [382, 161] width 398 height 287
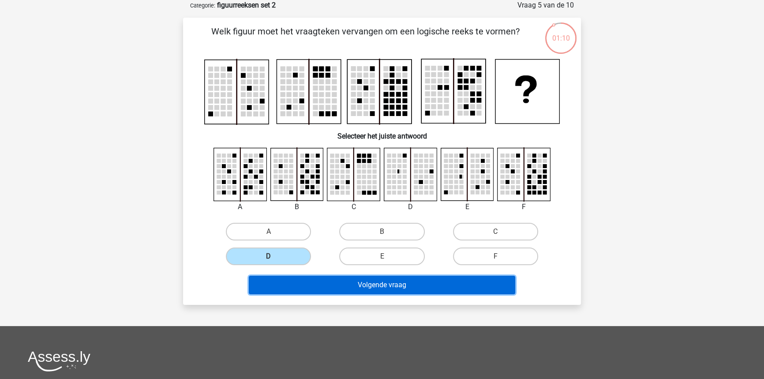
click at [396, 291] on button "Volgende vraag" at bounding box center [382, 285] width 267 height 19
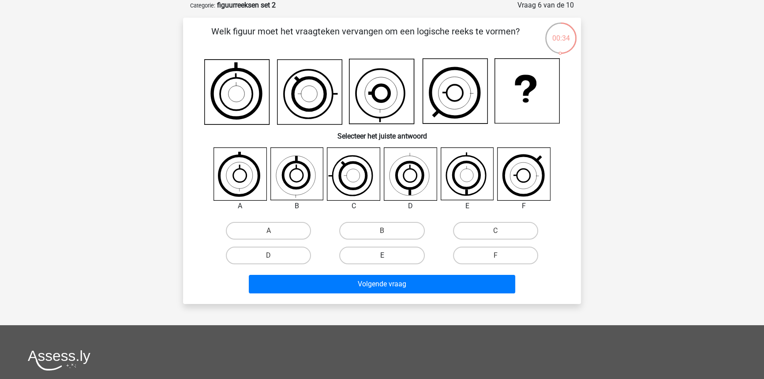
click at [397, 256] on label "E" at bounding box center [381, 256] width 85 height 18
click at [388, 256] on input "E" at bounding box center [385, 258] width 6 height 6
radio input "true"
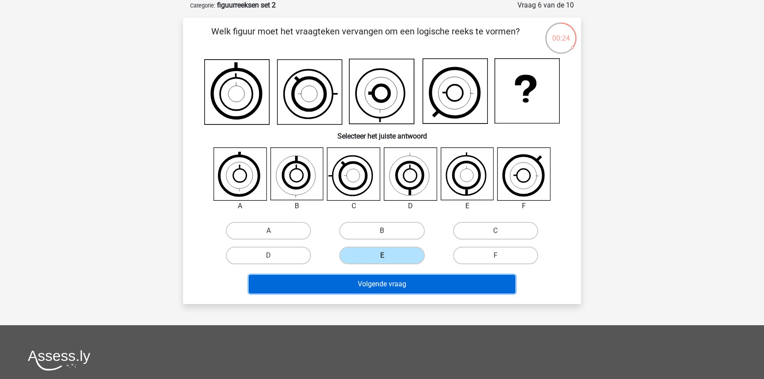
click at [417, 288] on button "Volgende vraag" at bounding box center [382, 284] width 267 height 19
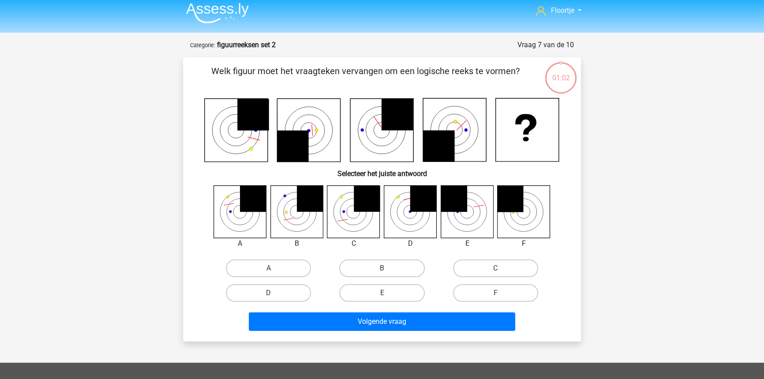
scroll to position [4, 0]
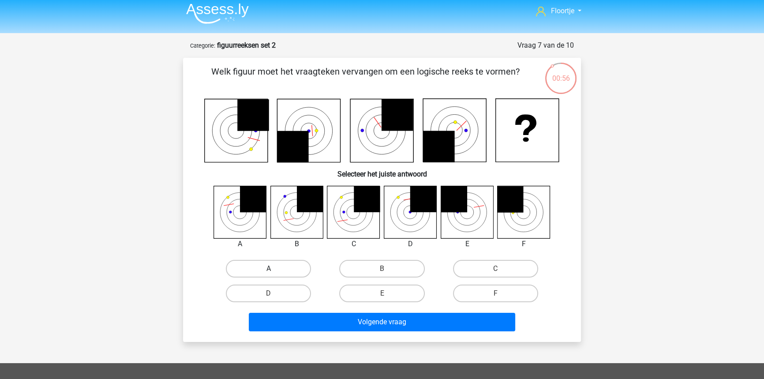
click at [274, 265] on label "A" at bounding box center [268, 269] width 85 height 18
click at [274, 269] on input "A" at bounding box center [272, 272] width 6 height 6
radio input "true"
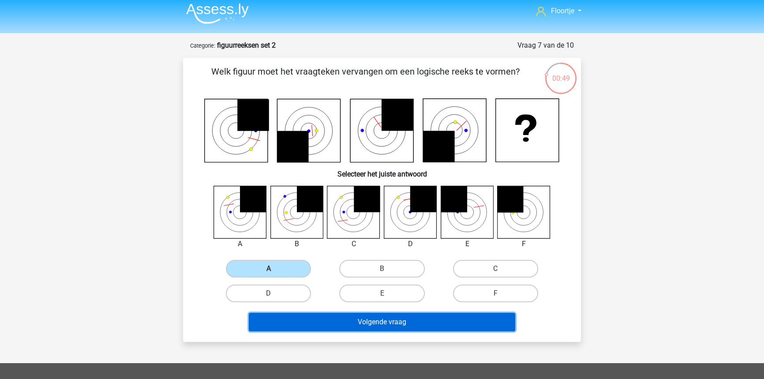
click at [401, 326] on button "Volgende vraag" at bounding box center [382, 322] width 267 height 19
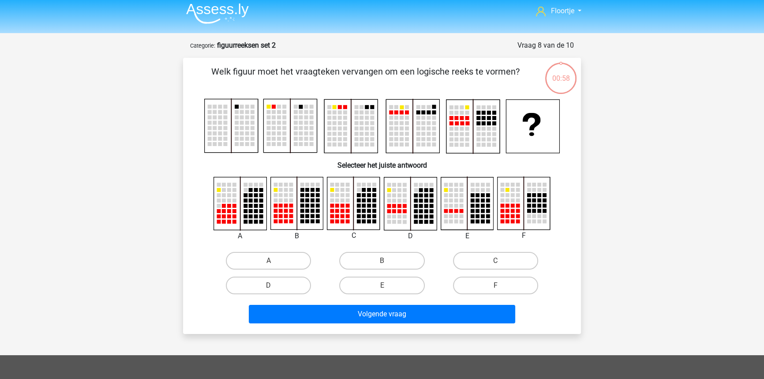
scroll to position [44, 0]
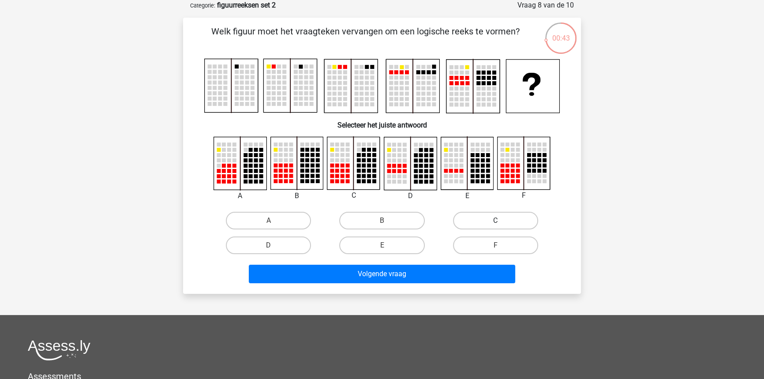
click at [471, 228] on label "C" at bounding box center [495, 221] width 85 height 18
click at [495, 226] on input "C" at bounding box center [498, 224] width 6 height 6
radio input "true"
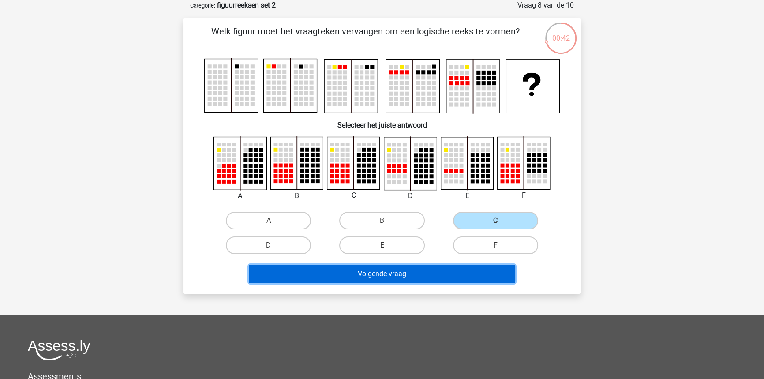
click at [461, 271] on button "Volgende vraag" at bounding box center [382, 274] width 267 height 19
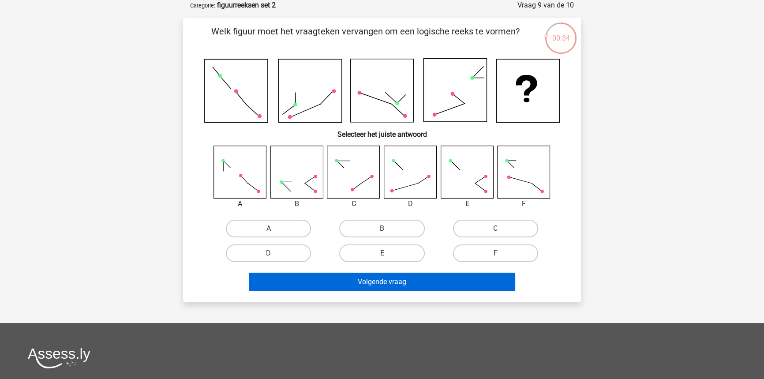
drag, startPoint x: 380, startPoint y: 253, endPoint x: 384, endPoint y: 276, distance: 23.4
click at [380, 253] on label "E" at bounding box center [381, 253] width 85 height 18
click at [382, 253] on input "E" at bounding box center [385, 256] width 6 height 6
radio input "true"
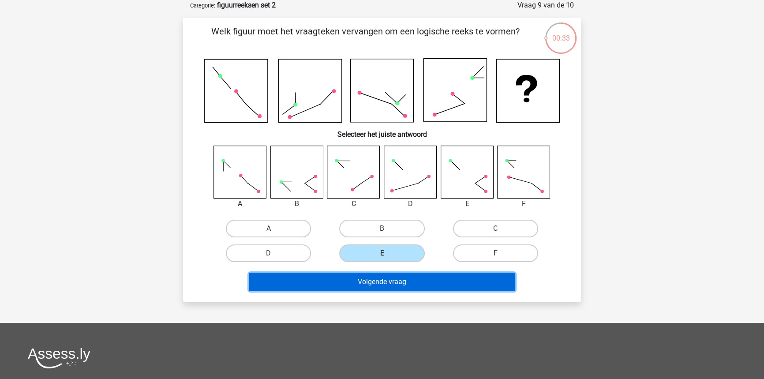
click at [389, 285] on button "Volgende vraag" at bounding box center [382, 282] width 267 height 19
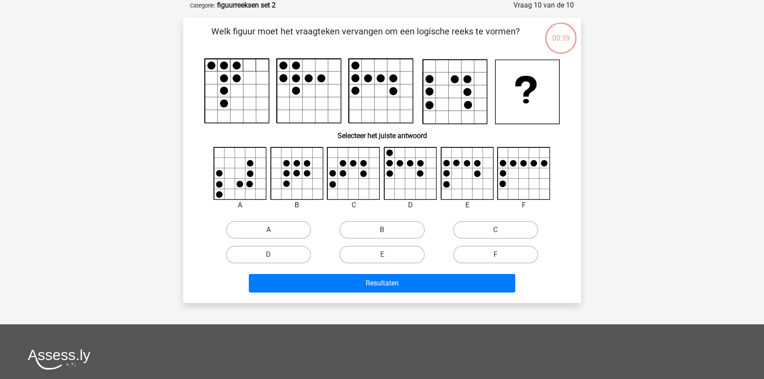
click at [277, 224] on label "A" at bounding box center [268, 230] width 85 height 18
click at [274, 230] on input "A" at bounding box center [272, 233] width 6 height 6
radio input "true"
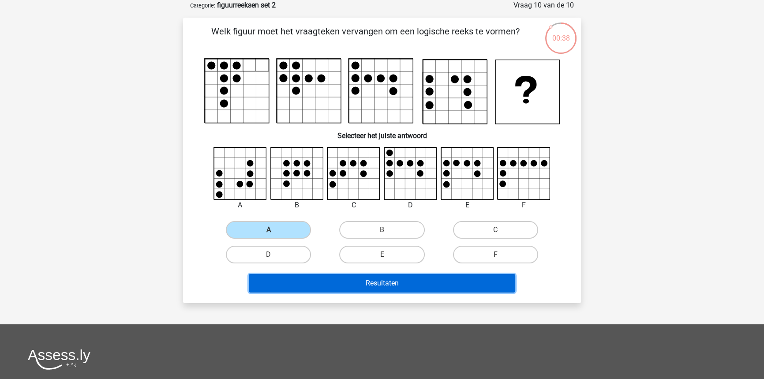
drag, startPoint x: 309, startPoint y: 282, endPoint x: 398, endPoint y: 273, distance: 90.1
click at [309, 282] on button "Resultaten" at bounding box center [382, 283] width 267 height 19
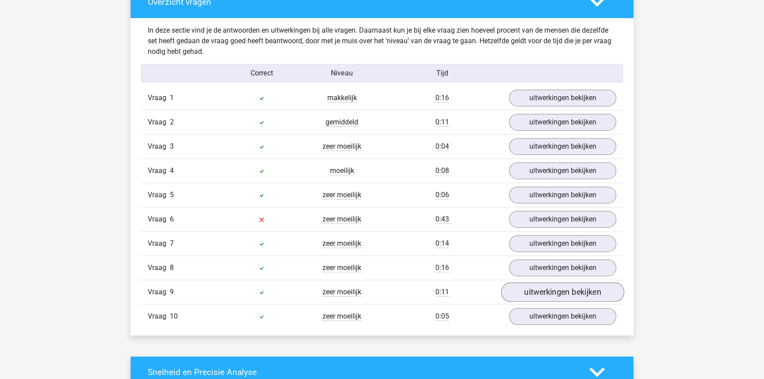
scroll to position [561, 0]
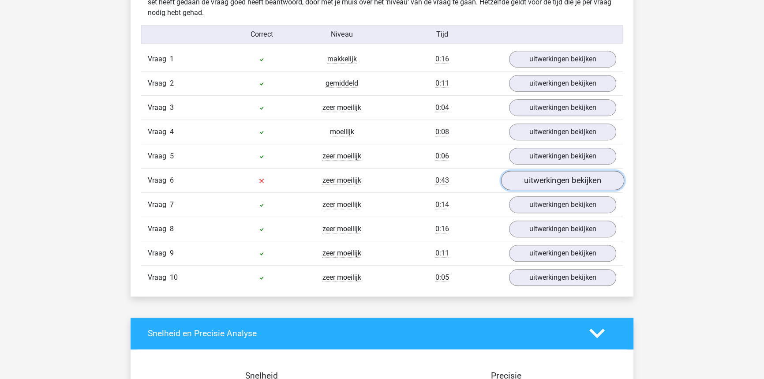
click at [525, 184] on link "uitwerkingen bekijken" at bounding box center [562, 180] width 123 height 19
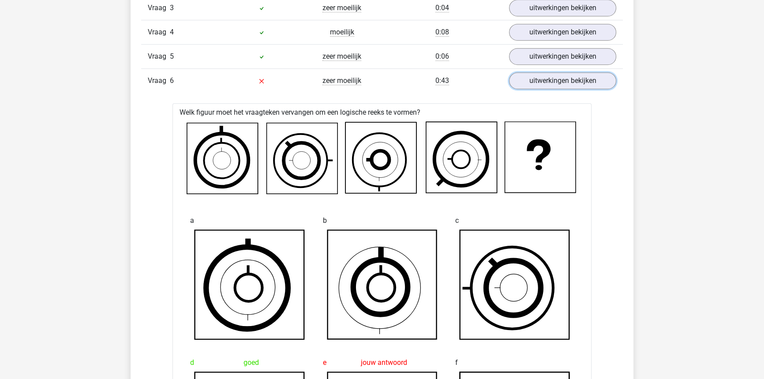
scroll to position [641, 0]
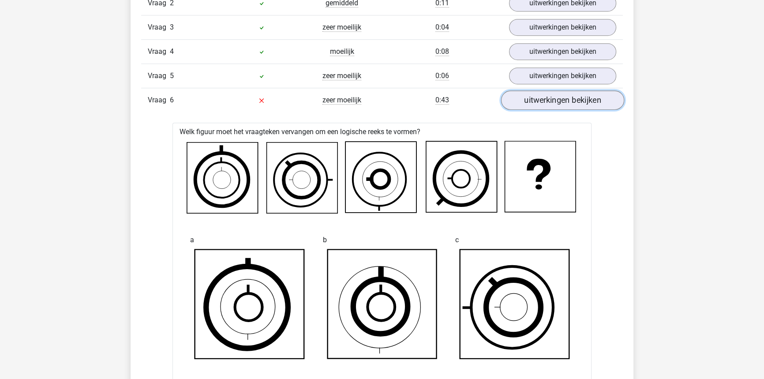
click at [561, 95] on link "uitwerkingen bekijken" at bounding box center [562, 99] width 123 height 19
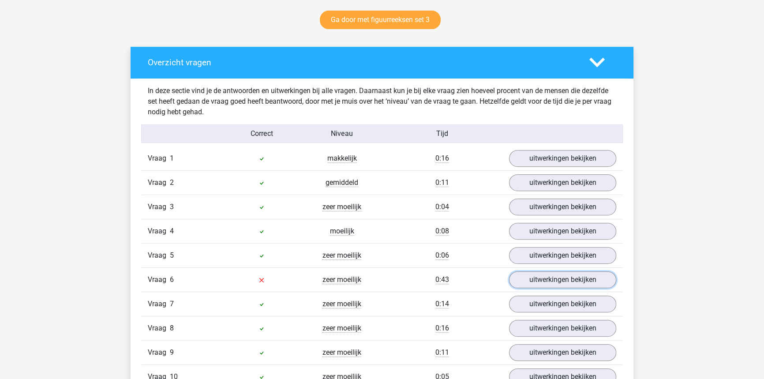
scroll to position [401, 0]
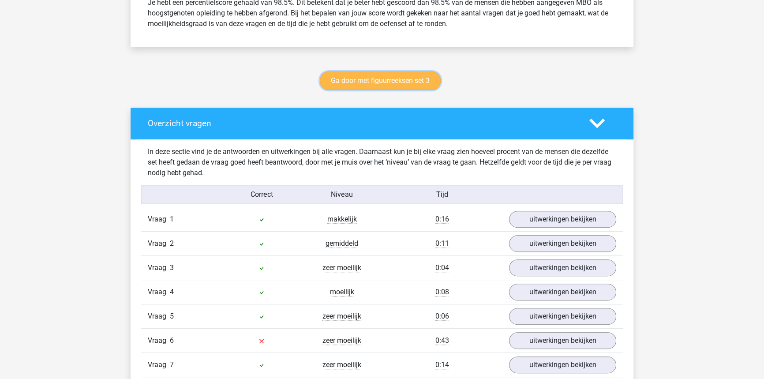
click at [431, 88] on link "Ga door met figuurreeksen set 3" at bounding box center [380, 80] width 121 height 19
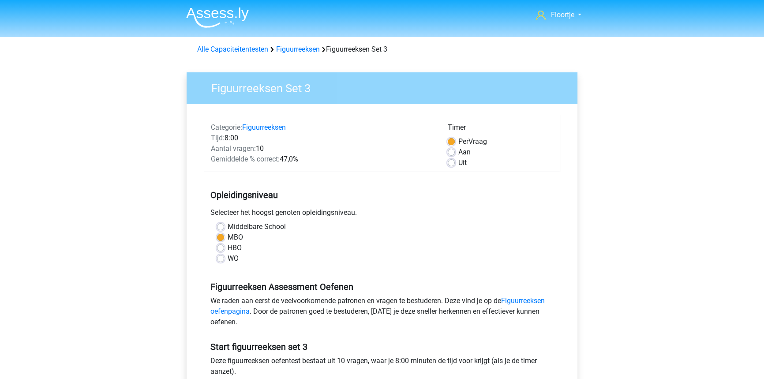
click at [458, 162] on label "Uit" at bounding box center [462, 162] width 8 height 11
click at [452, 162] on input "Uit" at bounding box center [451, 161] width 7 height 9
radio input "true"
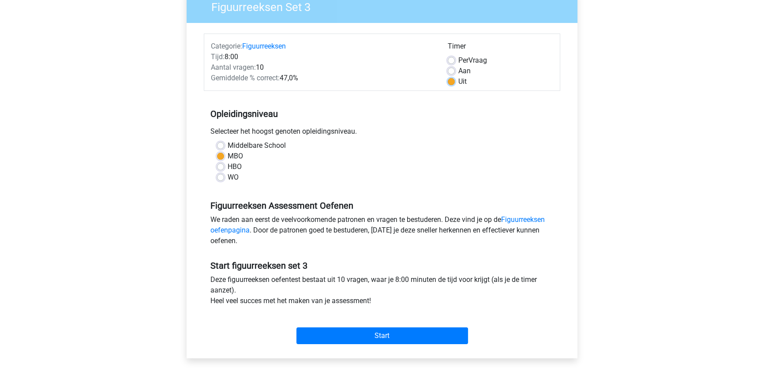
scroll to position [80, 0]
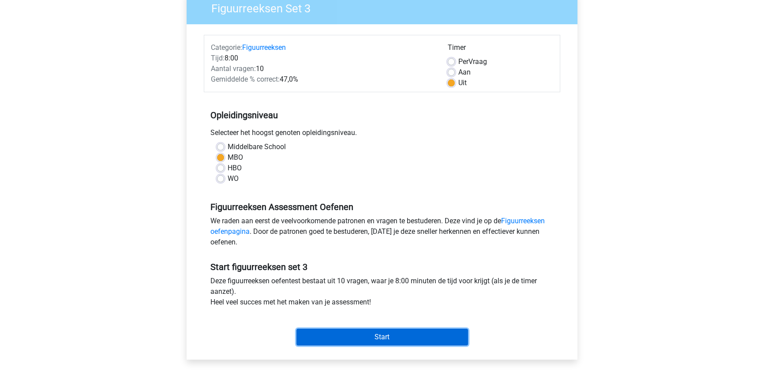
click at [409, 339] on input "Start" at bounding box center [382, 337] width 172 height 17
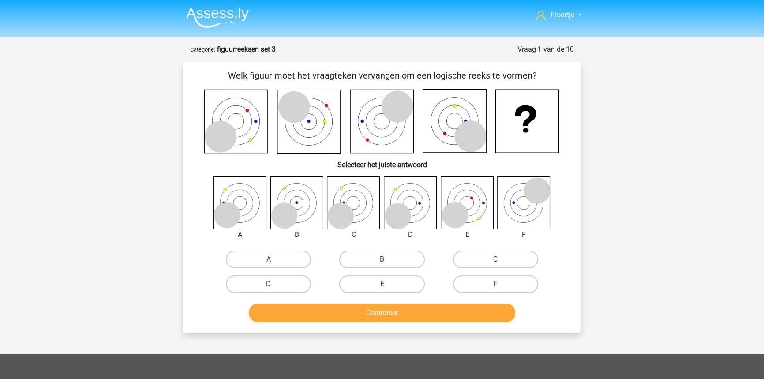
click at [503, 263] on label "C" at bounding box center [495, 260] width 85 height 18
click at [501, 263] on input "C" at bounding box center [498, 262] width 6 height 6
radio input "true"
click at [465, 313] on button "Controleer" at bounding box center [382, 313] width 267 height 19
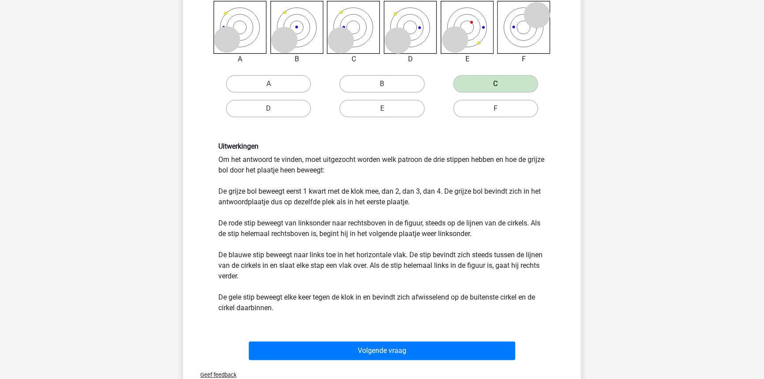
scroll to position [200, 0]
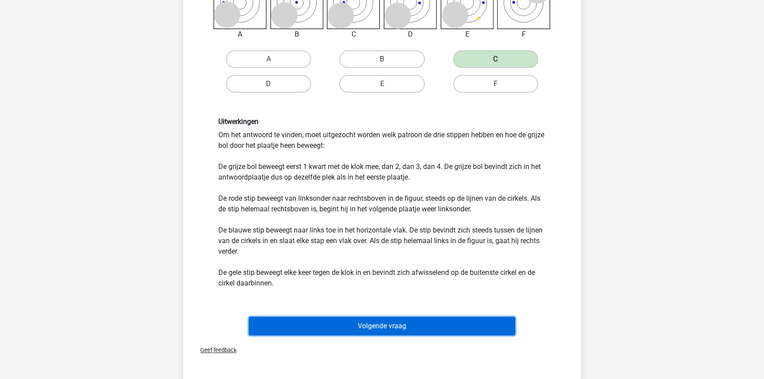
click at [432, 321] on button "Volgende vraag" at bounding box center [382, 326] width 267 height 19
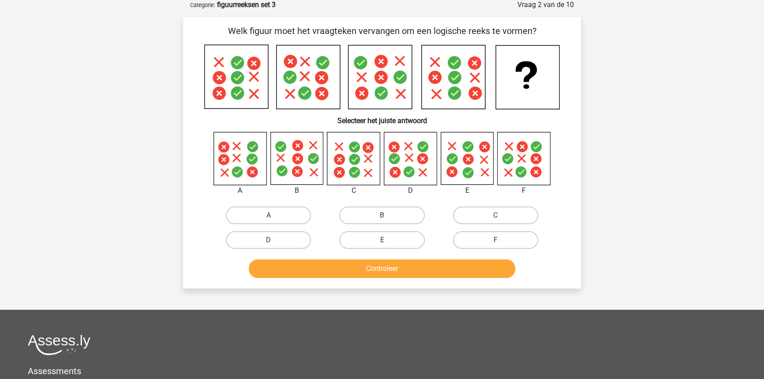
scroll to position [44, 0]
click at [504, 239] on label "F" at bounding box center [495, 241] width 85 height 18
click at [501, 240] on input "F" at bounding box center [498, 243] width 6 height 6
radio input "true"
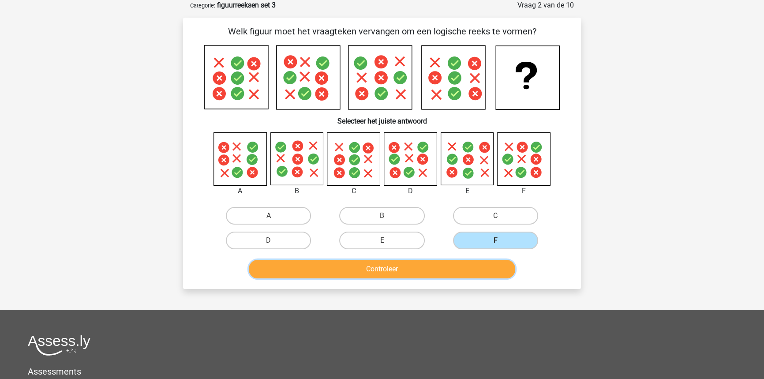
click at [494, 273] on button "Controleer" at bounding box center [382, 269] width 267 height 19
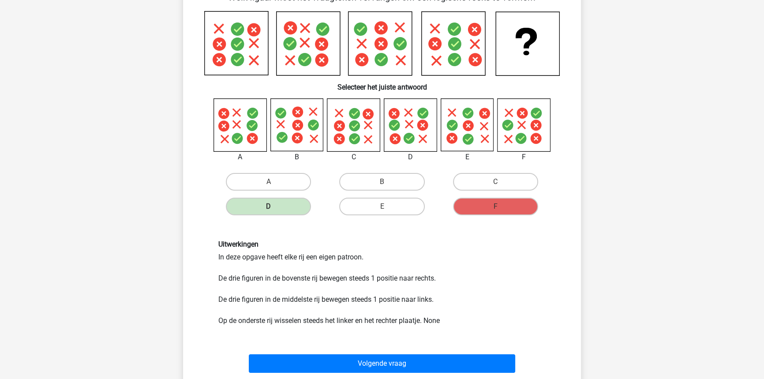
scroll to position [80, 0]
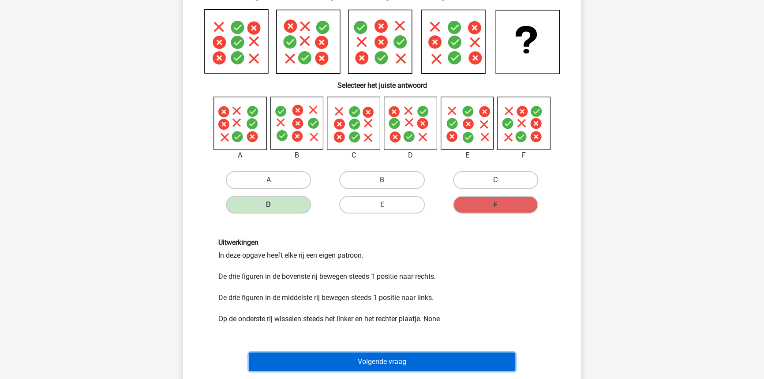
click at [392, 364] on button "Volgende vraag" at bounding box center [382, 361] width 267 height 19
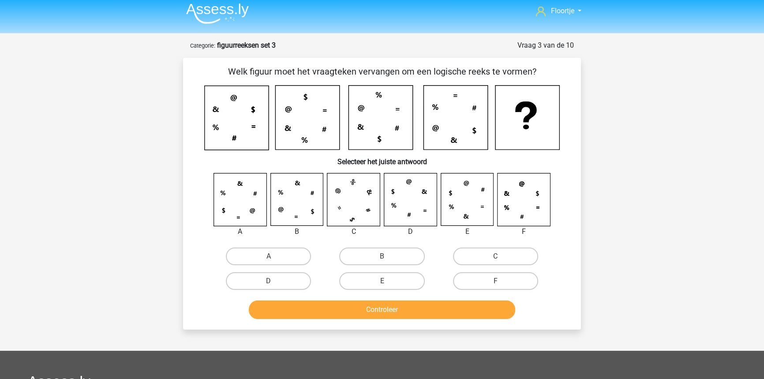
scroll to position [0, 0]
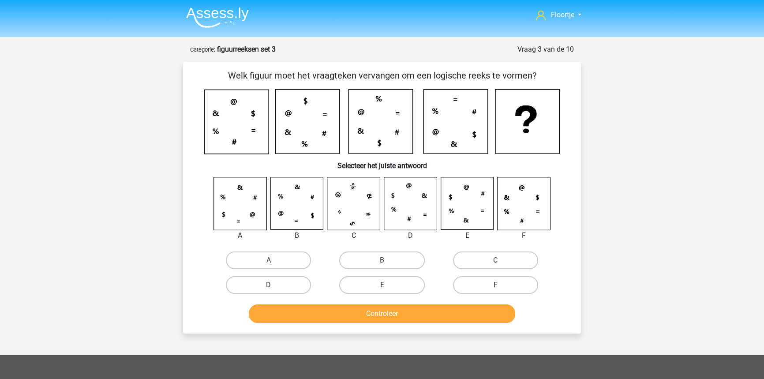
drag, startPoint x: 274, startPoint y: 266, endPoint x: 285, endPoint y: 282, distance: 19.9
click at [274, 266] on label "A" at bounding box center [268, 260] width 85 height 18
click at [274, 266] on input "A" at bounding box center [272, 263] width 6 height 6
radio input "true"
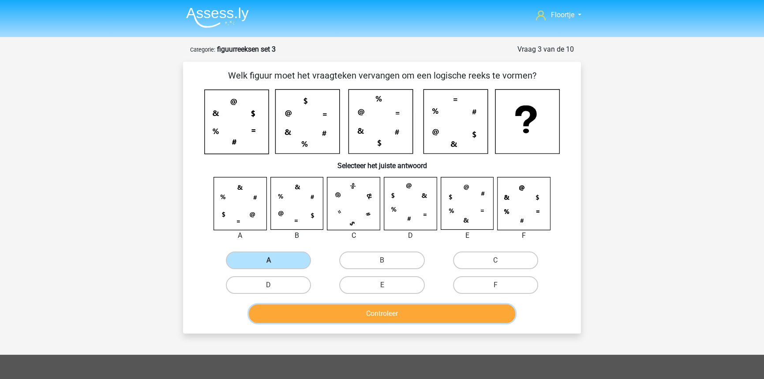
click at [312, 311] on button "Controleer" at bounding box center [382, 313] width 267 height 19
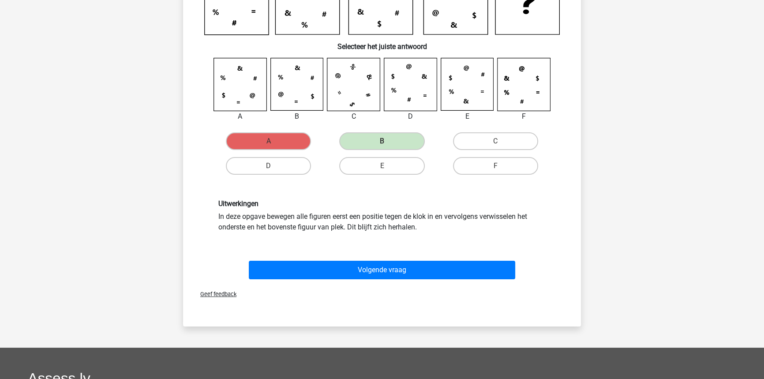
scroll to position [120, 0]
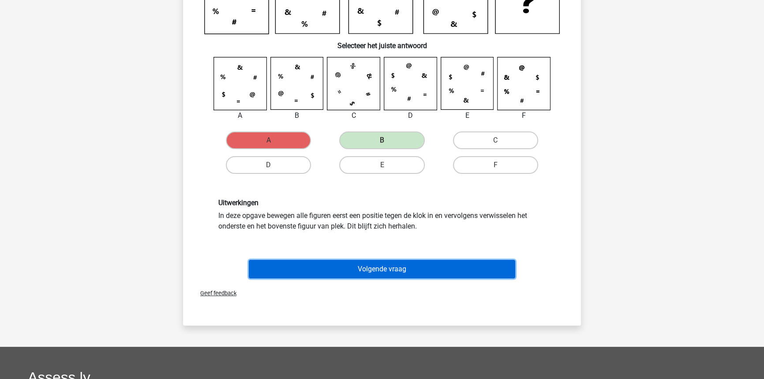
click at [349, 261] on button "Volgende vraag" at bounding box center [382, 269] width 267 height 19
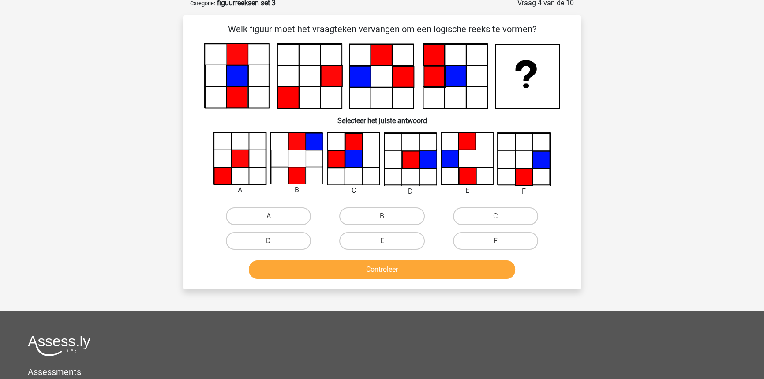
scroll to position [44, 0]
